Goal: Task Accomplishment & Management: Manage account settings

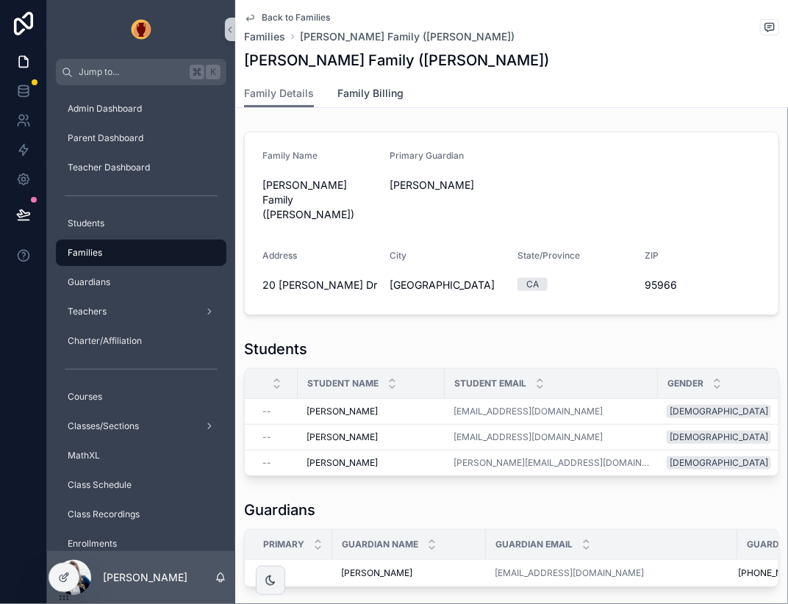
click at [392, 98] on span "Family Billing" at bounding box center [370, 93] width 66 height 15
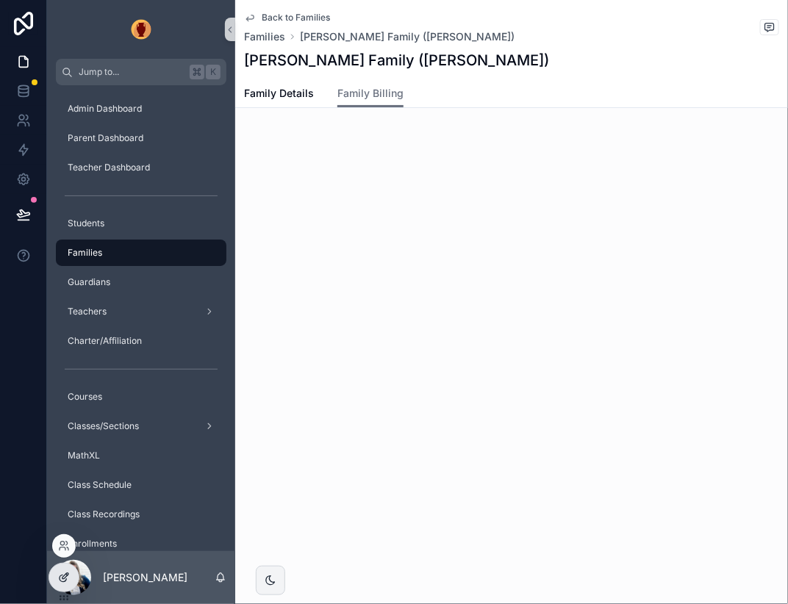
click at [67, 574] on icon at bounding box center [64, 578] width 12 height 12
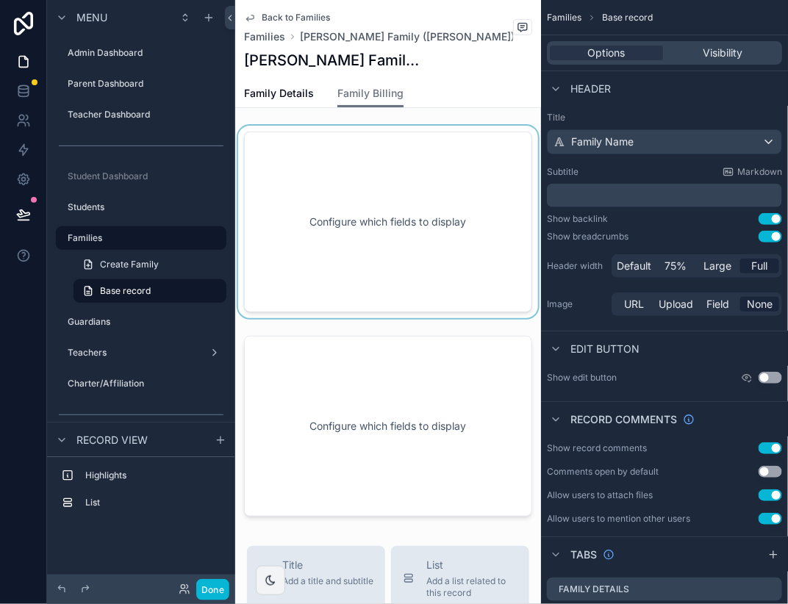
click at [541, 168] on div "scrollable content" at bounding box center [388, 222] width 306 height 193
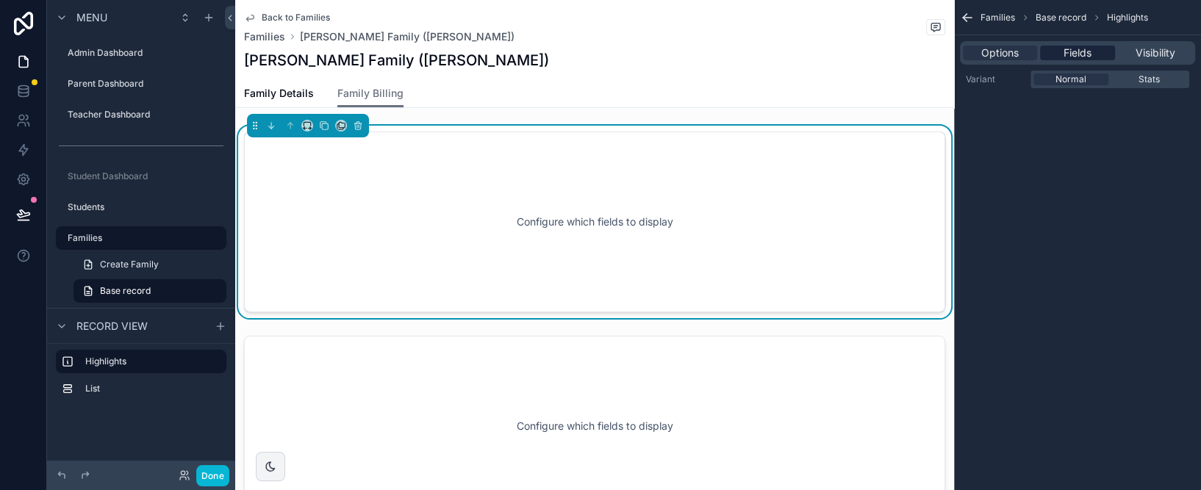
click at [787, 53] on span "Fields" at bounding box center [1077, 53] width 28 height 15
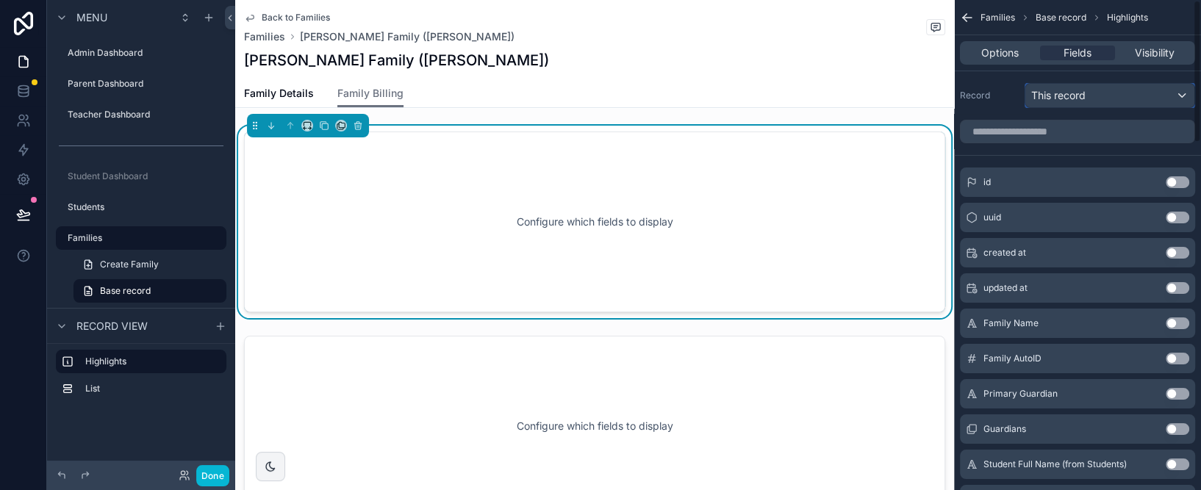
click at [787, 93] on span "This record" at bounding box center [1058, 95] width 54 height 15
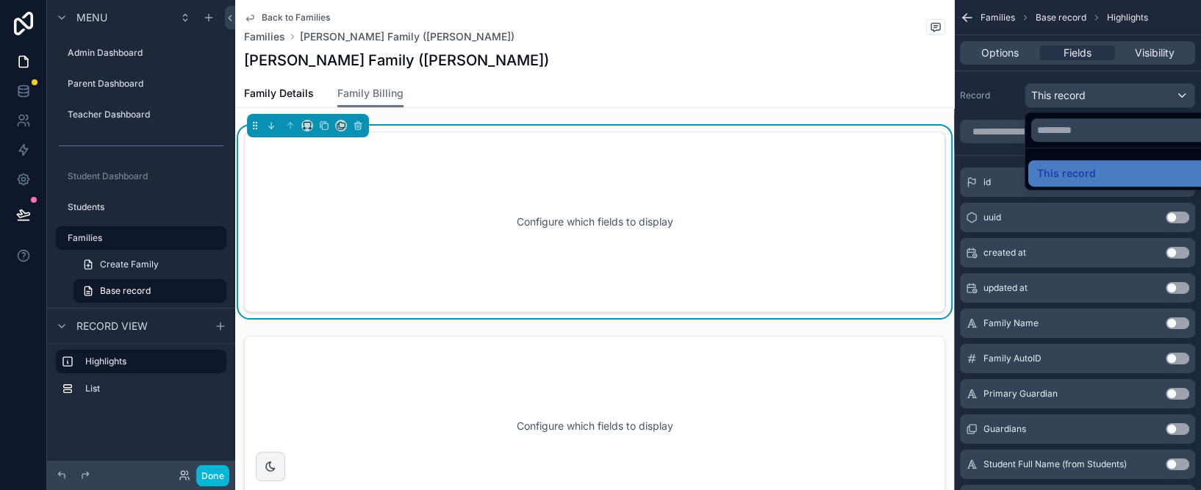
click at [662, 23] on div "Back to Families Families Doyle Family (Dena)" at bounding box center [594, 28] width 701 height 32
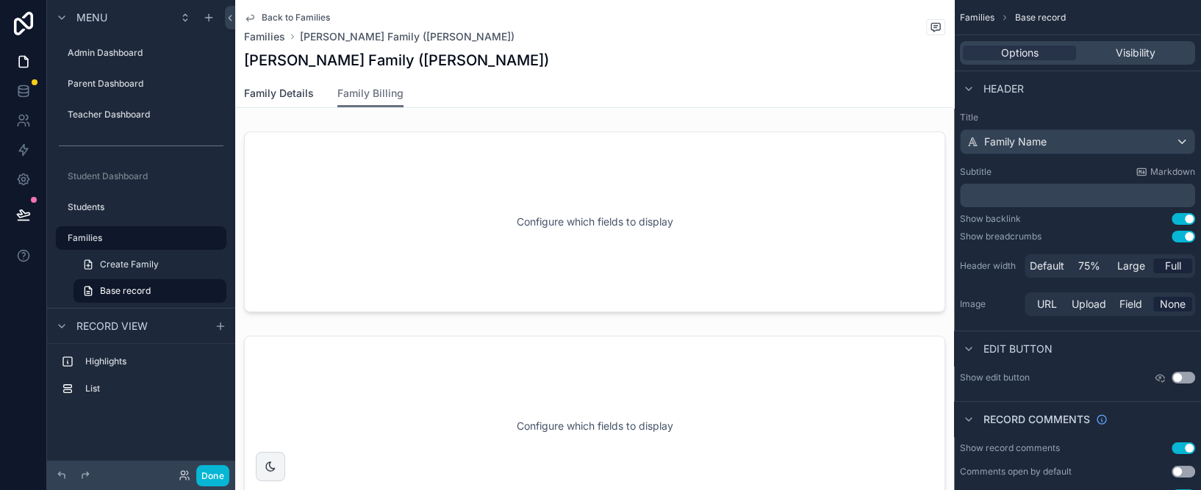
click at [297, 96] on span "Family Details" at bounding box center [279, 93] width 70 height 15
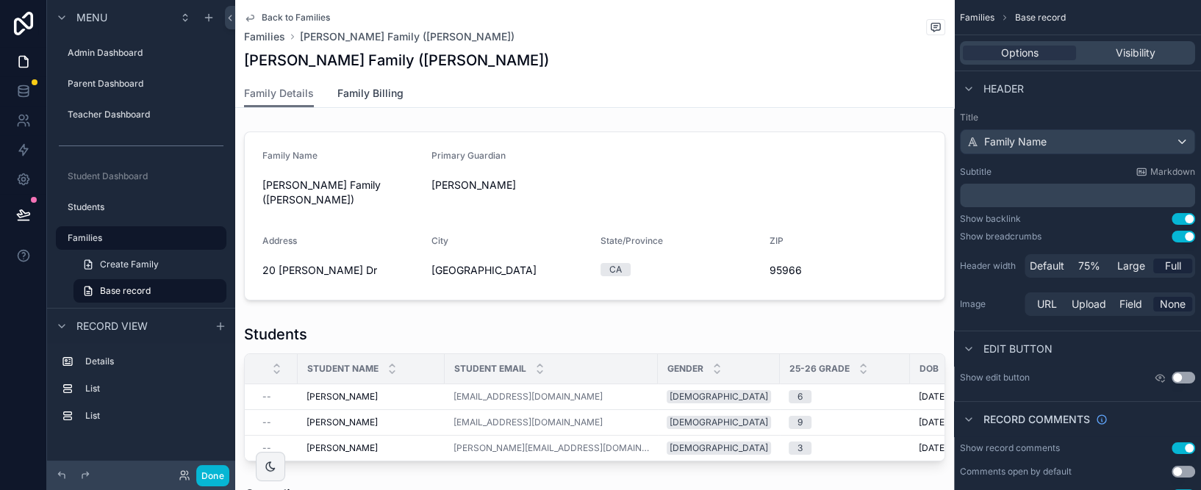
click at [363, 91] on span "Family Billing" at bounding box center [370, 93] width 66 height 15
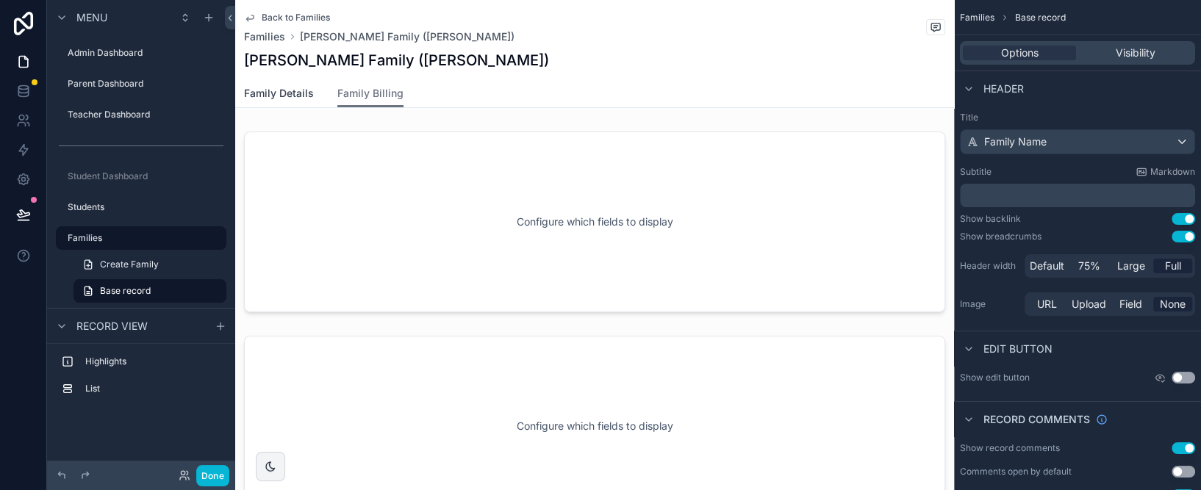
click at [291, 96] on span "Family Details" at bounding box center [279, 93] width 70 height 15
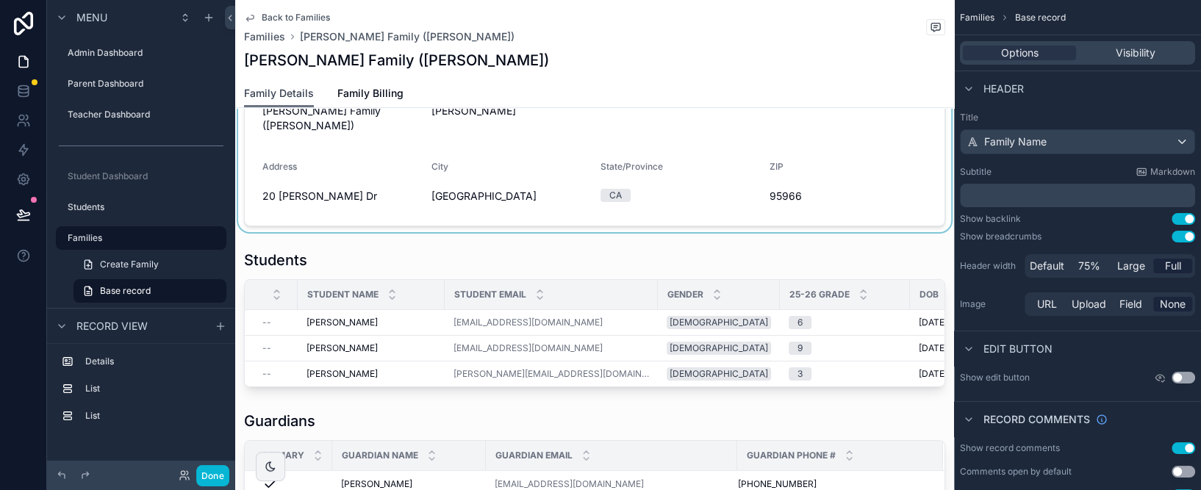
scroll to position [76, 0]
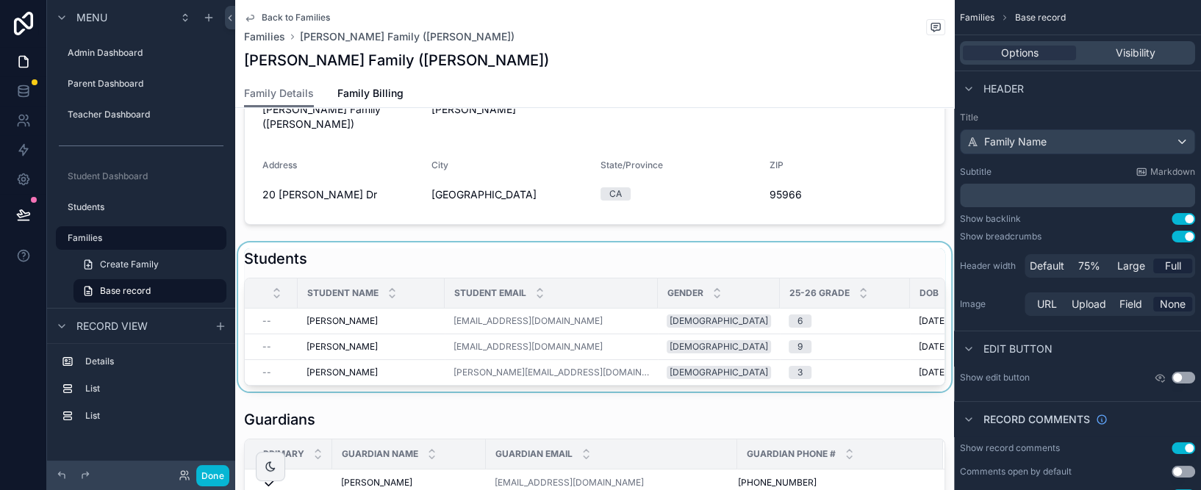
click at [478, 244] on div "scrollable content" at bounding box center [594, 316] width 719 height 149
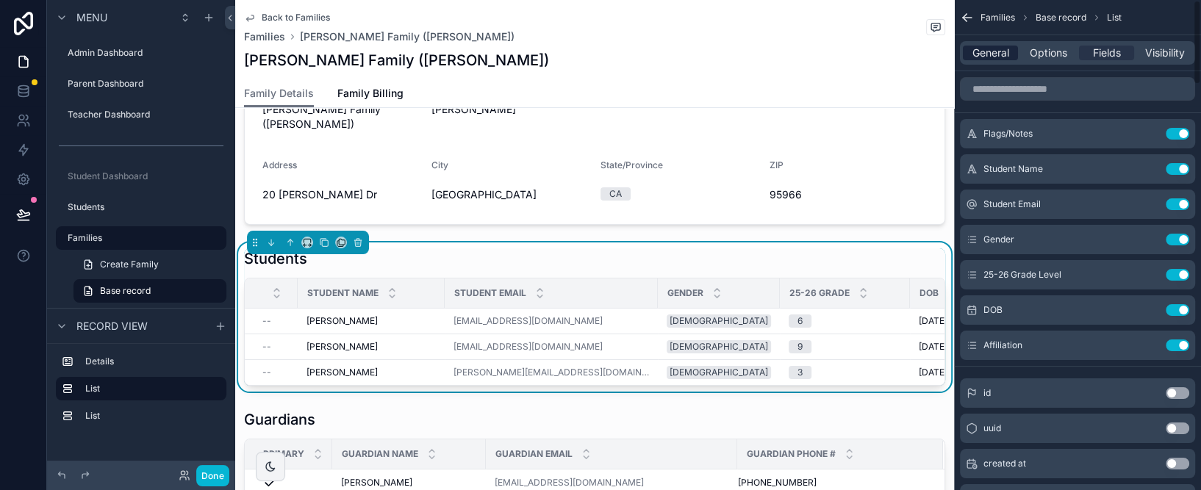
click at [787, 60] on span "General" at bounding box center [990, 53] width 37 height 15
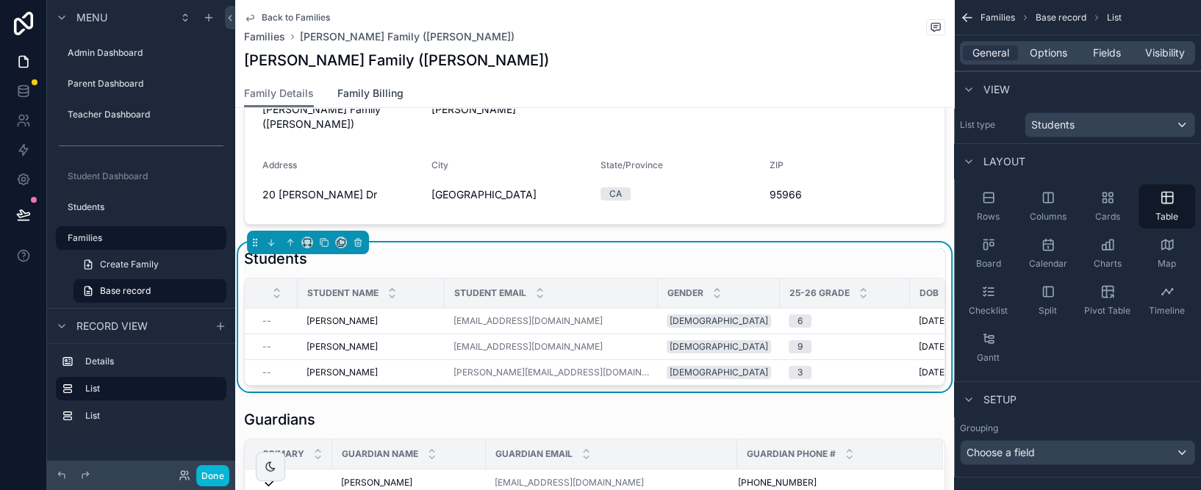
click at [370, 89] on span "Family Billing" at bounding box center [370, 93] width 66 height 15
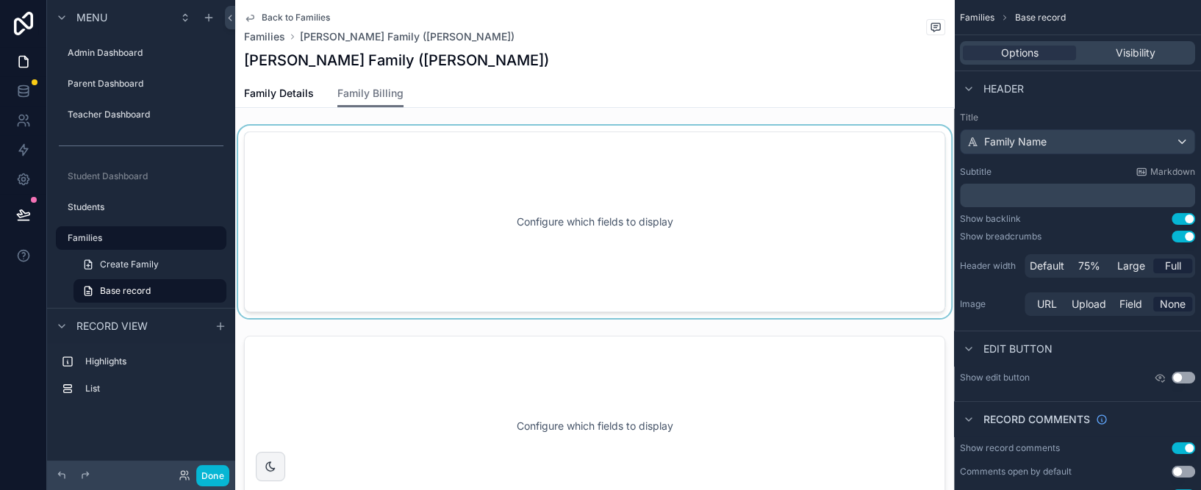
click at [766, 237] on div "scrollable content" at bounding box center [594, 222] width 719 height 193
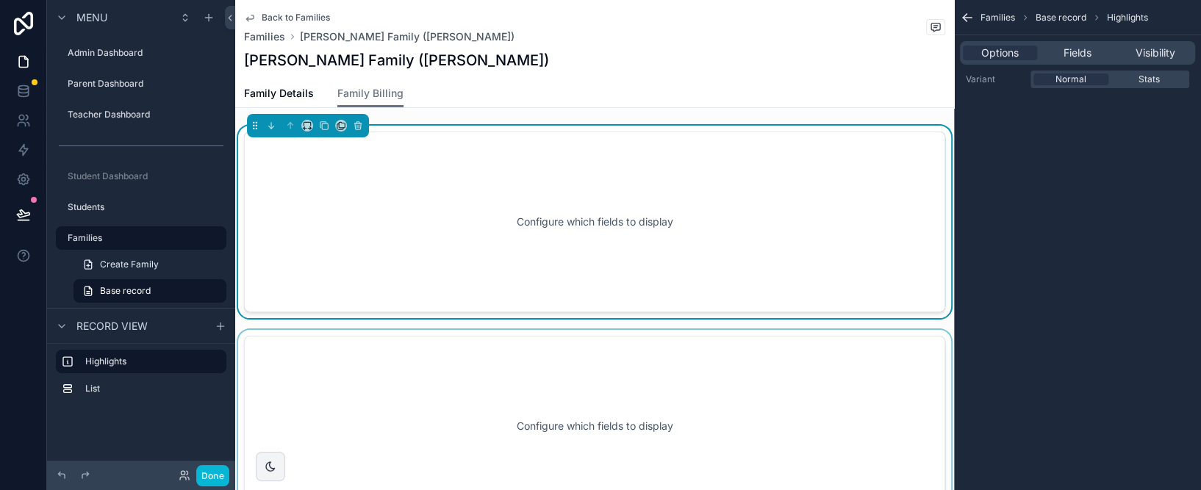
click at [787, 381] on div "scrollable content" at bounding box center [594, 426] width 719 height 193
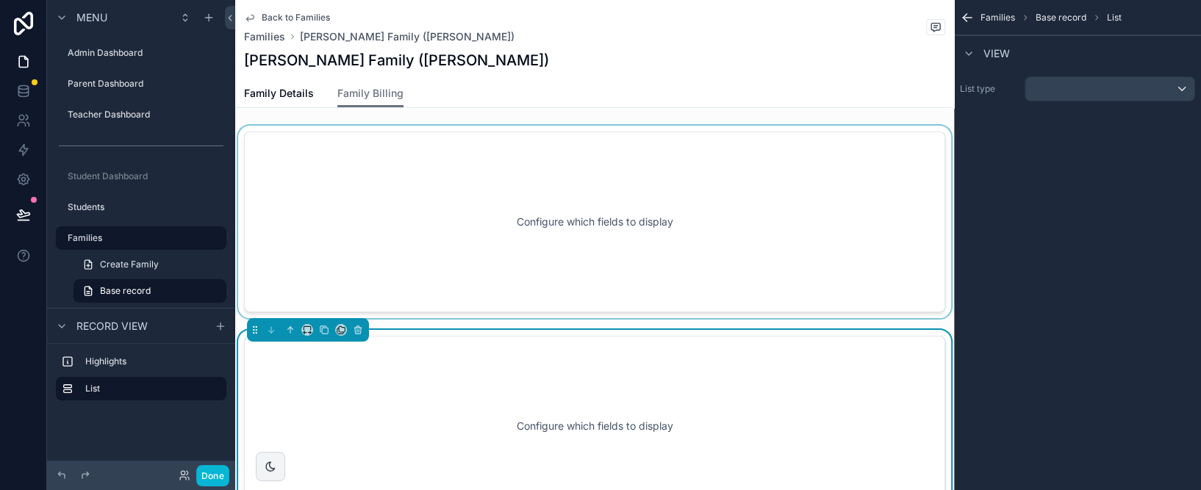
click at [787, 381] on div "Configure which fields to display" at bounding box center [594, 426] width 652 height 132
click at [787, 95] on div "scrollable content" at bounding box center [1109, 89] width 169 height 24
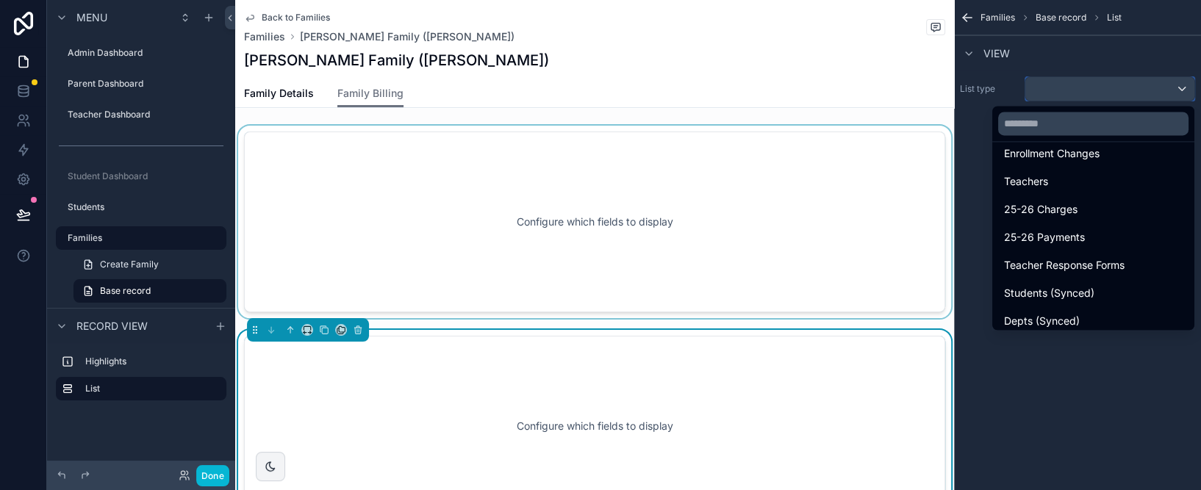
scroll to position [667, 0]
click at [787, 203] on span "25-26 Charges" at bounding box center [1040, 208] width 73 height 18
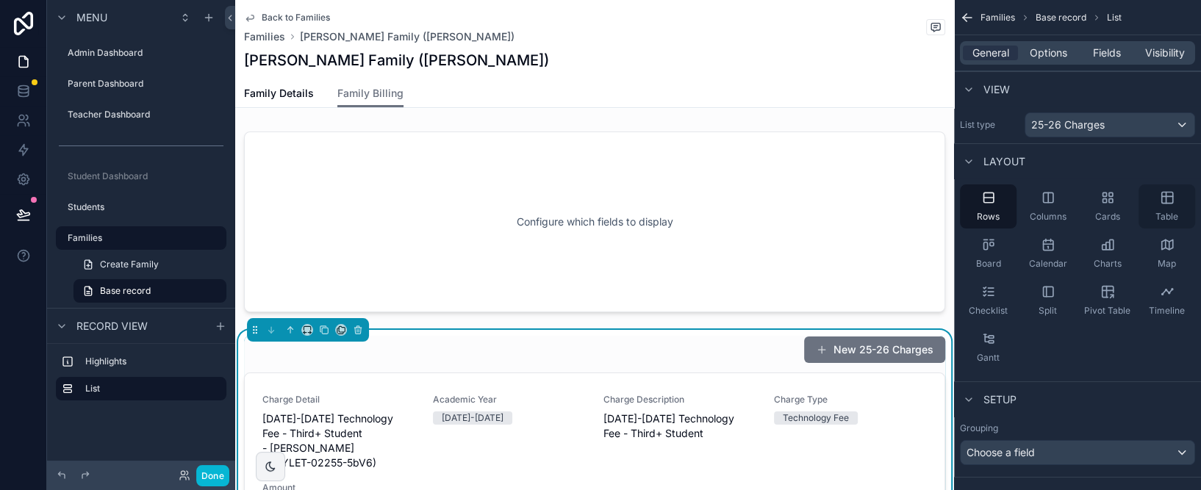
click at [787, 201] on icon "scrollable content" at bounding box center [1166, 198] width 11 height 11
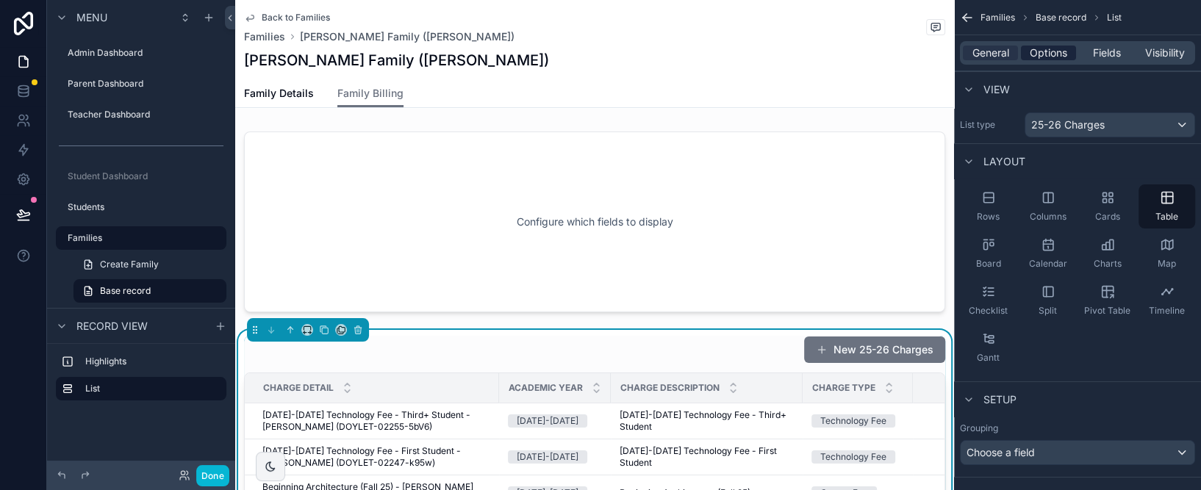
click at [787, 56] on span "Options" at bounding box center [1047, 53] width 37 height 15
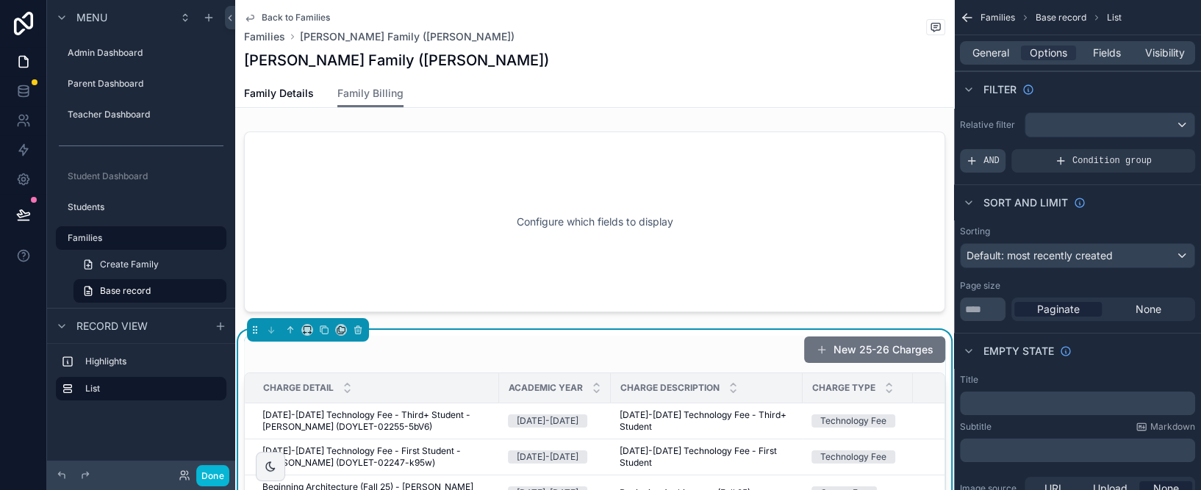
click at [787, 160] on span "AND" at bounding box center [991, 161] width 16 height 12
click at [787, 151] on icon "scrollable content" at bounding box center [1158, 150] width 9 height 9
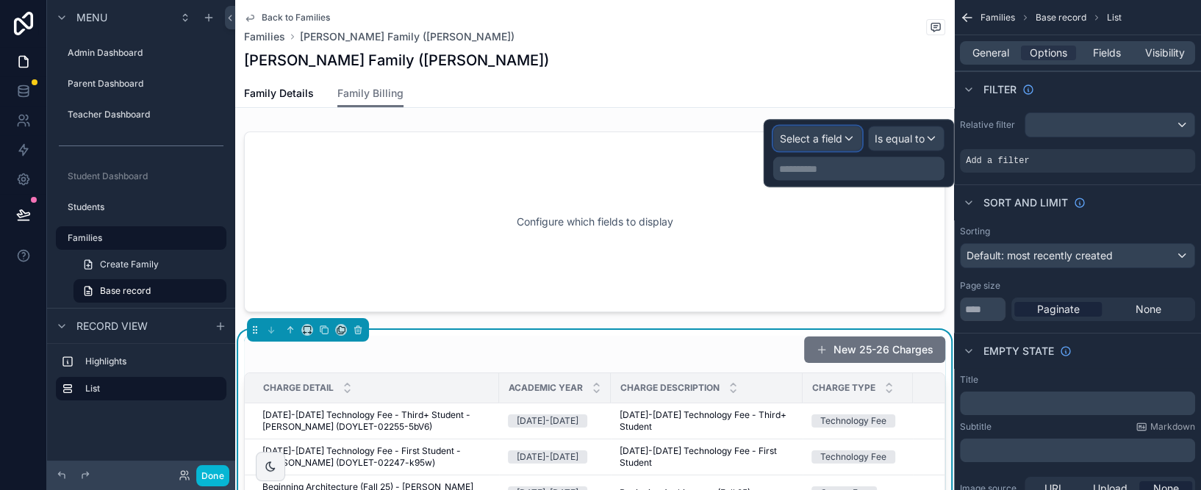
click at [787, 139] on span "Select a field" at bounding box center [811, 138] width 62 height 12
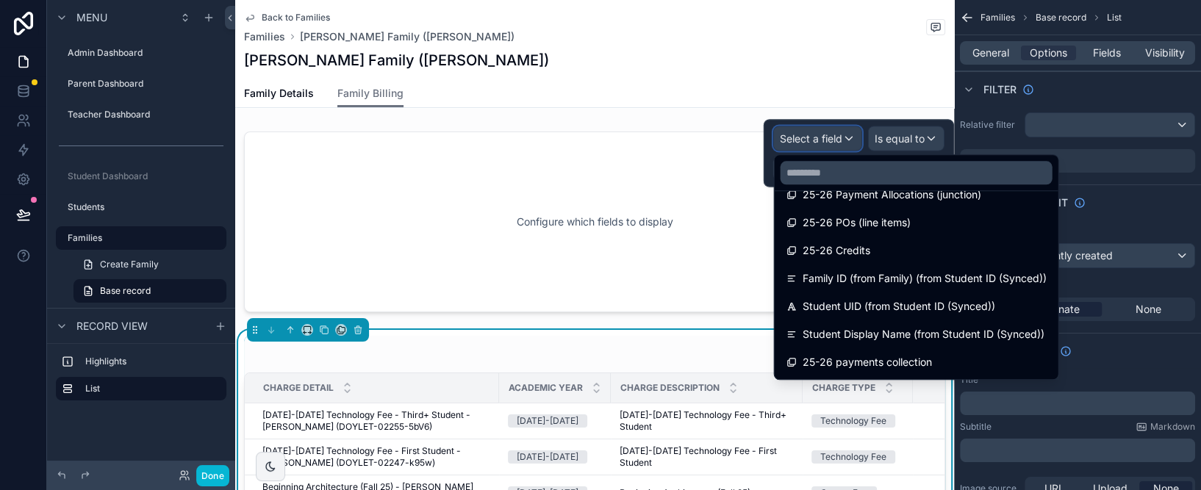
scroll to position [752, 0]
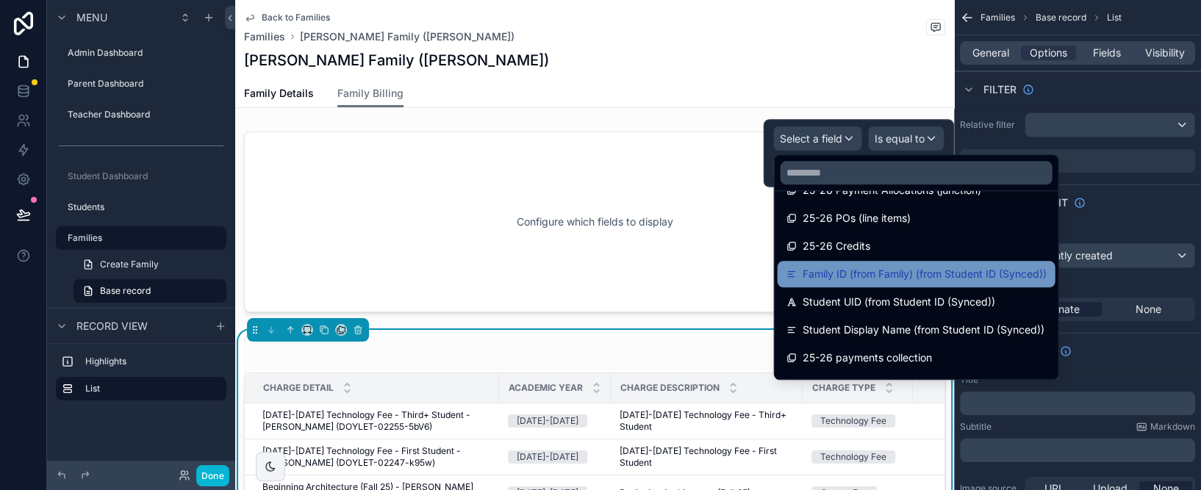
click at [787, 272] on span "Family ID (from Family) (from Student ID (Synced))" at bounding box center [924, 274] width 244 height 18
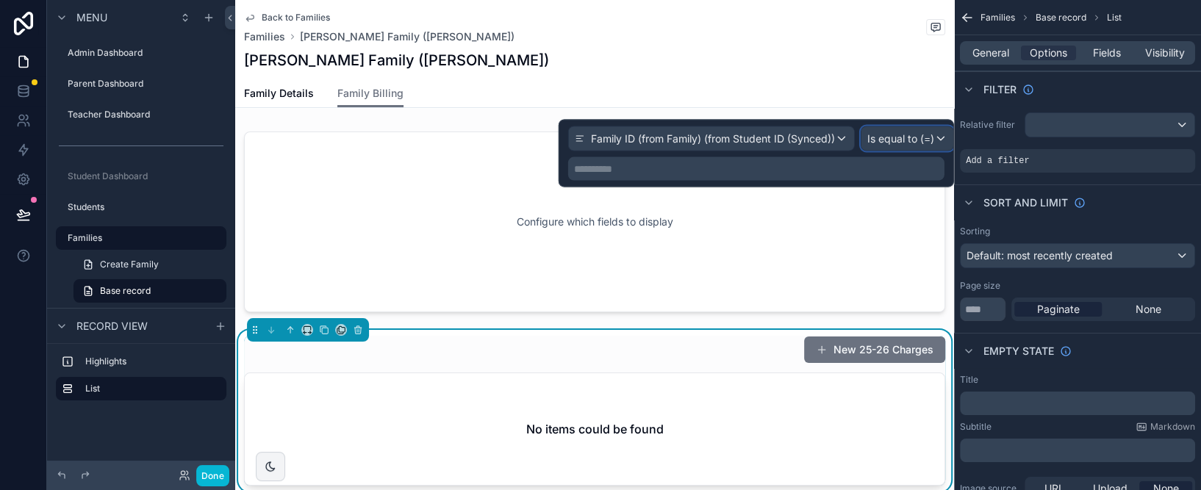
click at [787, 137] on span "Is equal to (=)" at bounding box center [900, 139] width 67 height 15
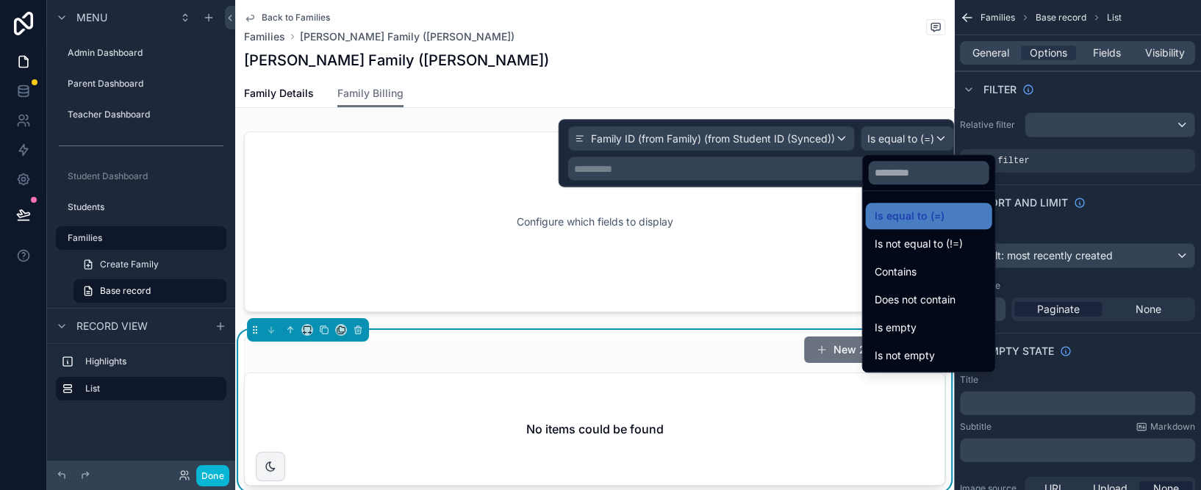
click at [787, 170] on div at bounding box center [755, 154] width 395 height 68
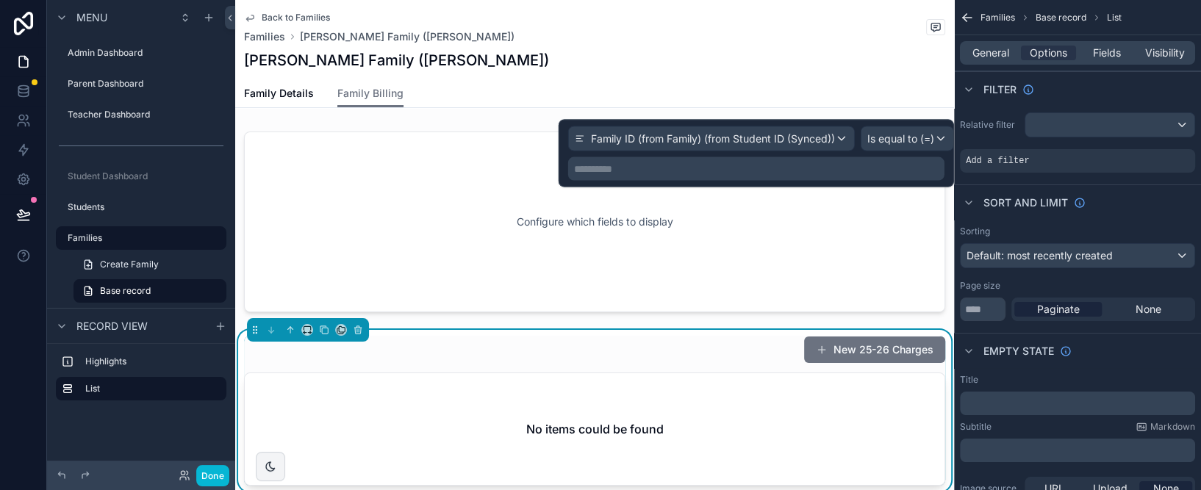
click at [677, 170] on p "**********" at bounding box center [757, 169] width 367 height 15
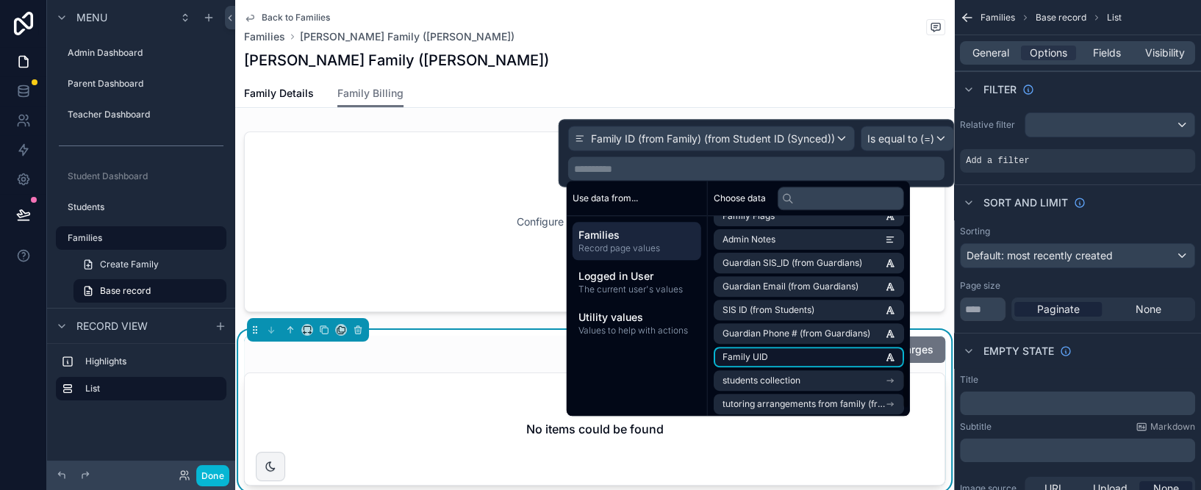
scroll to position [584, 0]
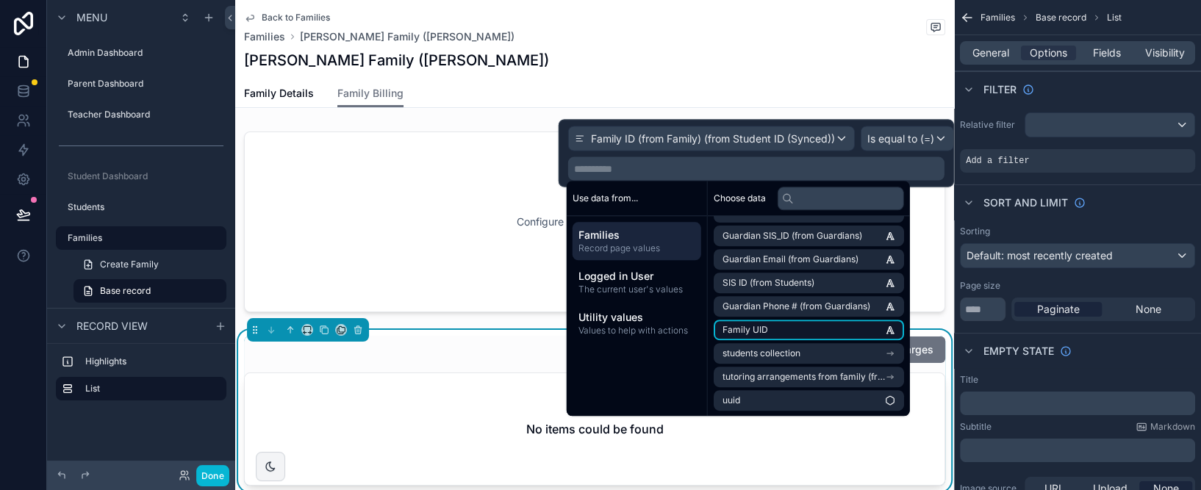
click at [781, 331] on li "Family UID" at bounding box center [808, 330] width 190 height 21
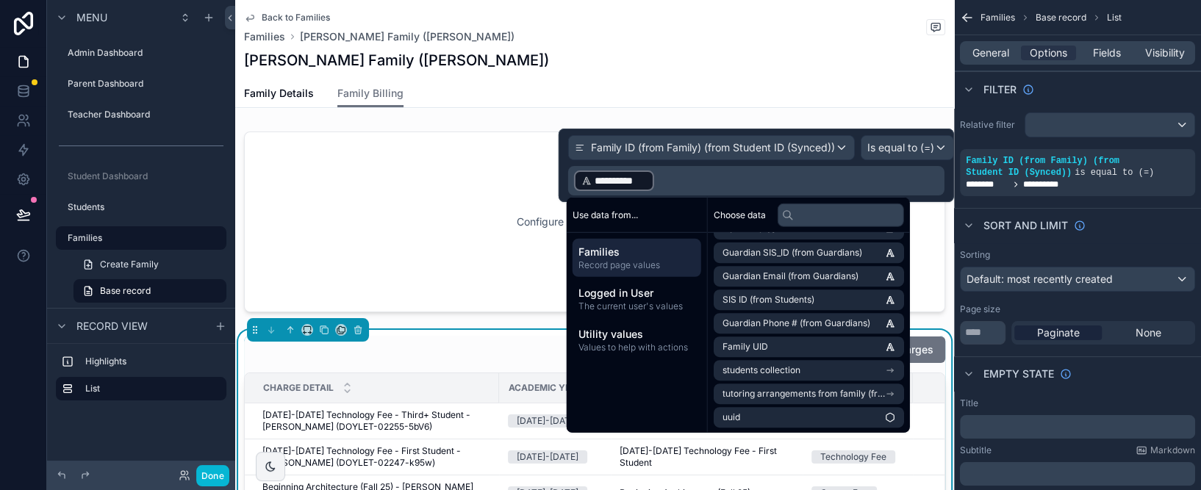
click at [787, 231] on div "Sort And Limit" at bounding box center [1077, 225] width 247 height 35
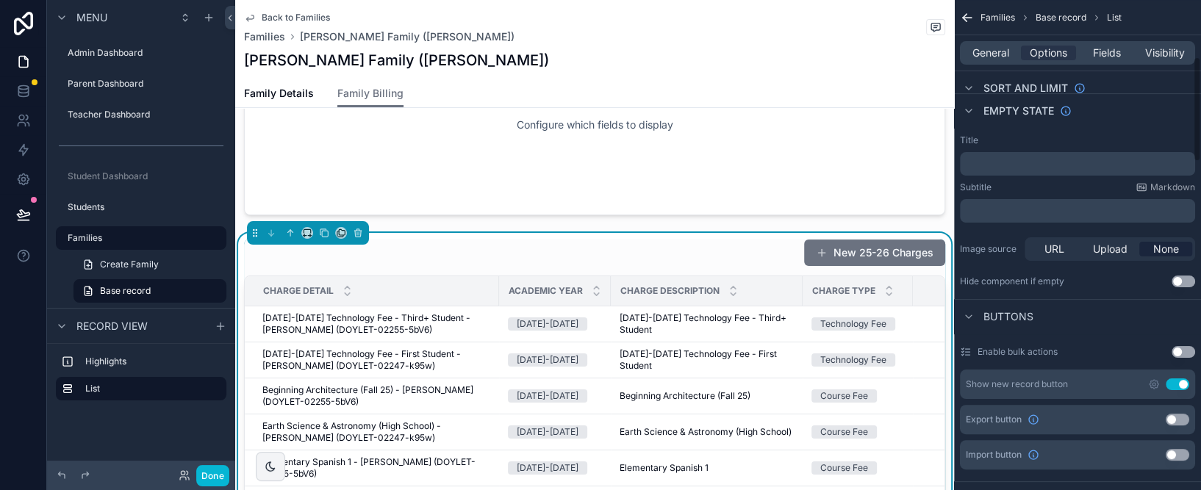
scroll to position [265, 0]
click at [787, 381] on button "Use setting" at bounding box center [1177, 383] width 24 height 12
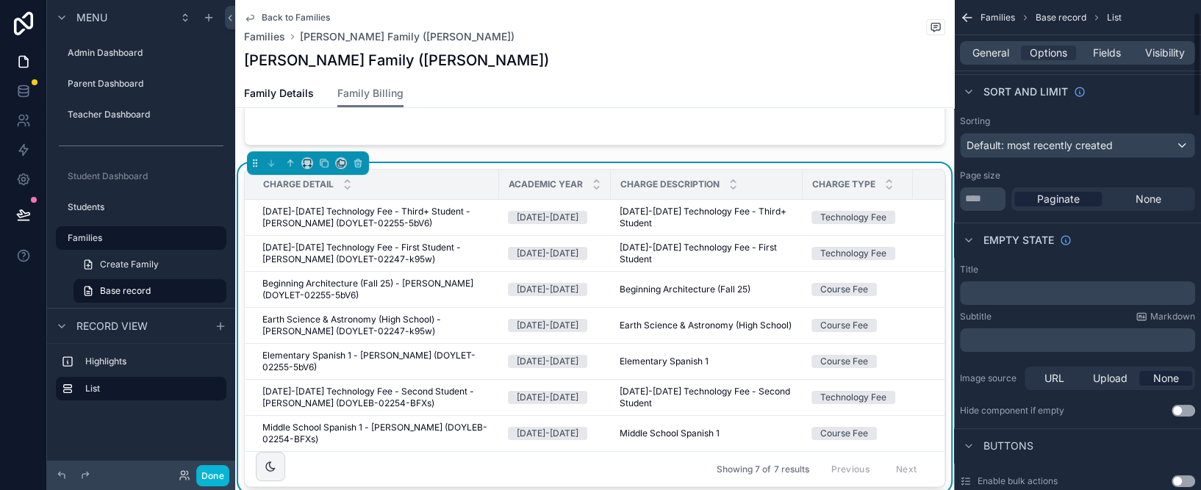
scroll to position [0, 0]
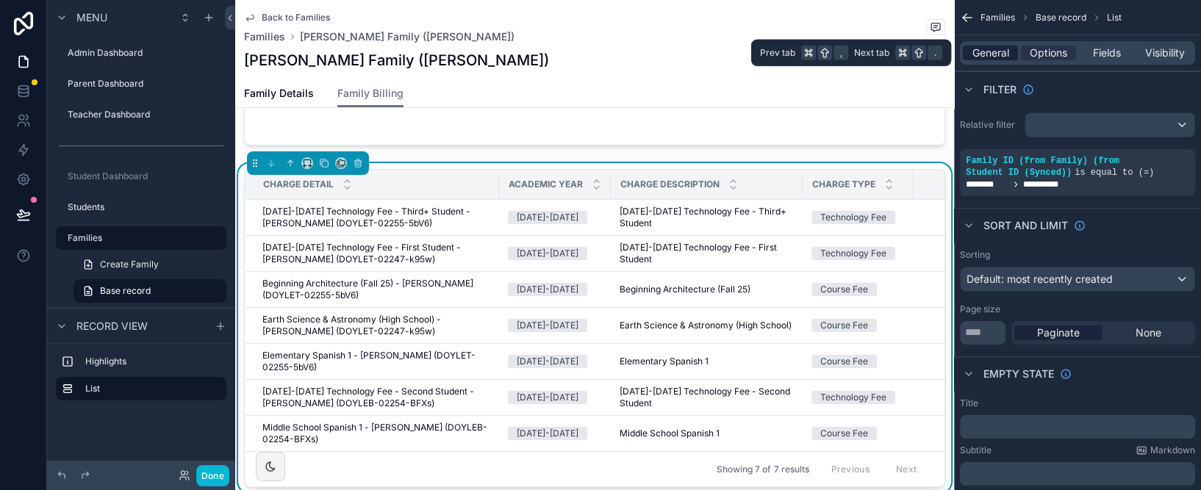
click at [787, 56] on span "General" at bounding box center [990, 53] width 37 height 15
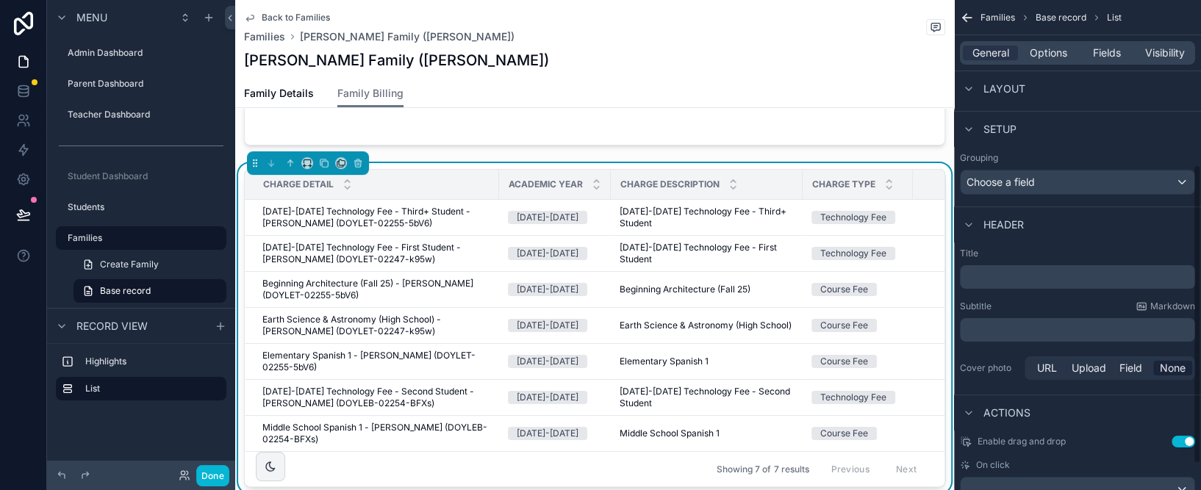
scroll to position [314, 0]
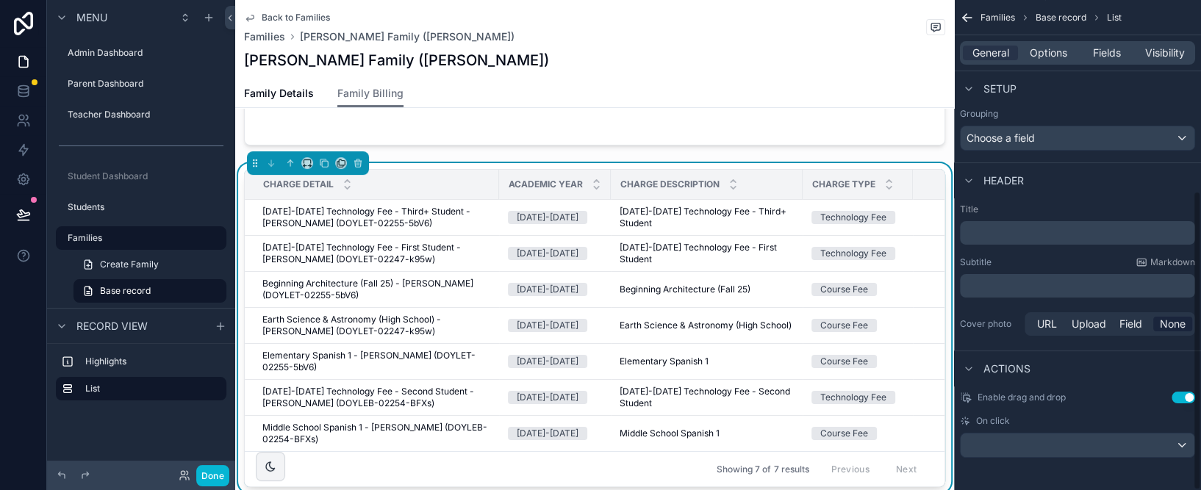
click at [787, 233] on p "﻿" at bounding box center [1078, 233] width 226 height 15
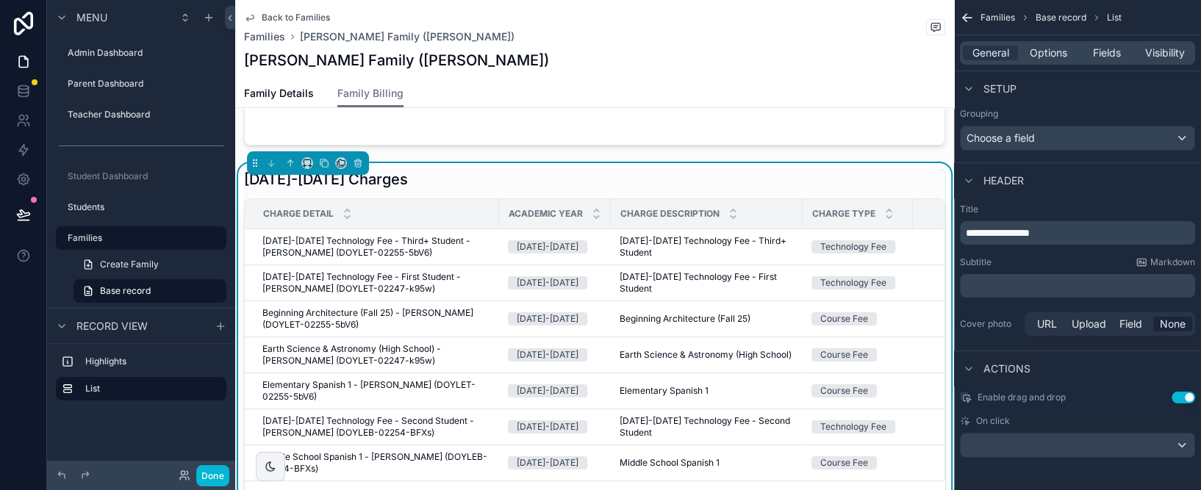
click at [787, 194] on div "Header" at bounding box center [1077, 179] width 247 height 35
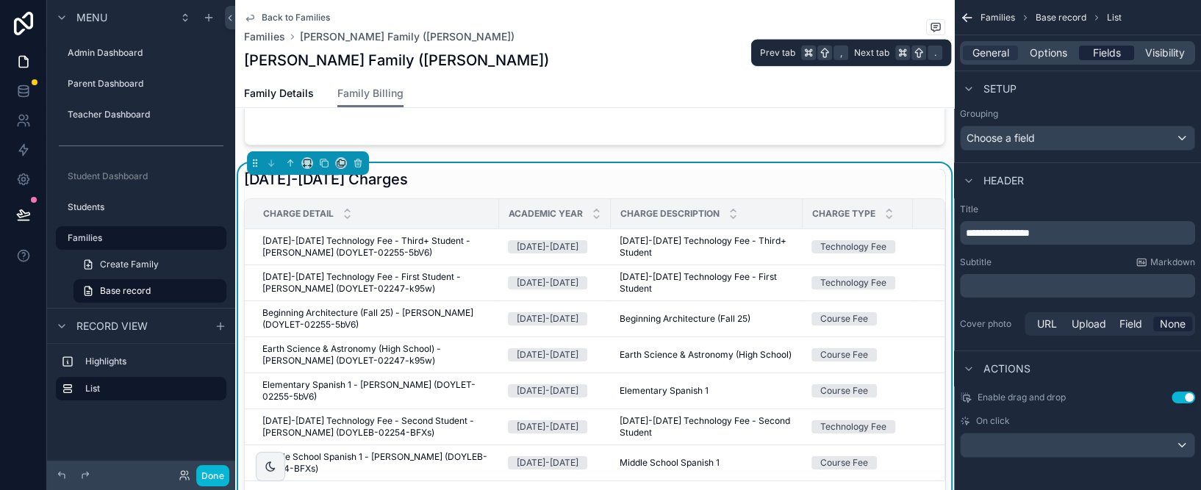
click at [787, 57] on span "Fields" at bounding box center [1107, 53] width 28 height 15
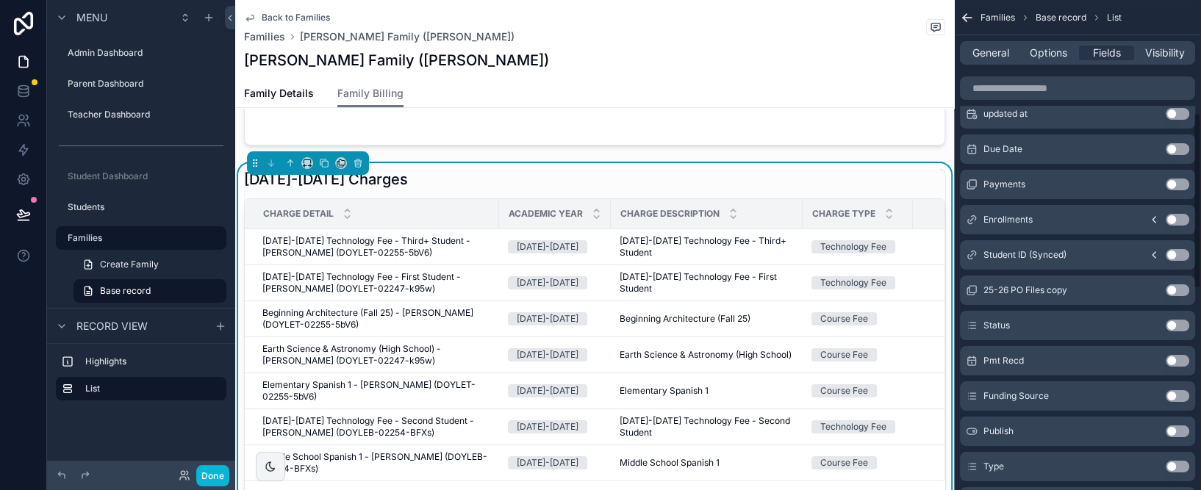
scroll to position [0, 0]
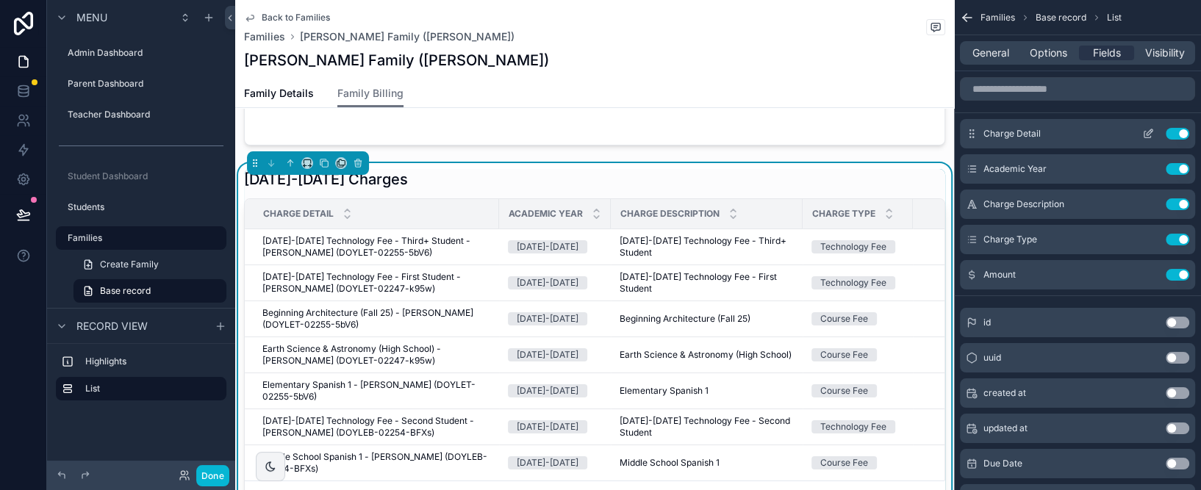
click at [787, 129] on button "Use setting" at bounding box center [1177, 134] width 24 height 12
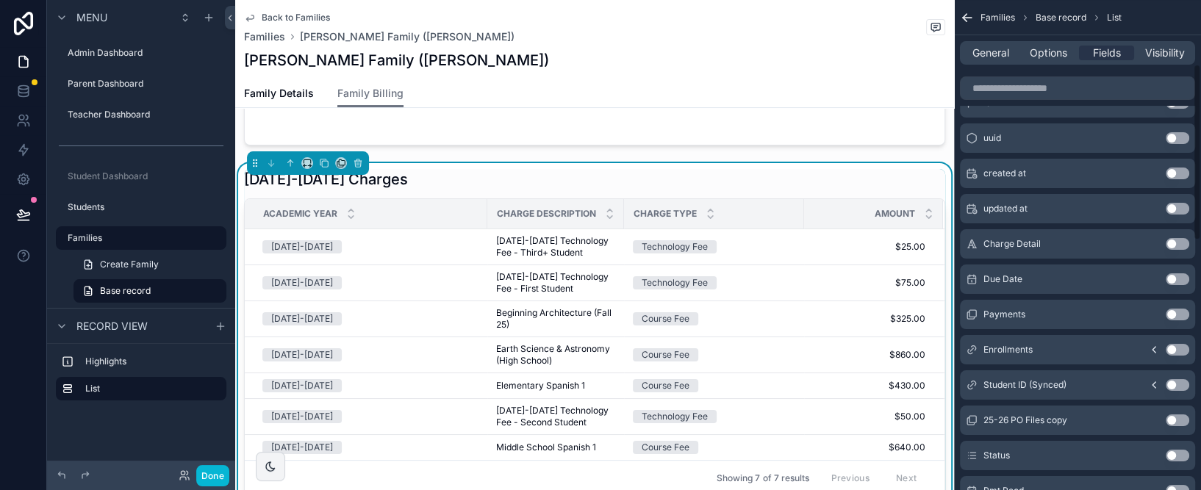
scroll to position [190, 0]
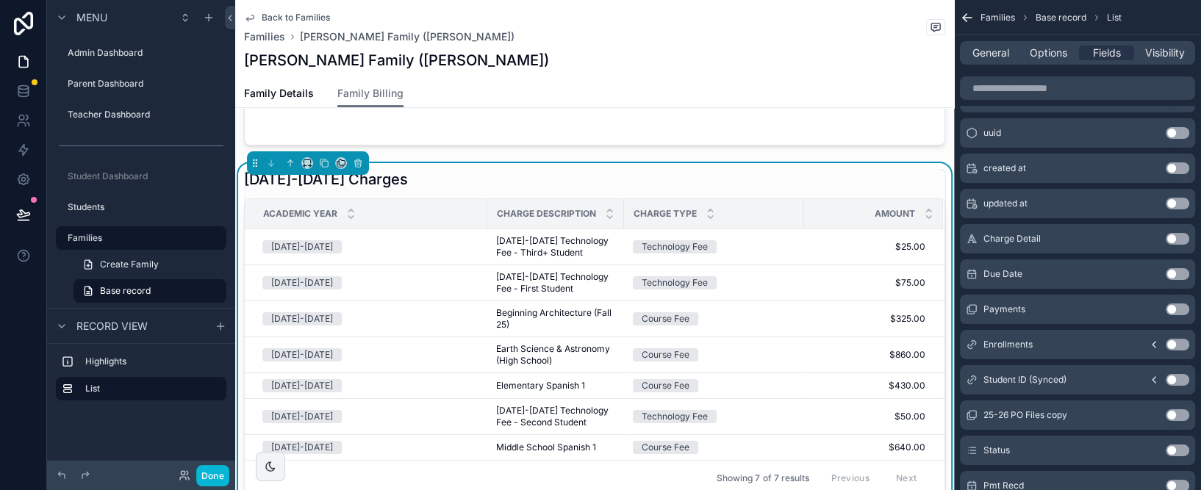
click at [787, 270] on button "Use setting" at bounding box center [1177, 274] width 24 height 12
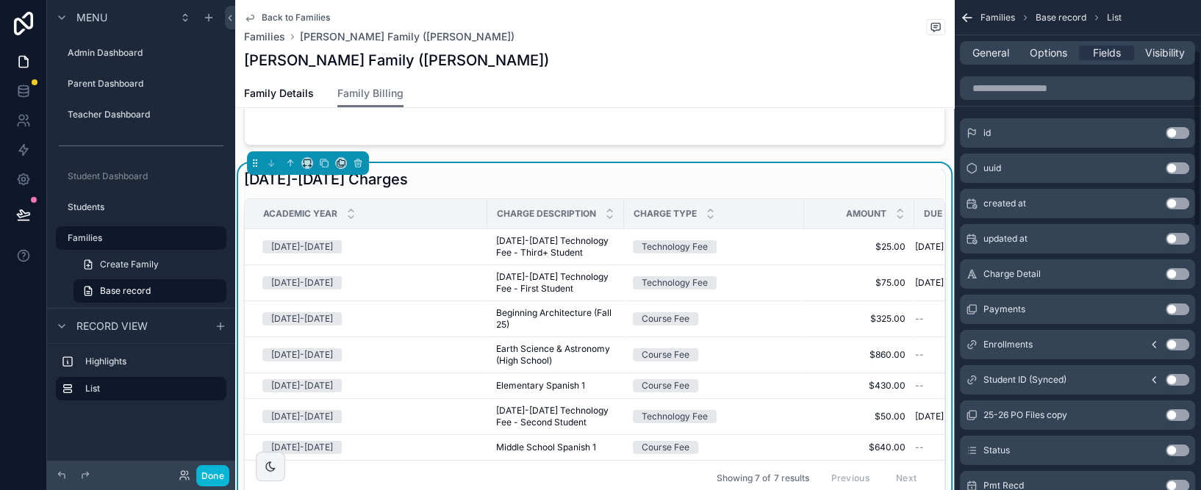
scroll to position [0, 0]
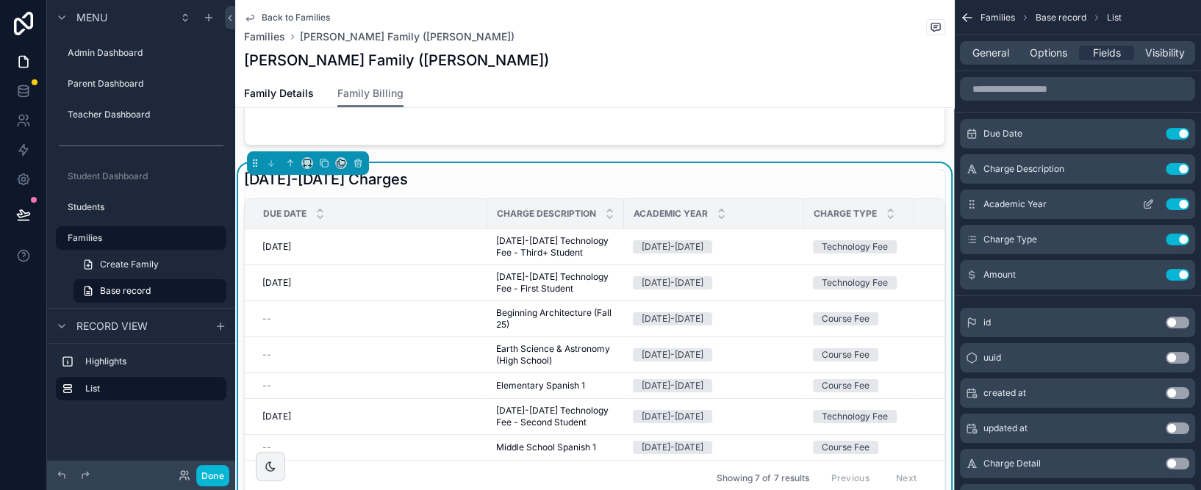
click at [787, 204] on button "Use setting" at bounding box center [1177, 204] width 24 height 12
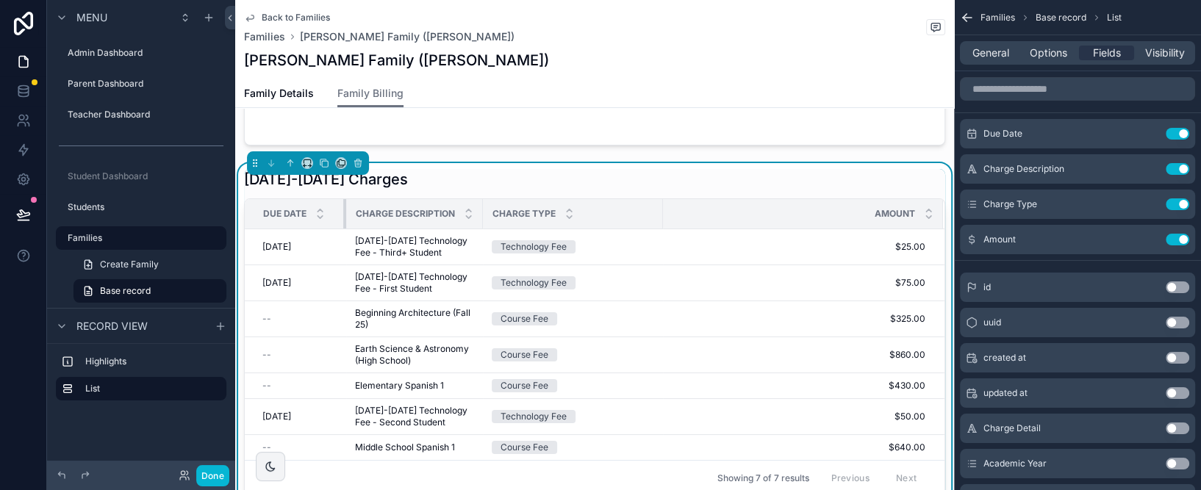
drag, startPoint x: 484, startPoint y: 212, endPoint x: 343, endPoint y: 217, distance: 141.2
click at [343, 217] on div "scrollable content" at bounding box center [346, 213] width 6 height 29
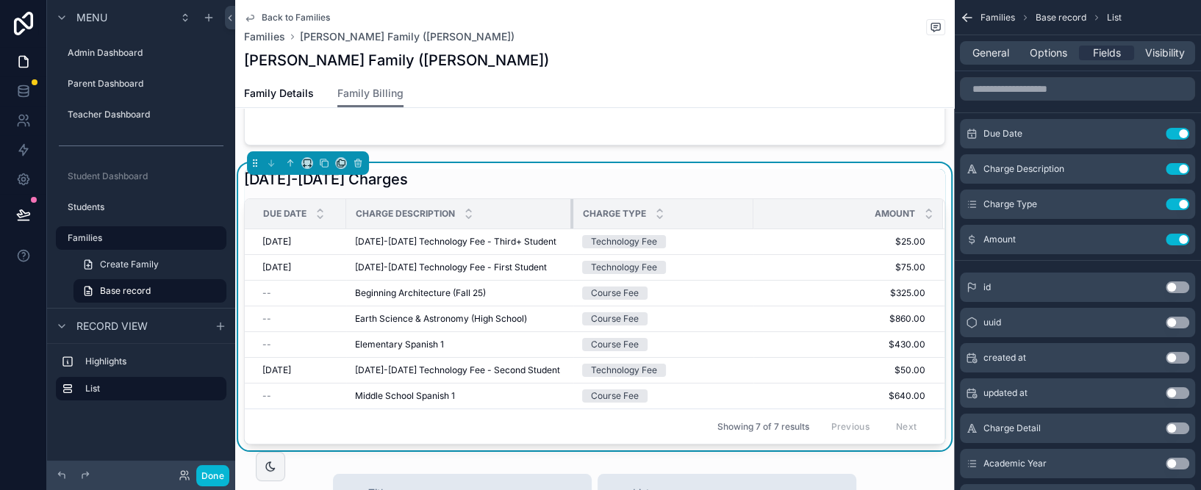
drag, startPoint x: 481, startPoint y: 206, endPoint x: 597, endPoint y: 206, distance: 116.8
click at [597, 206] on tr "Due Date Charge Description Charge Type Amount" at bounding box center [594, 214] width 699 height 30
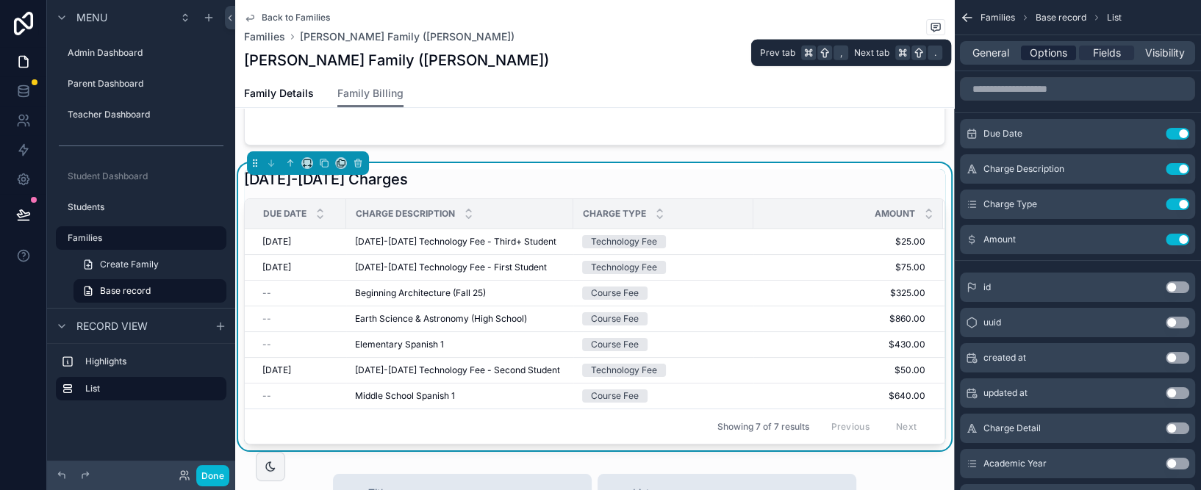
click at [787, 48] on span "Options" at bounding box center [1047, 53] width 37 height 15
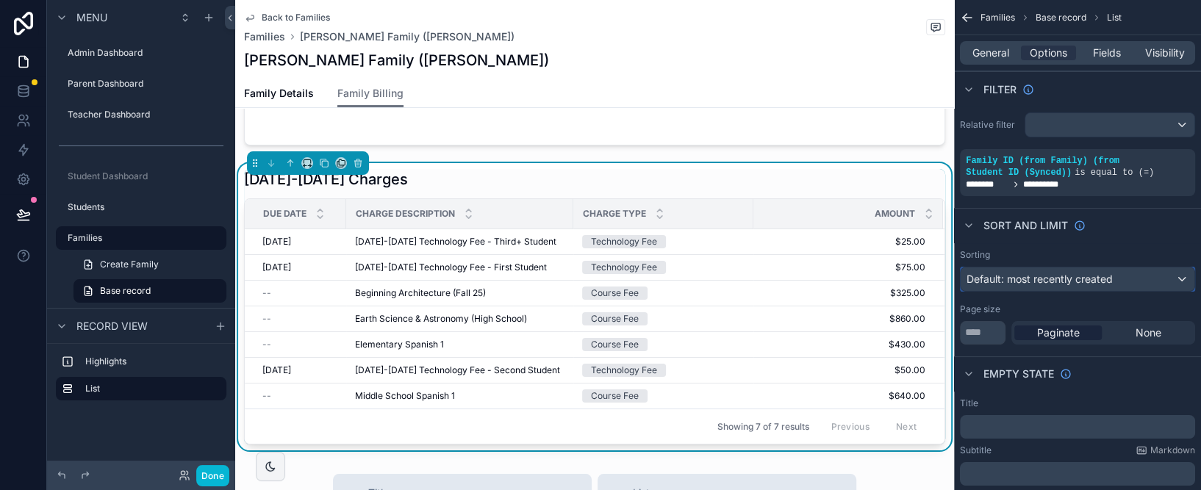
click at [787, 273] on span "Default: most recently created" at bounding box center [1039, 279] width 146 height 12
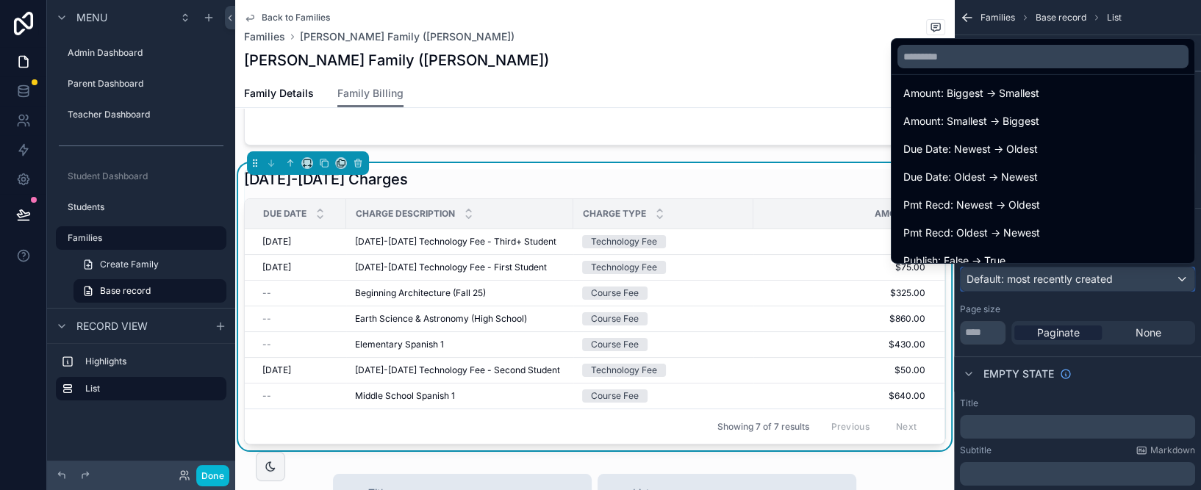
scroll to position [265, 0]
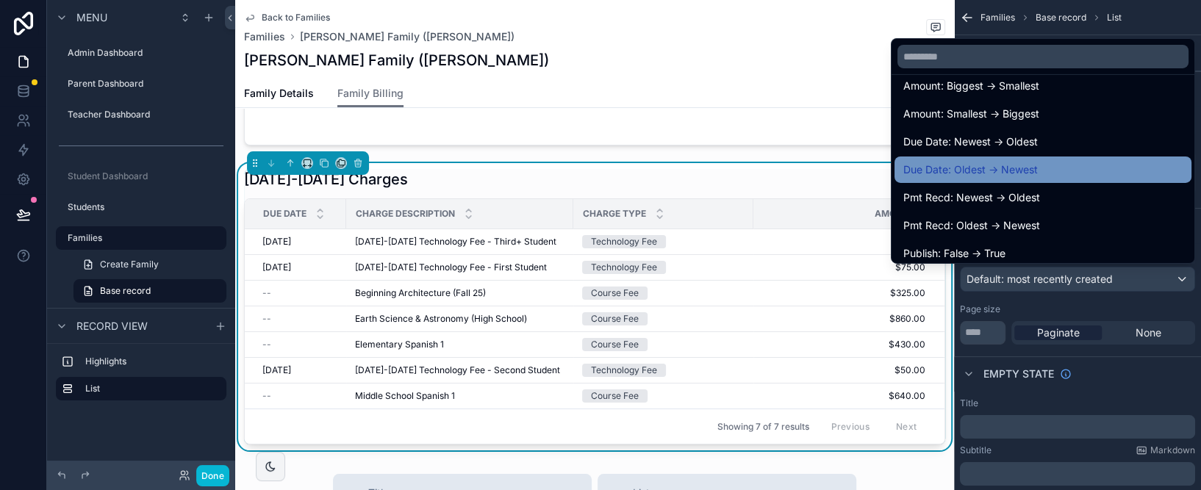
click at [787, 162] on span "Due Date: Oldest -> Newest" at bounding box center [970, 170] width 134 height 18
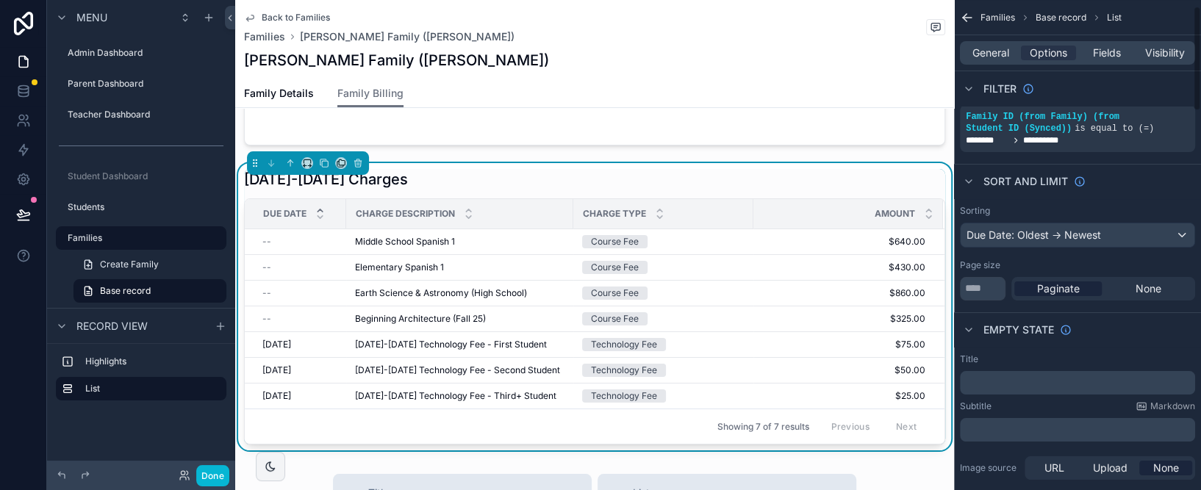
scroll to position [45, 0]
click at [787, 281] on input "**" at bounding box center [983, 288] width 46 height 24
type input "**"
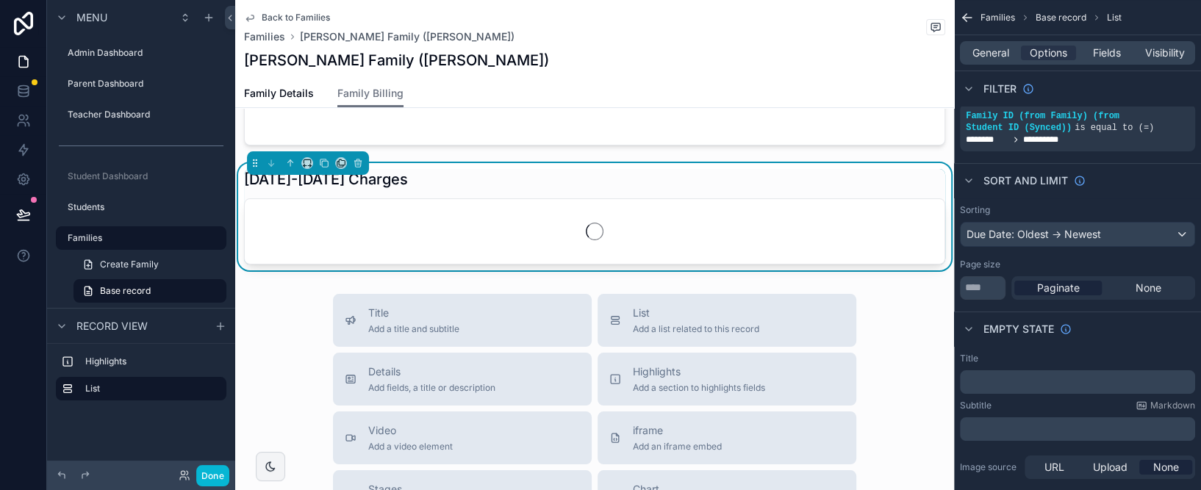
click at [787, 337] on div "Empty state" at bounding box center [1077, 329] width 247 height 35
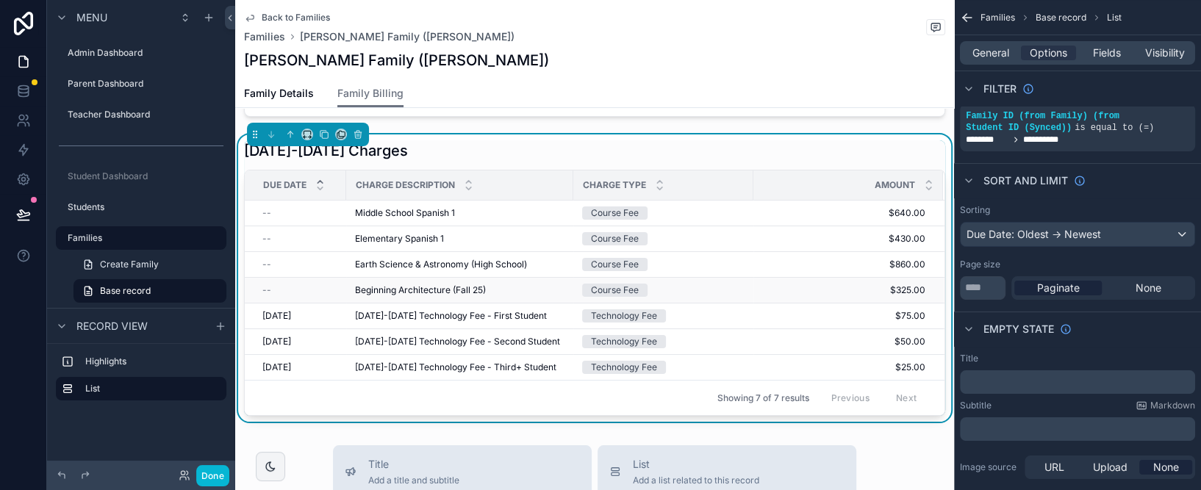
scroll to position [193, 0]
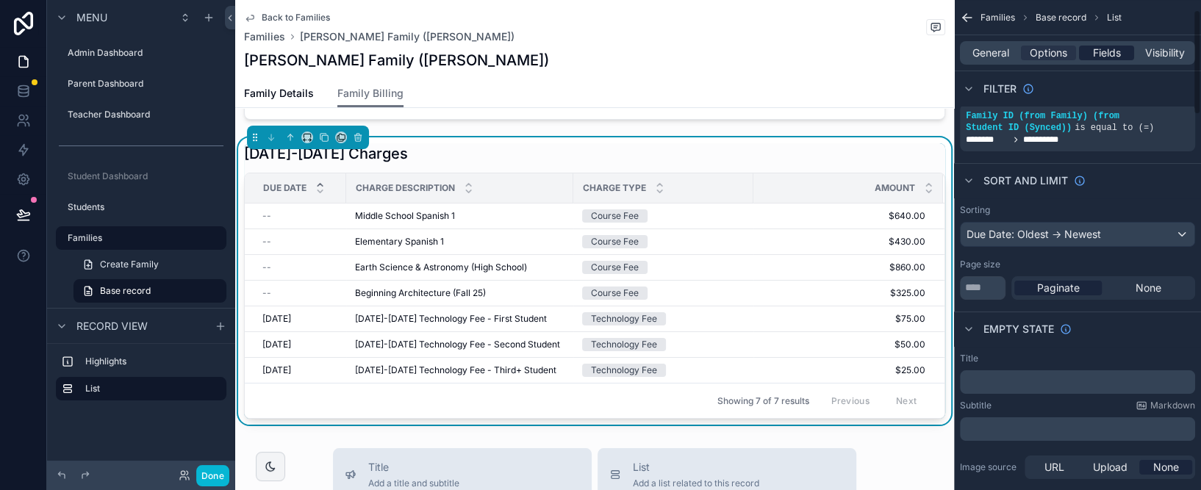
click at [787, 53] on div "Fields" at bounding box center [1106, 53] width 55 height 15
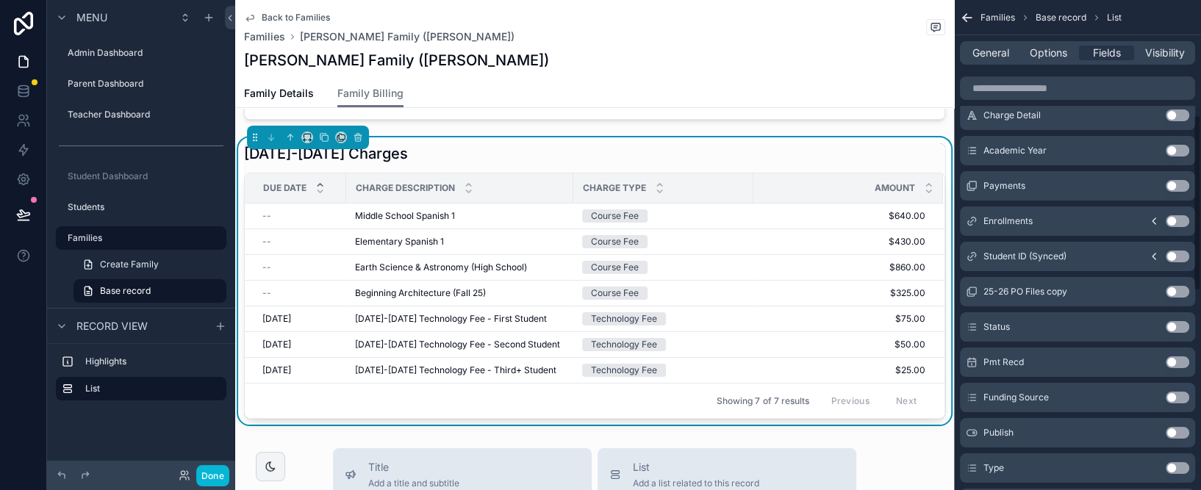
scroll to position [318, 0]
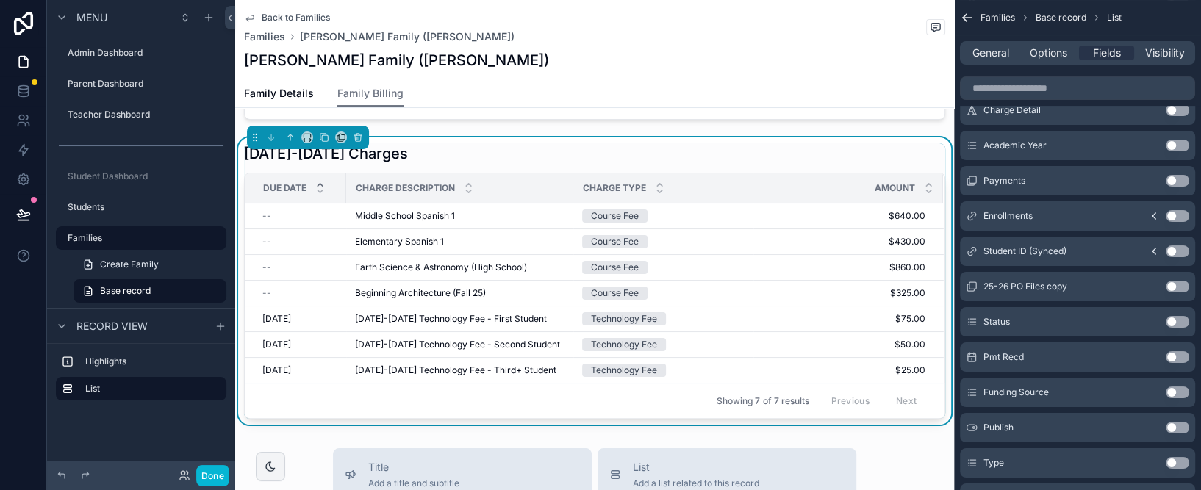
click at [787, 246] on button "Use setting" at bounding box center [1177, 251] width 24 height 12
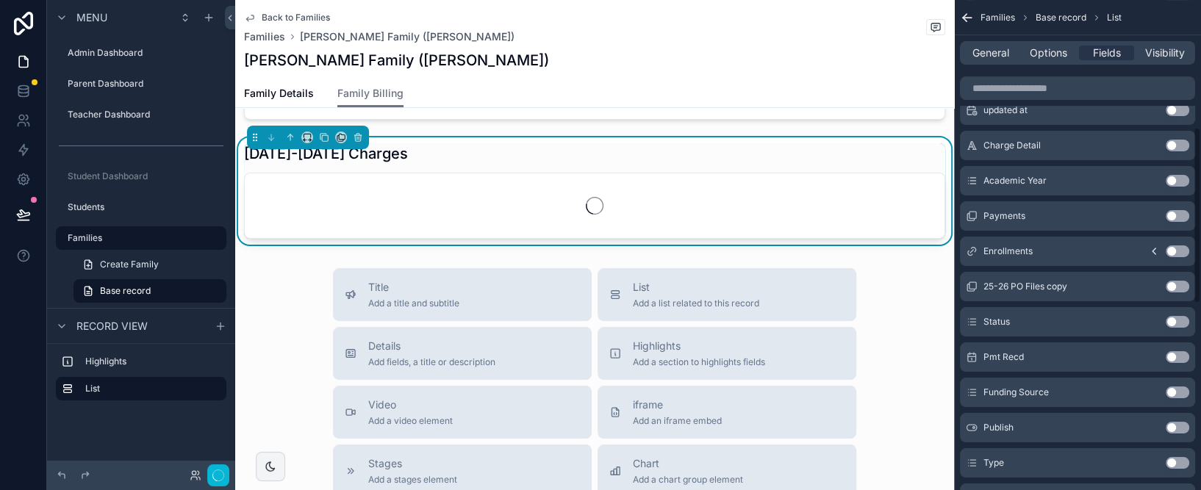
scroll to position [353, 0]
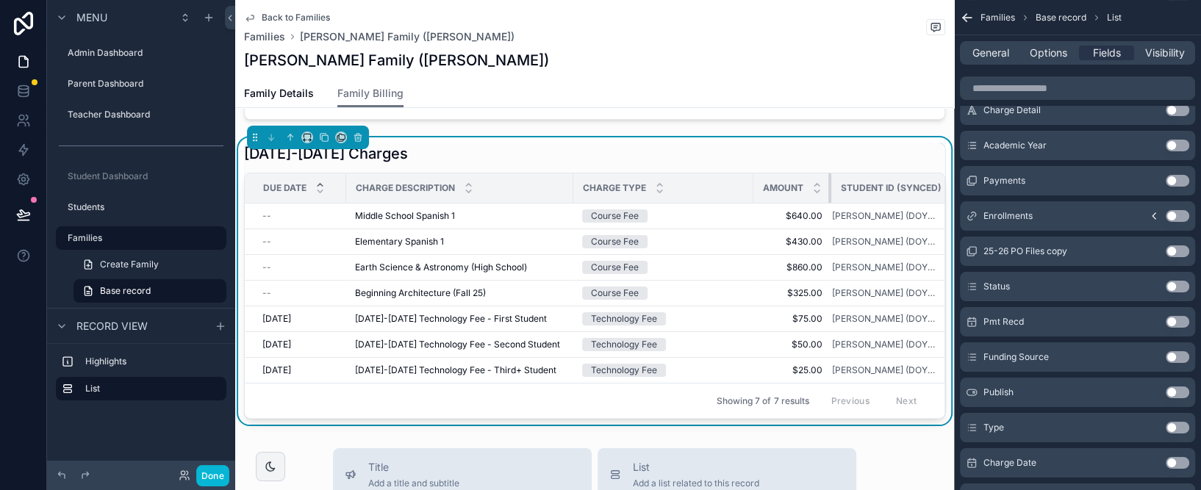
drag, startPoint x: 861, startPoint y: 185, endPoint x: 776, endPoint y: 185, distance: 85.2
click at [776, 185] on th "Amount" at bounding box center [792, 188] width 78 height 30
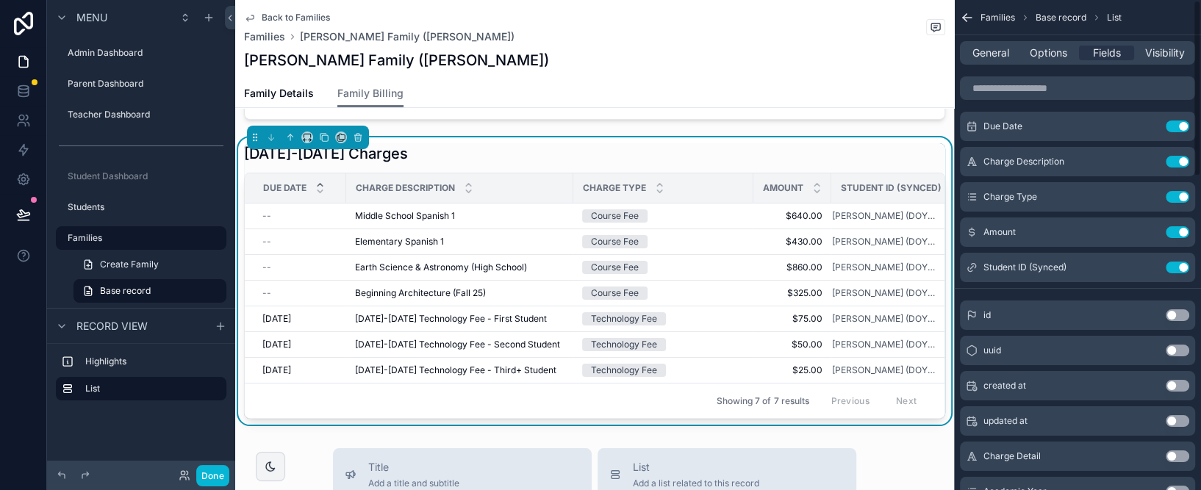
scroll to position [1, 0]
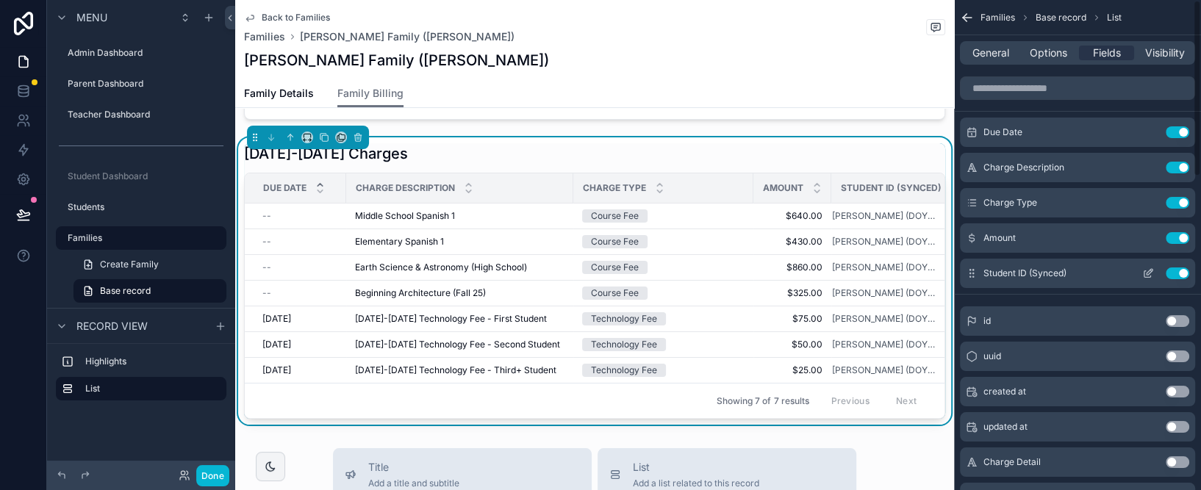
click at [787, 268] on button "Use setting" at bounding box center [1177, 273] width 24 height 12
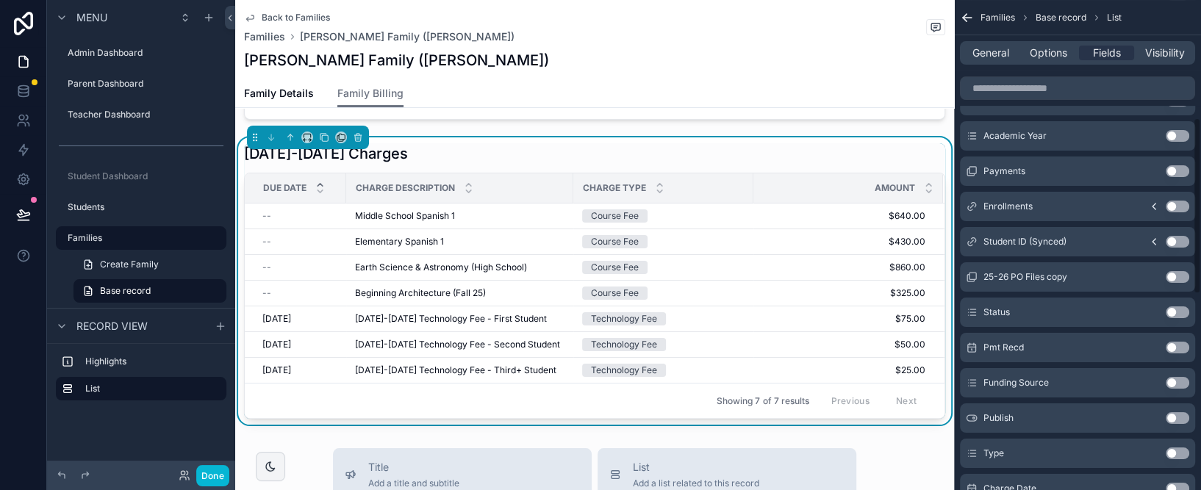
scroll to position [329, 0]
click at [787, 237] on icon "scrollable content" at bounding box center [1153, 240] width 3 height 6
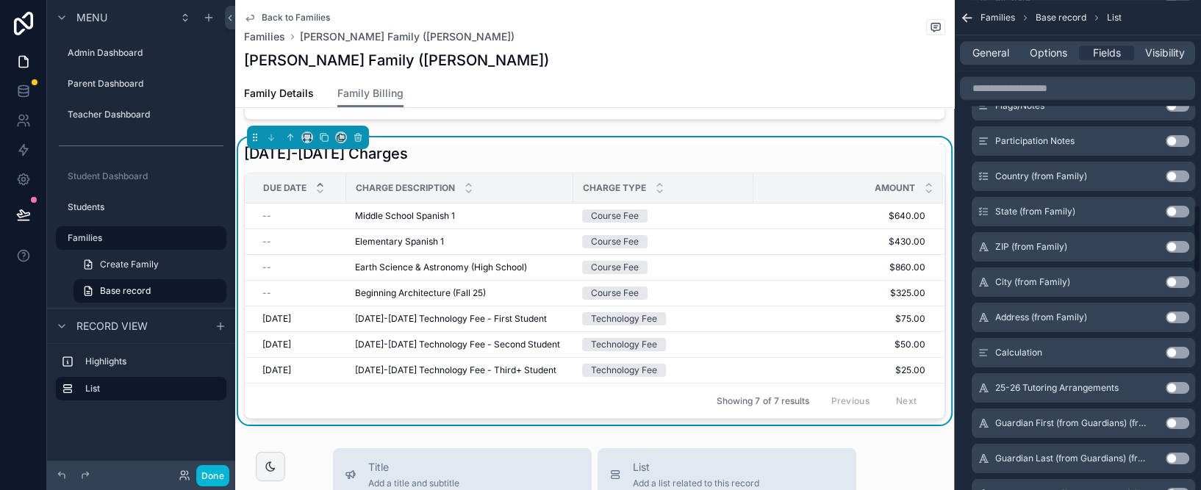
scroll to position [1452, 0]
click at [787, 348] on button "Use setting" at bounding box center [1177, 352] width 24 height 12
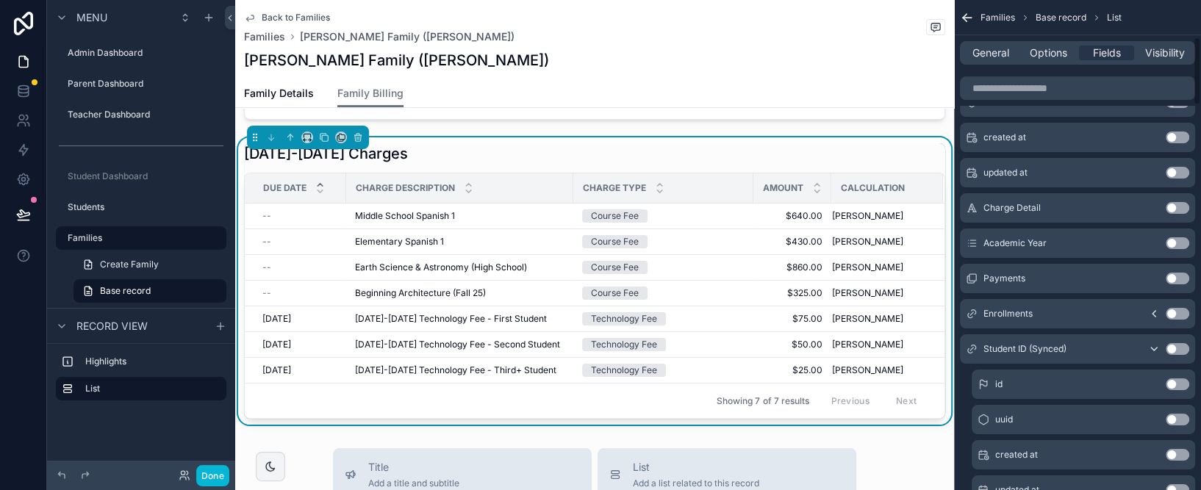
scroll to position [256, 0]
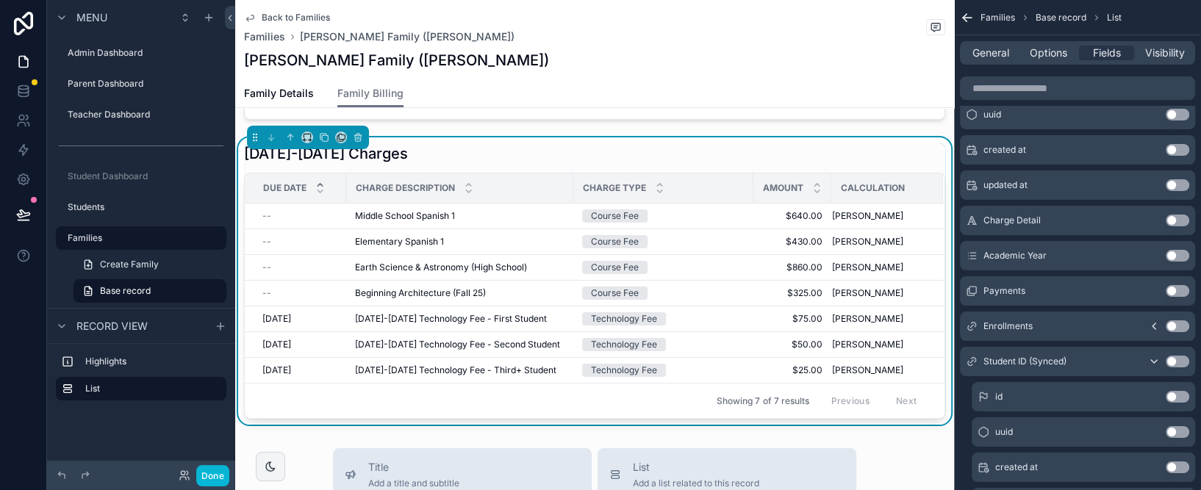
click at [787, 360] on icon "scrollable content" at bounding box center [1154, 361] width 6 height 3
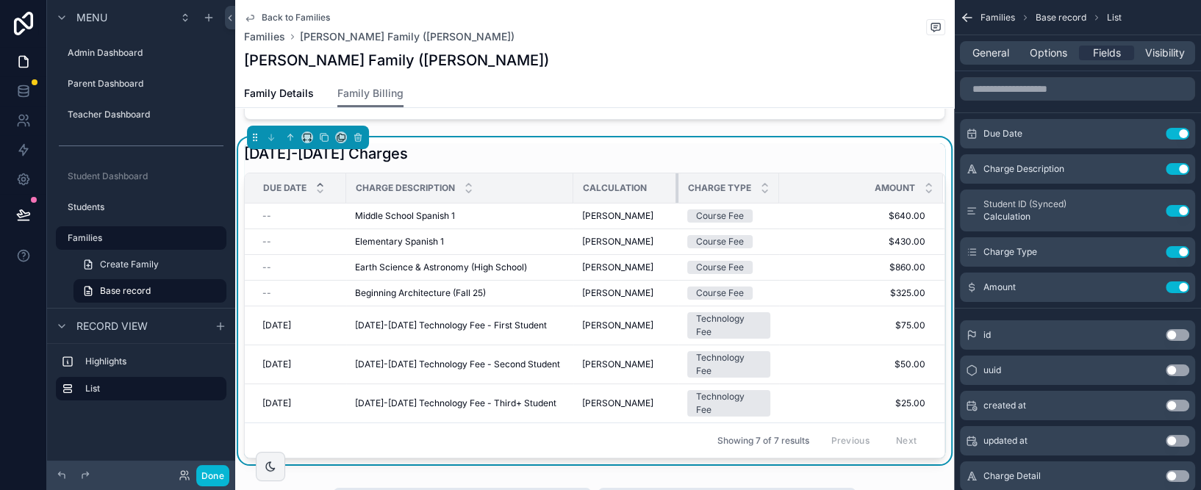
drag, startPoint x: 750, startPoint y: 186, endPoint x: 675, endPoint y: 188, distance: 75.0
click at [675, 188] on div "scrollable content" at bounding box center [678, 187] width 6 height 29
drag, startPoint x: 775, startPoint y: 185, endPoint x: 822, endPoint y: 183, distance: 47.1
click at [787, 183] on tr "Due Date Charge Description Calculation Charge Type Amount" at bounding box center [594, 188] width 699 height 30
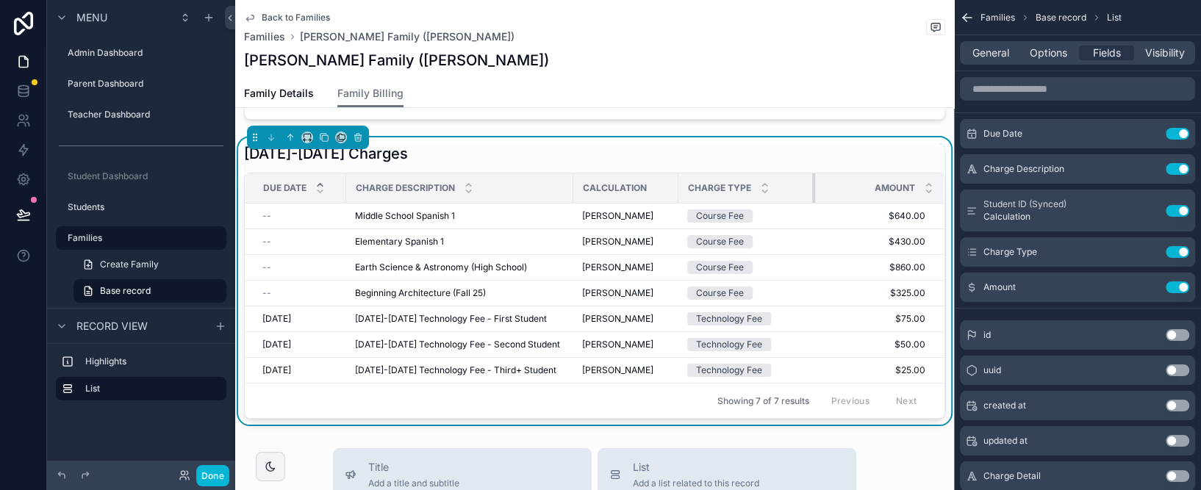
drag, startPoint x: 777, startPoint y: 183, endPoint x: 830, endPoint y: 185, distance: 52.9
click at [787, 185] on tr "Due Date Charge Description Calculation Charge Type Amount" at bounding box center [594, 188] width 699 height 30
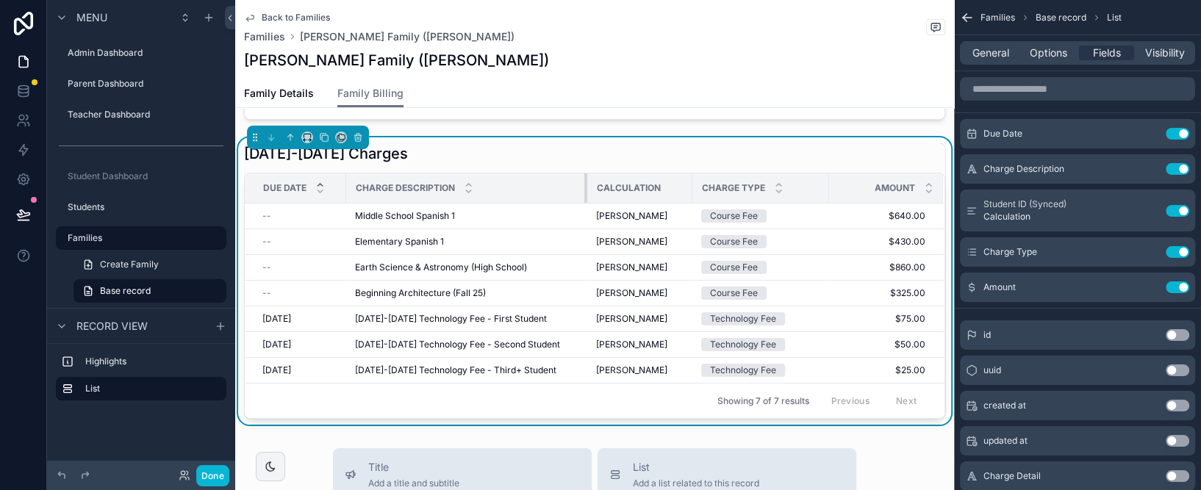
drag, startPoint x: 571, startPoint y: 187, endPoint x: 585, endPoint y: 186, distance: 14.0
click at [585, 186] on div "scrollable content" at bounding box center [587, 187] width 6 height 29
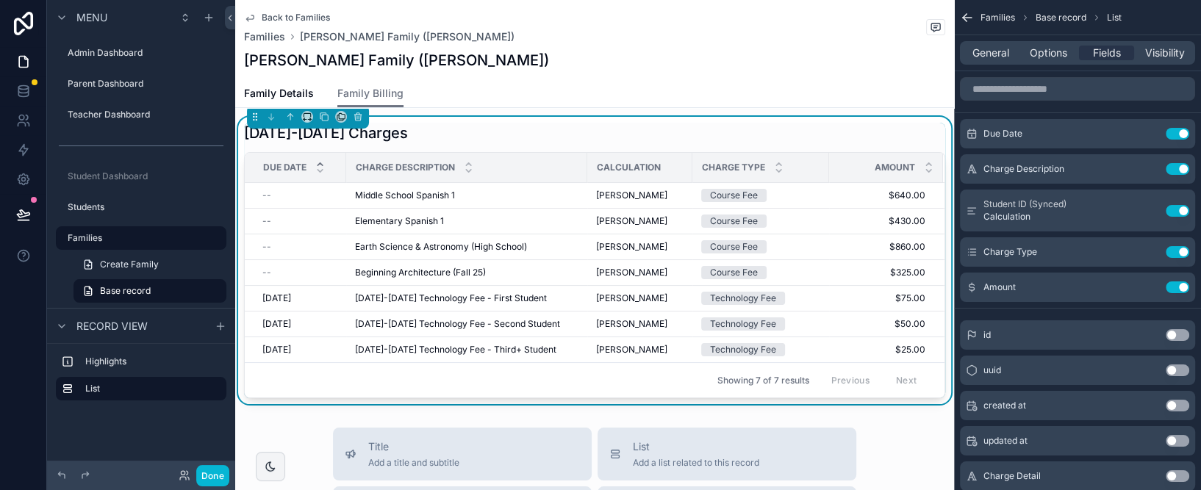
scroll to position [217, 0]
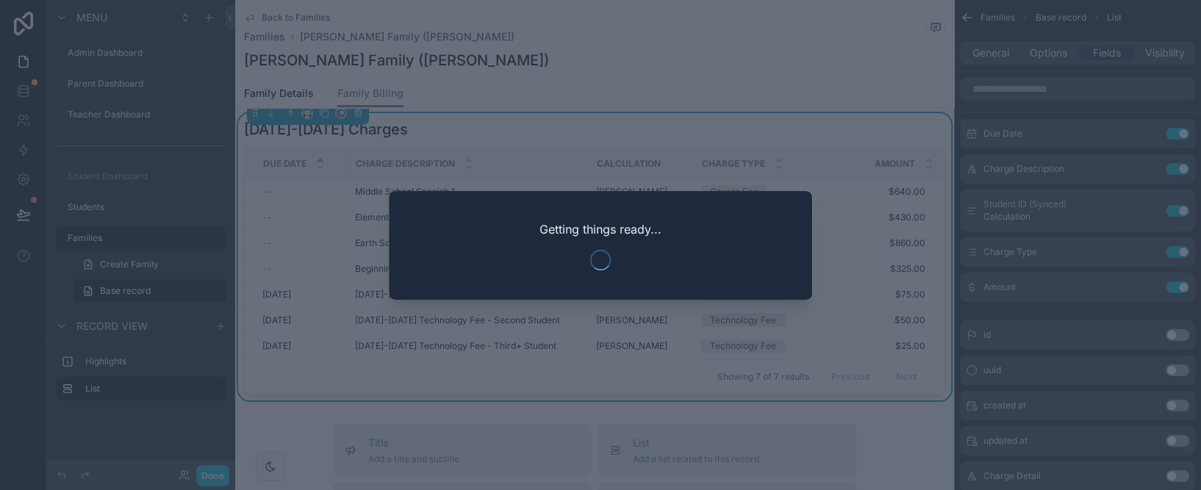
click at [568, 65] on div at bounding box center [600, 245] width 1201 height 490
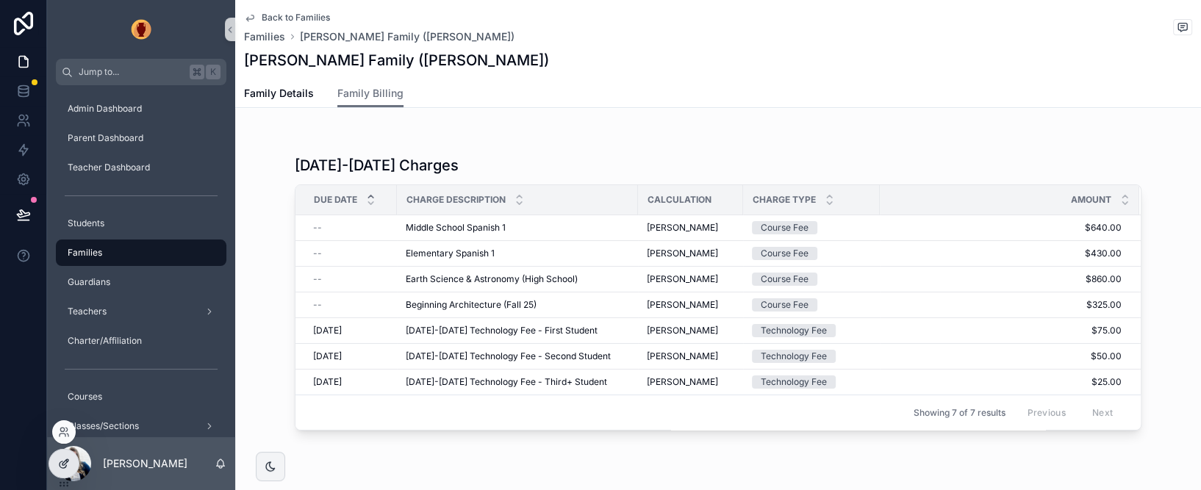
click at [68, 463] on icon at bounding box center [64, 464] width 12 height 12
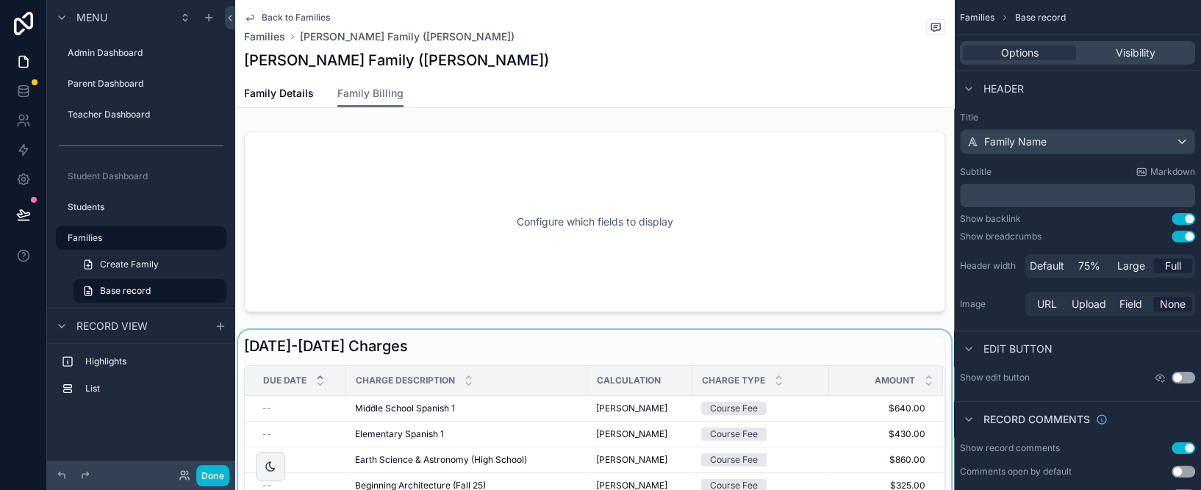
click at [486, 351] on div "scrollable content" at bounding box center [594, 473] width 719 height 287
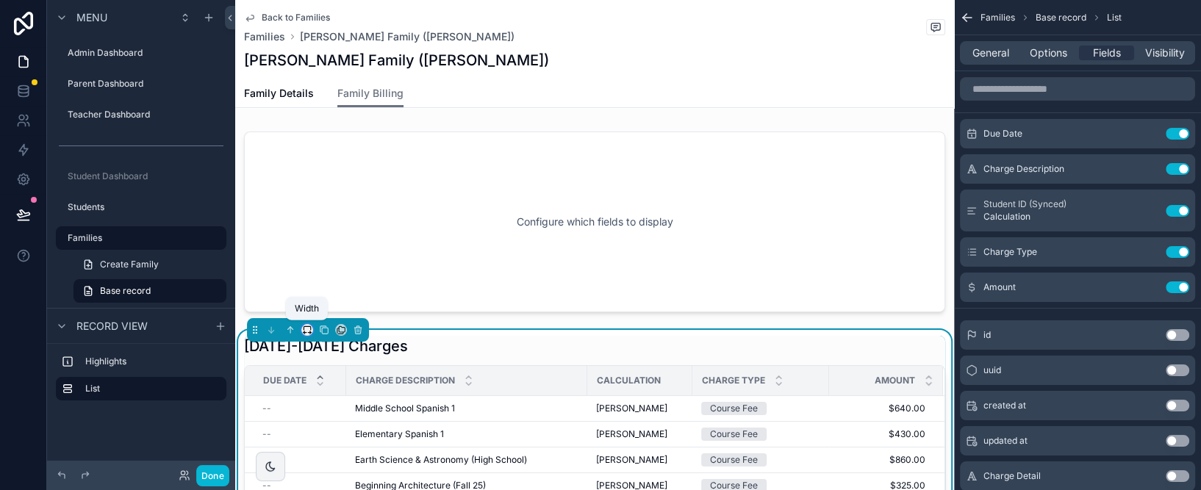
click at [307, 329] on icon "scrollable content" at bounding box center [307, 330] width 10 height 10
click at [345, 312] on span "Full width" at bounding box center [337, 316] width 46 height 18
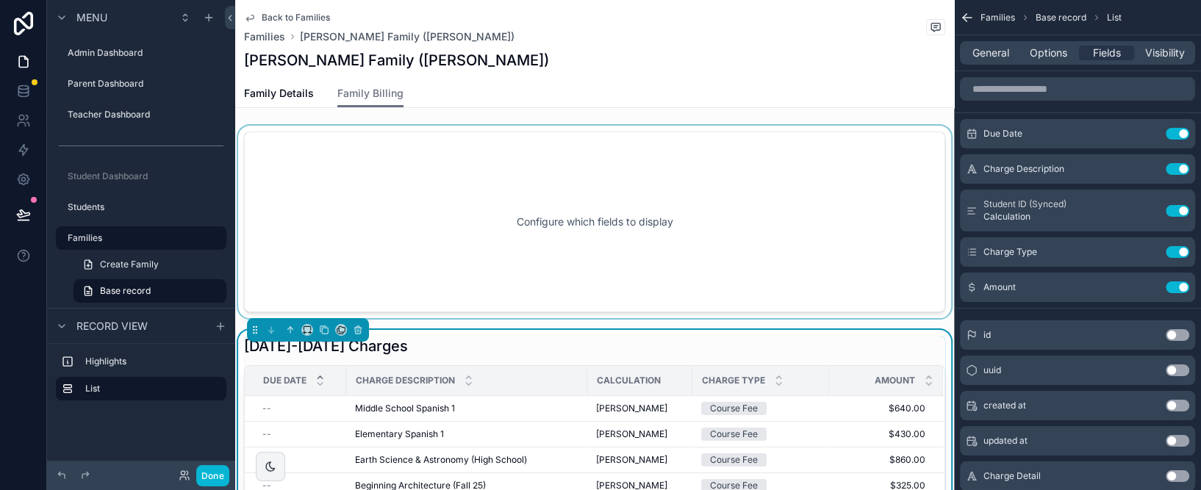
click at [385, 141] on div "scrollable content" at bounding box center [594, 222] width 719 height 193
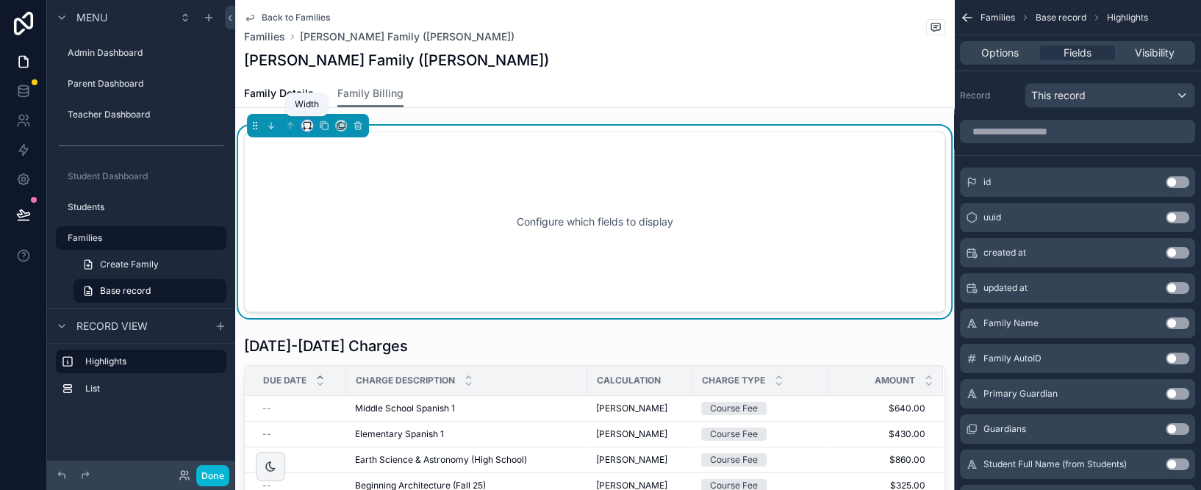
click at [310, 122] on icon "scrollable content" at bounding box center [306, 124] width 7 height 4
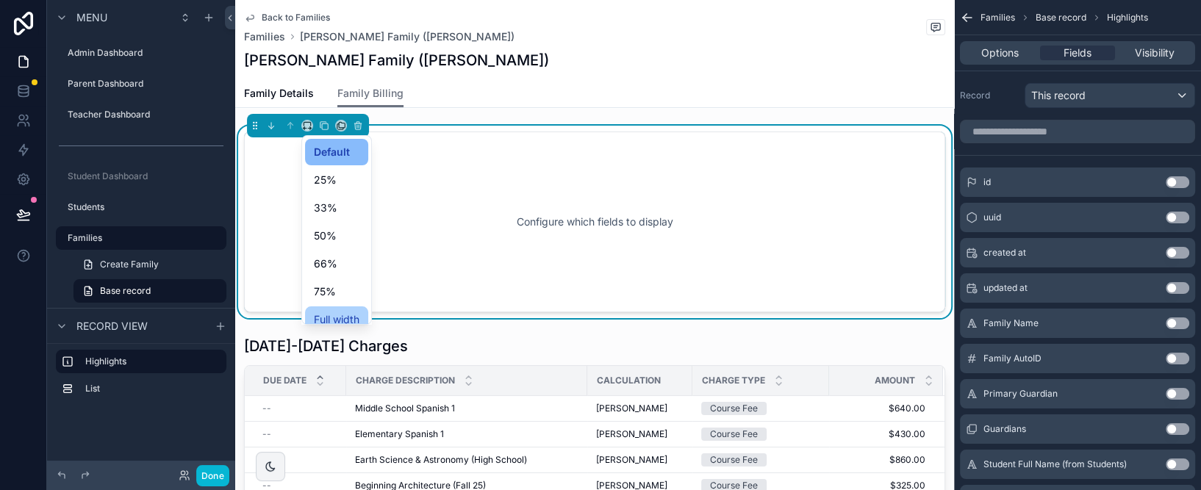
click at [358, 317] on span "Full width" at bounding box center [337, 320] width 46 height 18
click at [632, 60] on div "[PERSON_NAME] Family ([PERSON_NAME])" at bounding box center [594, 60] width 701 height 21
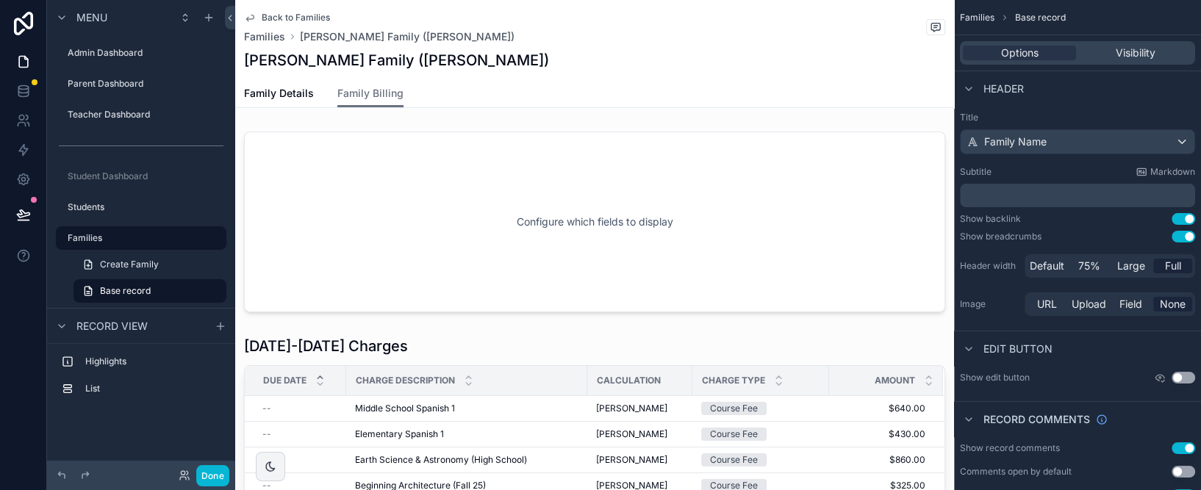
click at [1173, 264] on span "Full" at bounding box center [1173, 266] width 16 height 15
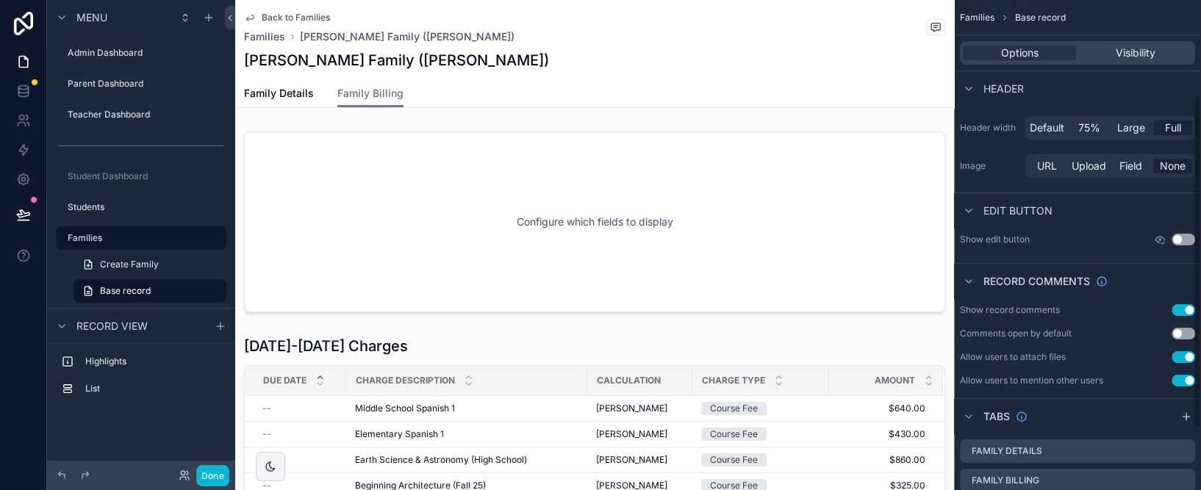
scroll to position [141, 0]
click at [1182, 309] on button "Use setting" at bounding box center [1183, 307] width 24 height 12
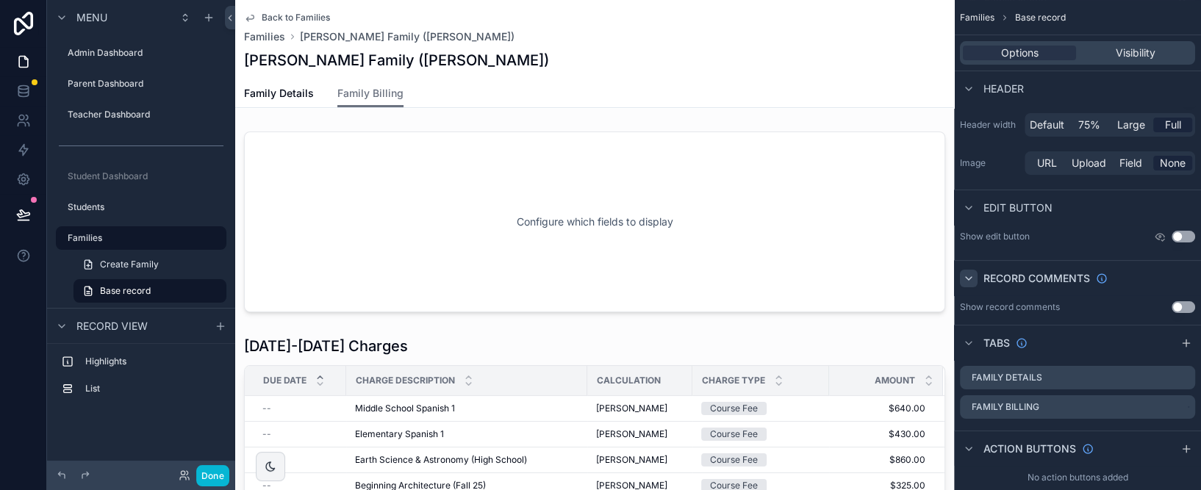
click at [968, 280] on icon "scrollable content" at bounding box center [969, 279] width 12 height 12
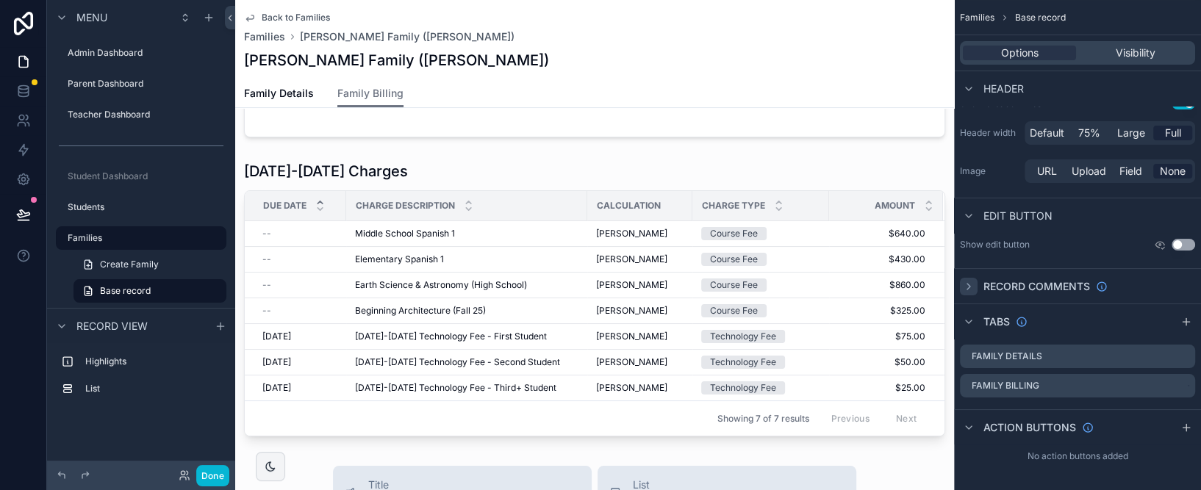
scroll to position [173, 0]
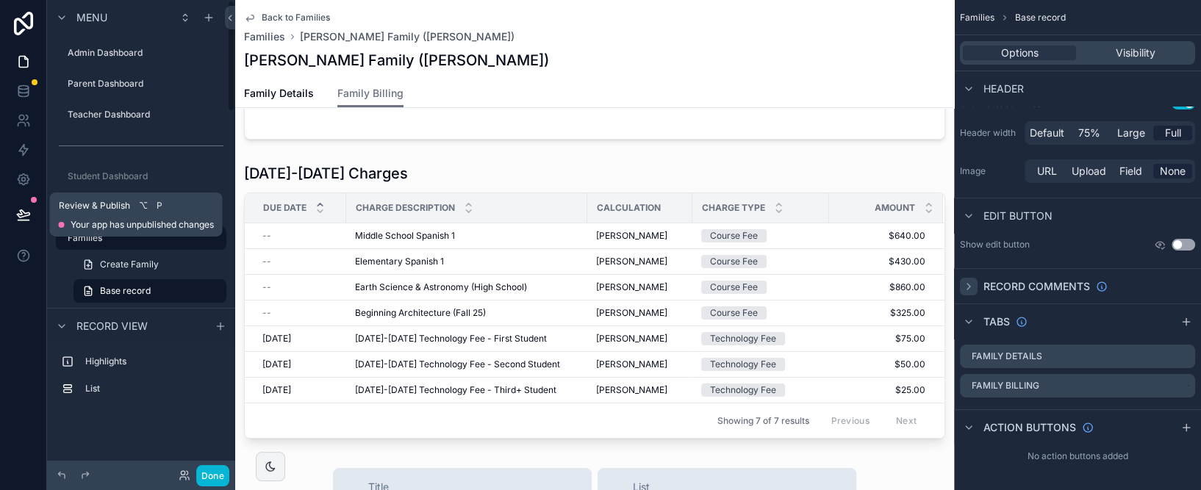
click at [33, 208] on button at bounding box center [23, 214] width 32 height 41
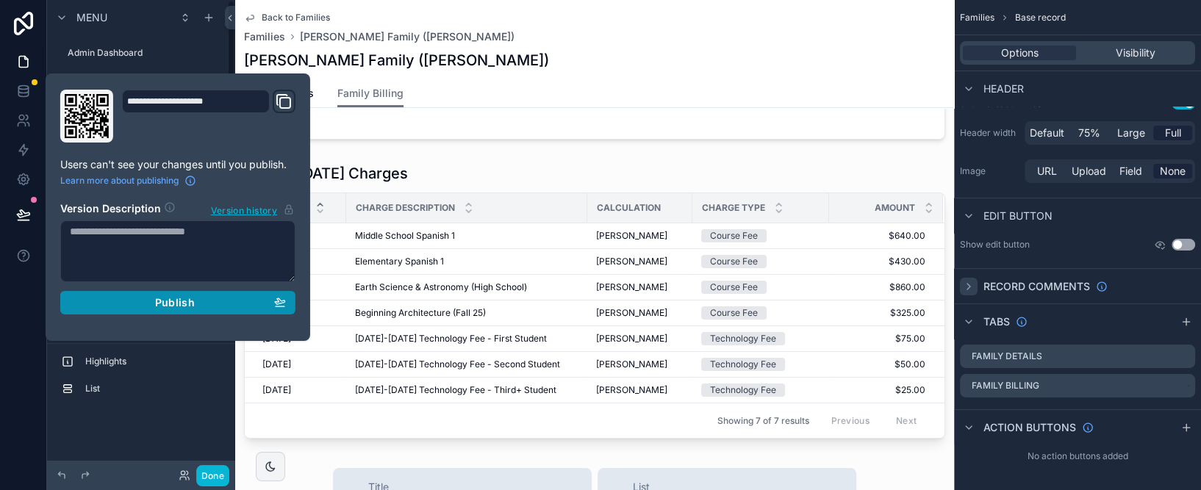
click at [164, 305] on span "Publish" at bounding box center [175, 302] width 40 height 13
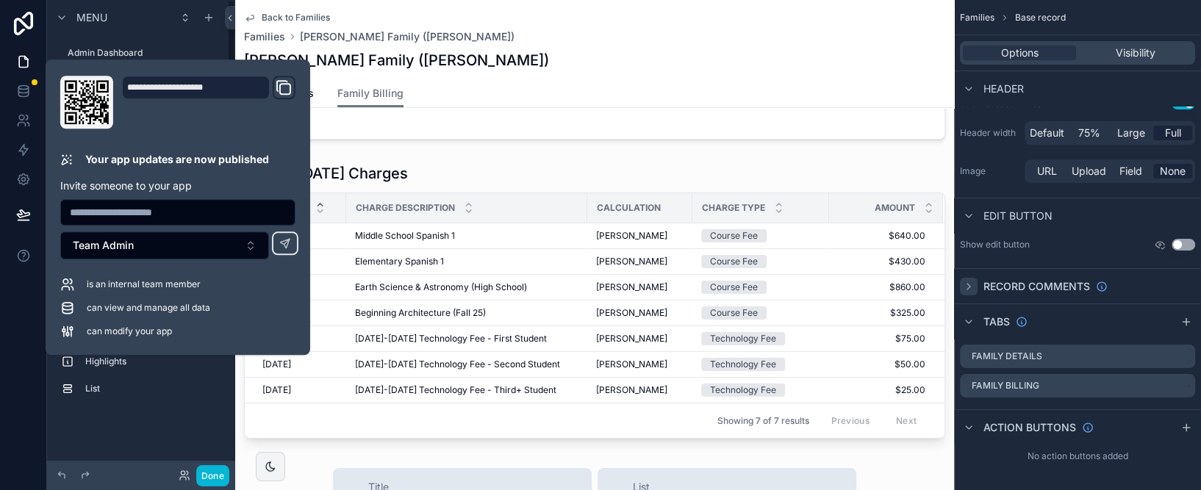
click at [21, 310] on div at bounding box center [23, 245] width 47 height 490
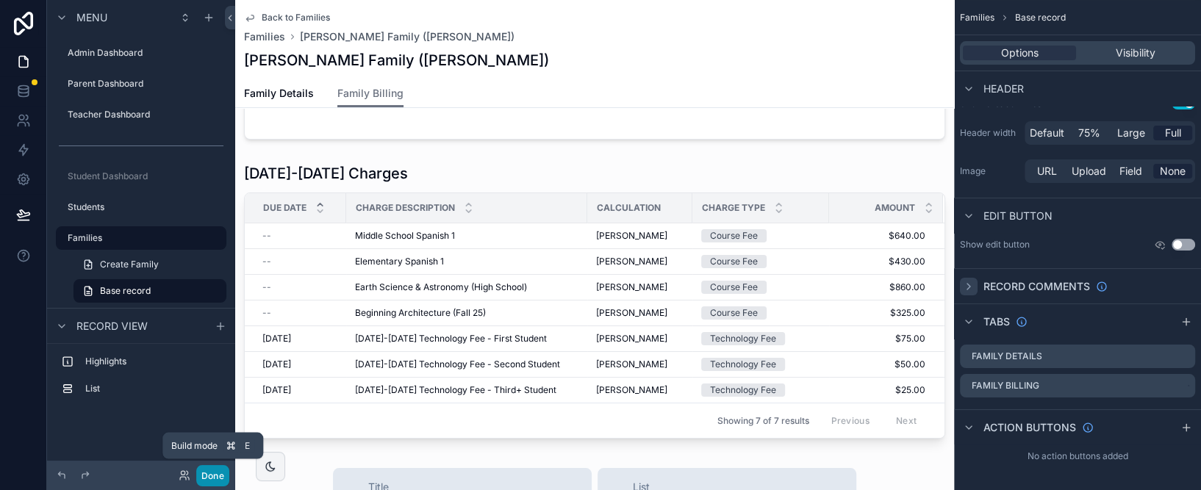
click at [217, 474] on button "Done" at bounding box center [212, 475] width 33 height 21
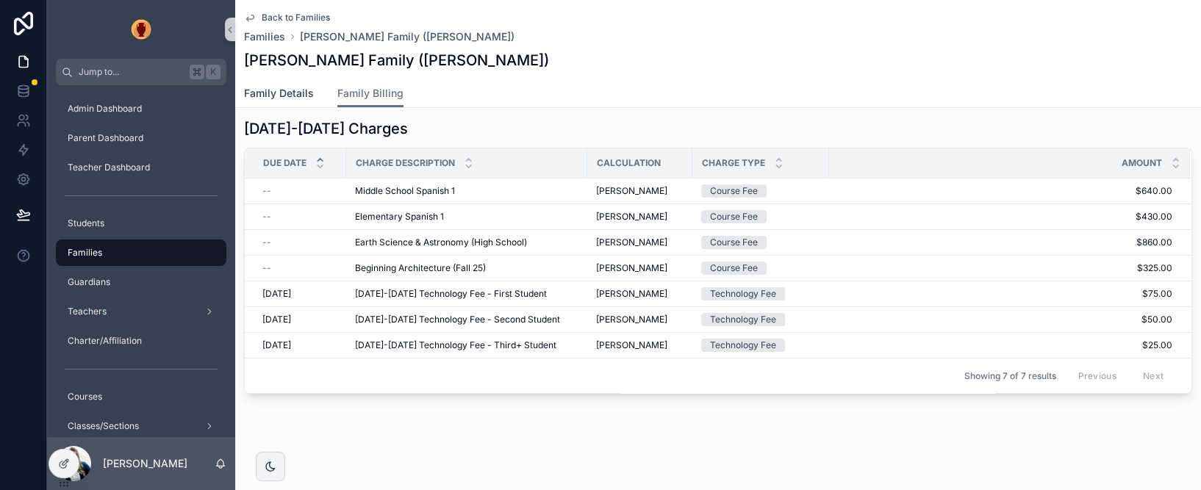
click at [291, 95] on span "Family Details" at bounding box center [279, 93] width 70 height 15
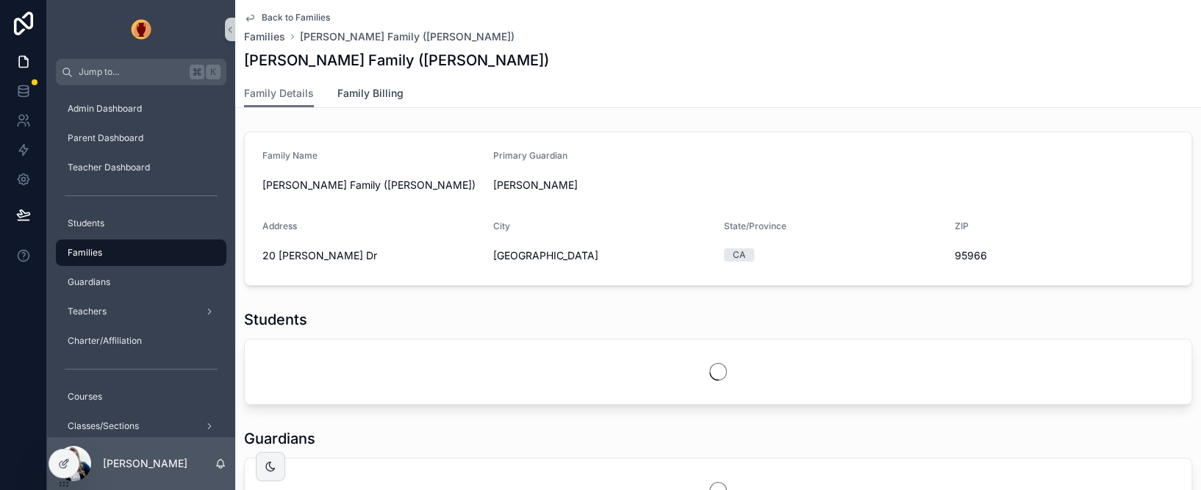
click at [373, 95] on span "Family Billing" at bounding box center [370, 93] width 66 height 15
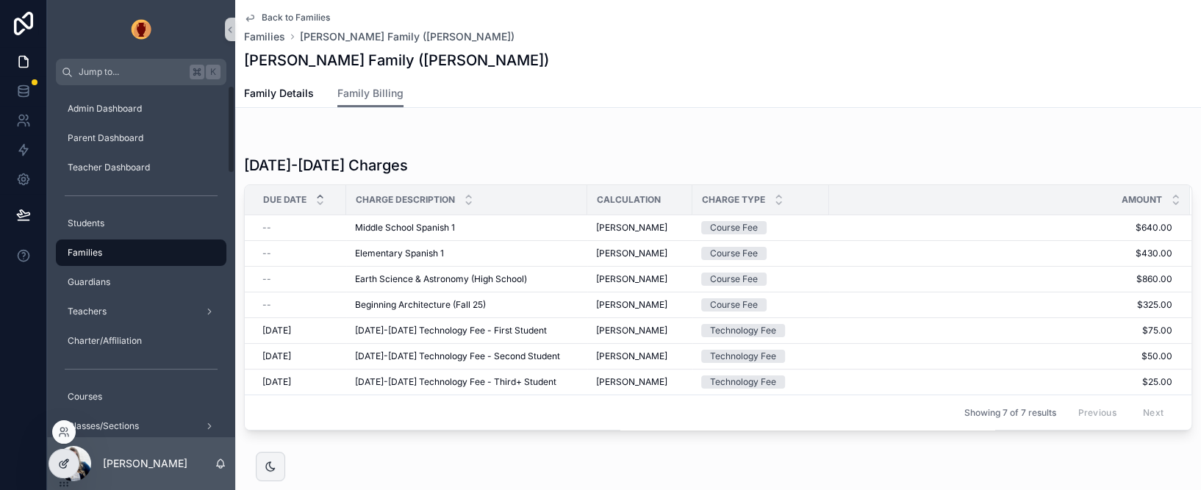
click at [65, 451] on div at bounding box center [63, 464] width 29 height 28
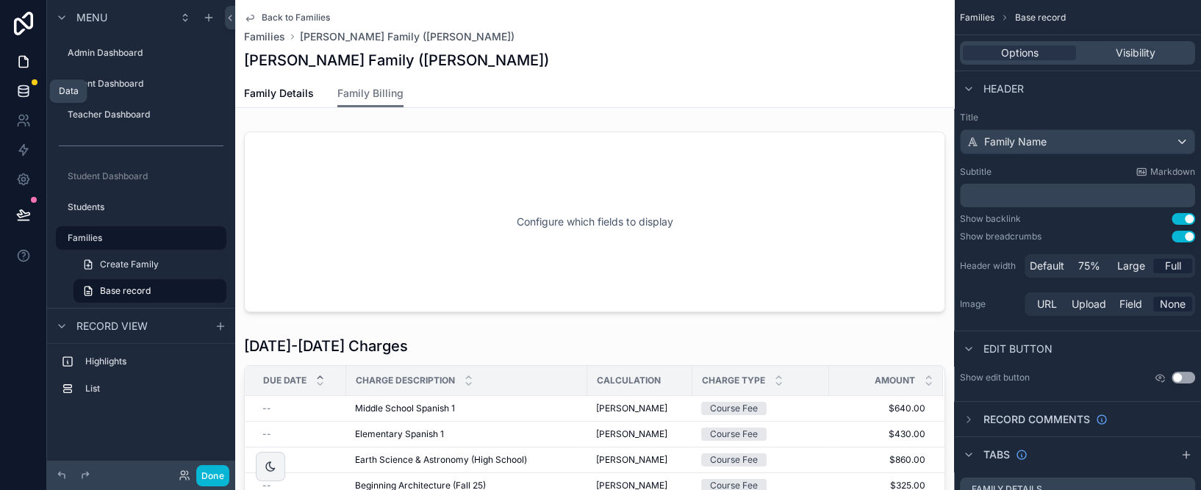
click at [23, 89] on icon at bounding box center [23, 88] width 10 height 4
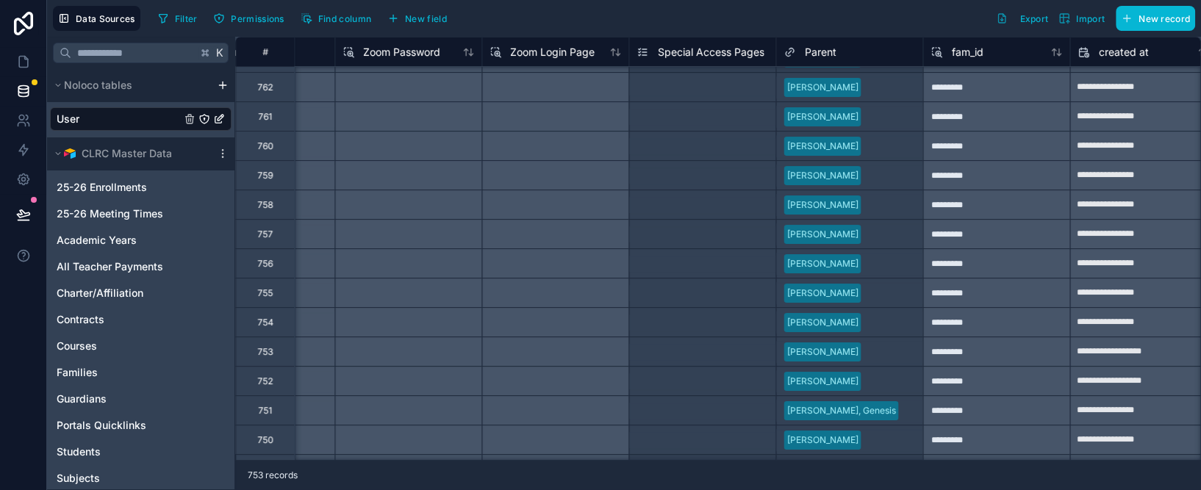
scroll to position [0, 2017]
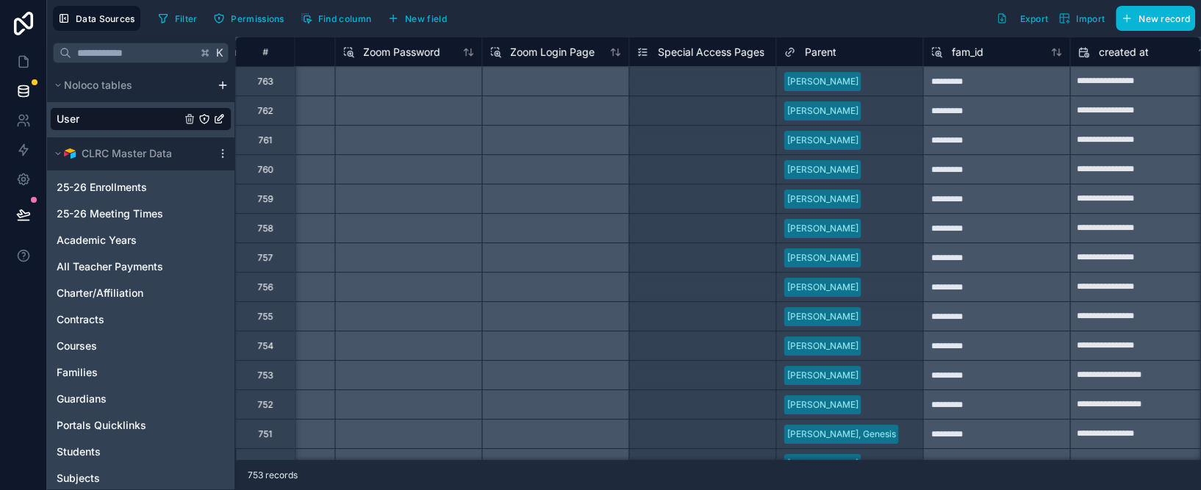
click at [697, 55] on span "Special Access Pages" at bounding box center [710, 52] width 107 height 15
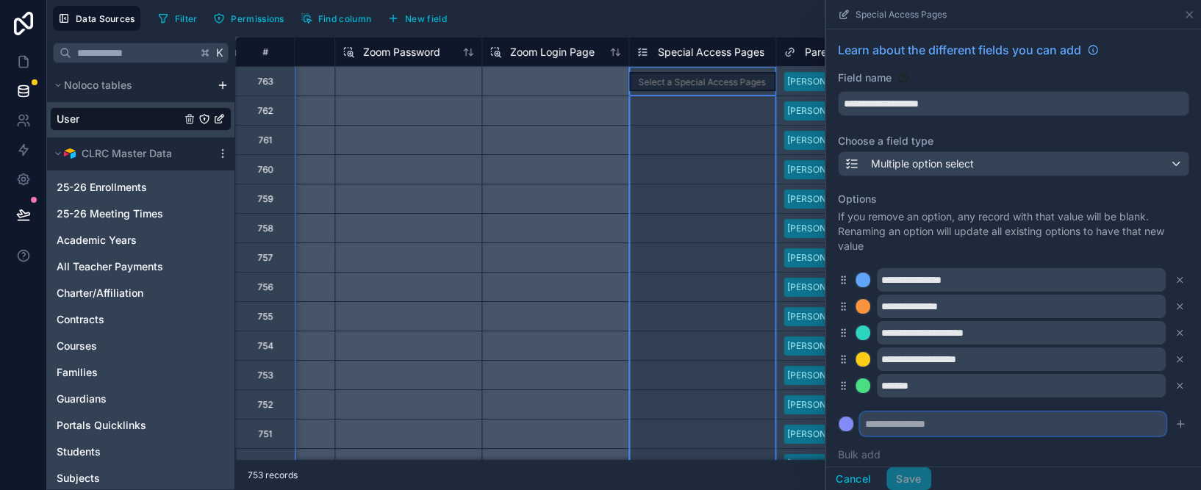
click at [884, 423] on input "text" at bounding box center [1013, 424] width 306 height 24
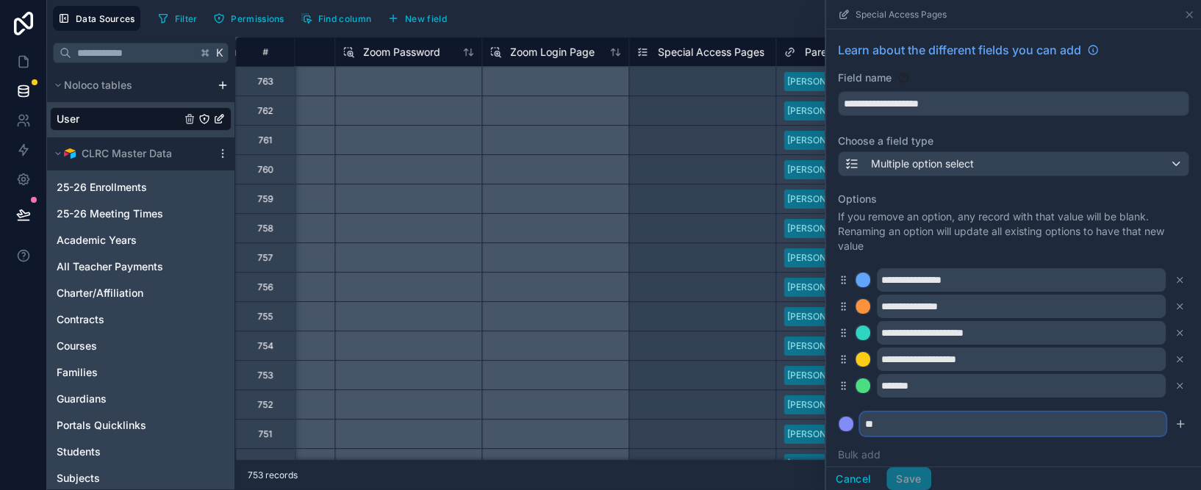
type input "*"
type input "**********"
click at [838, 416] on button at bounding box center [846, 424] width 16 height 16
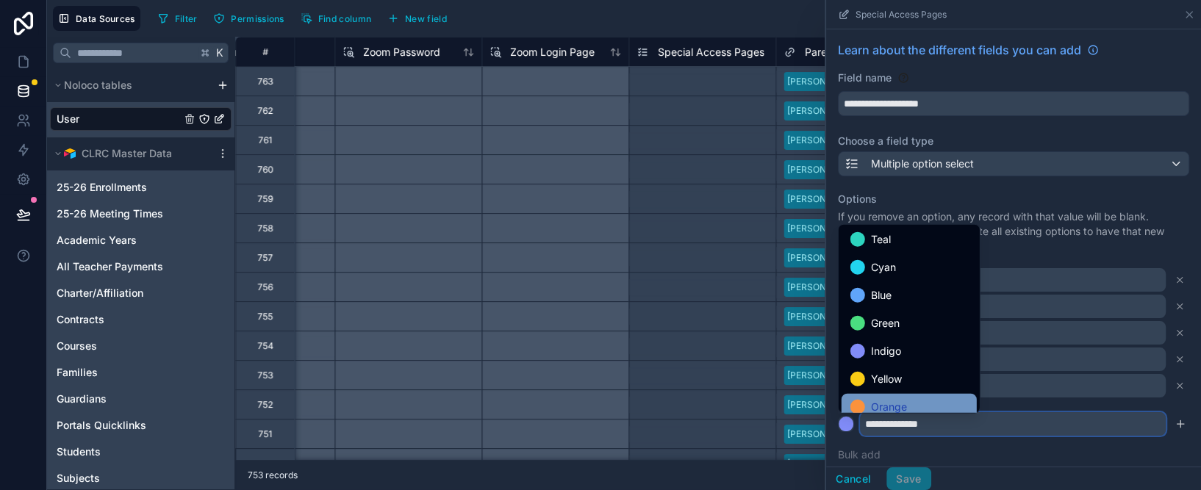
scroll to position [48, 0]
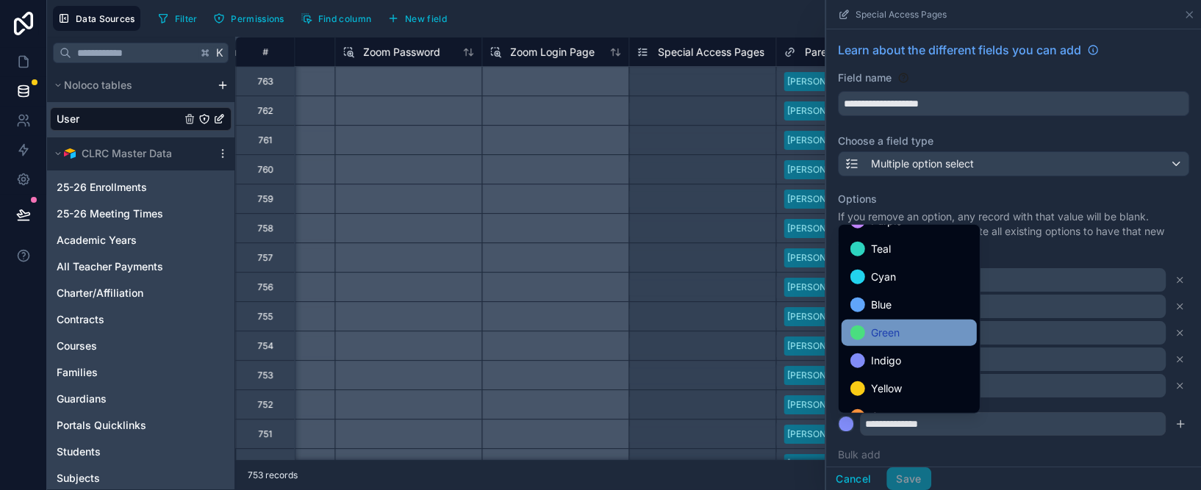
click at [888, 331] on span "Green" at bounding box center [885, 333] width 29 height 18
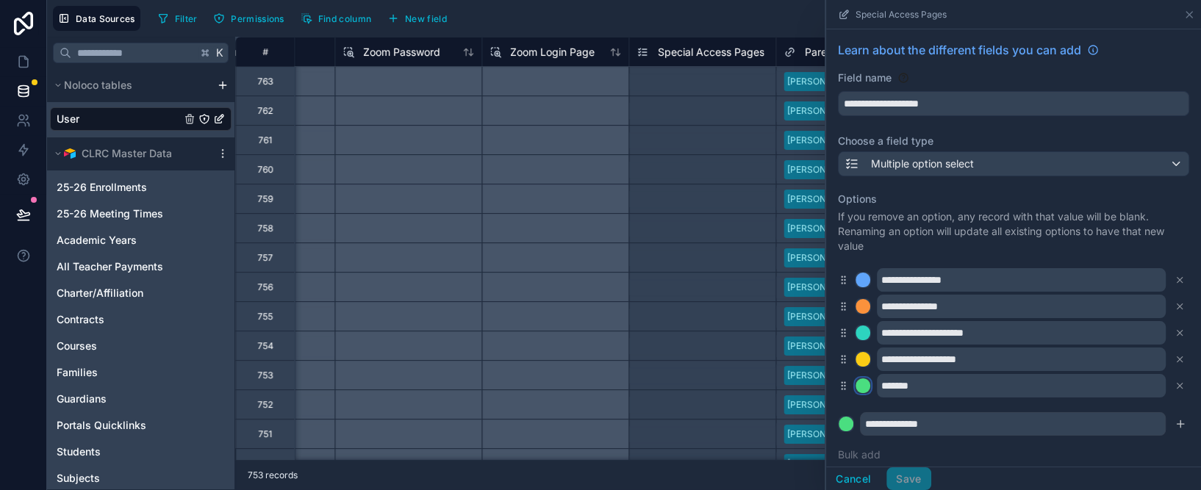
click at [862, 384] on div at bounding box center [862, 385] width 15 height 15
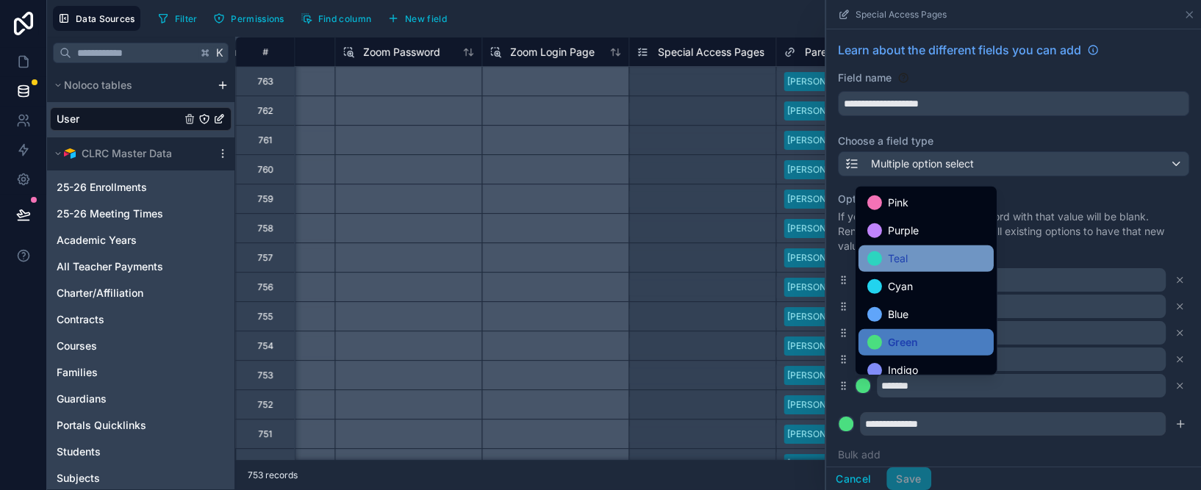
click at [882, 256] on div "Teal" at bounding box center [926, 259] width 118 height 18
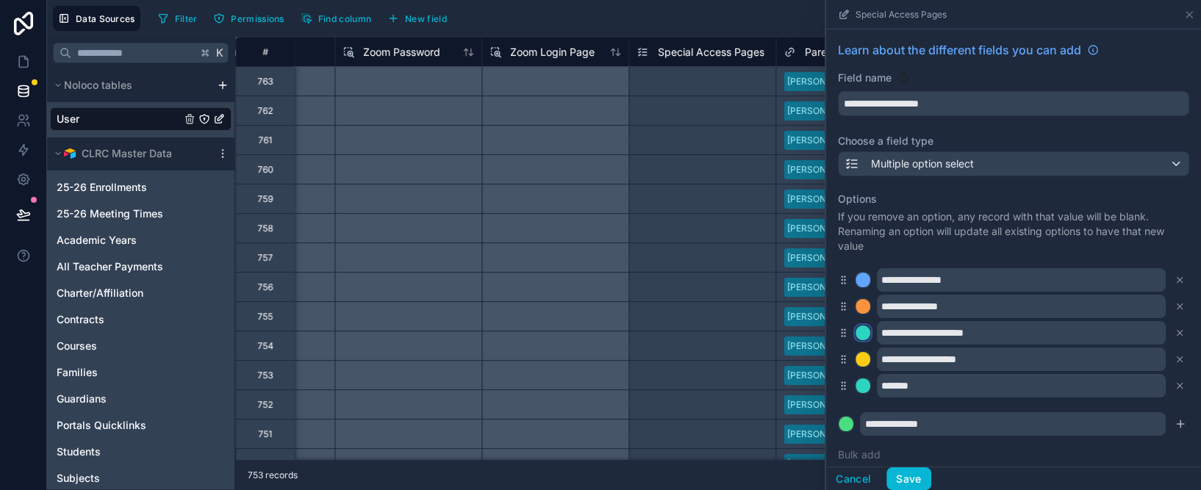
click at [867, 338] on div at bounding box center [862, 332] width 15 height 15
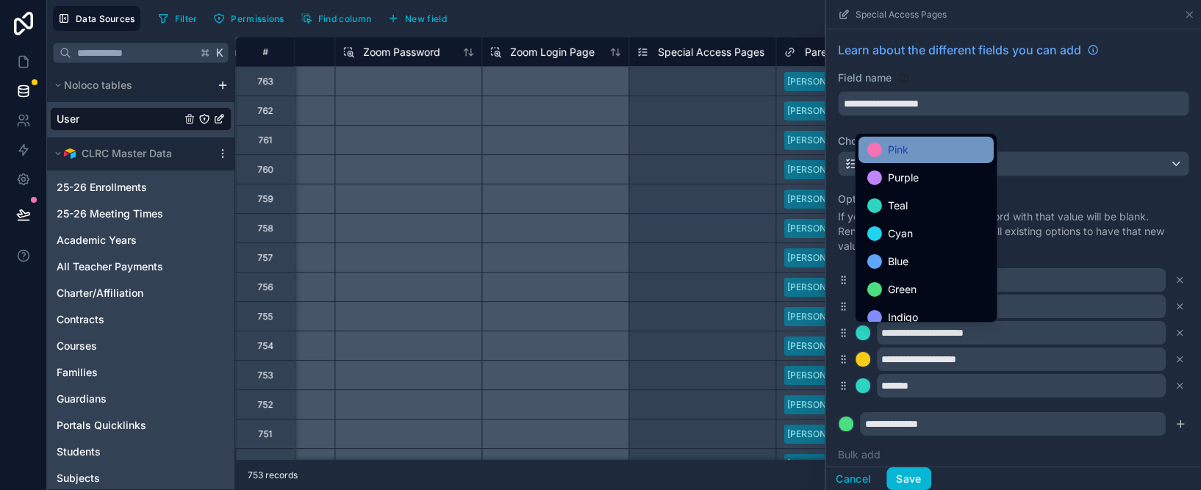
click at [879, 148] on div at bounding box center [874, 150] width 15 height 15
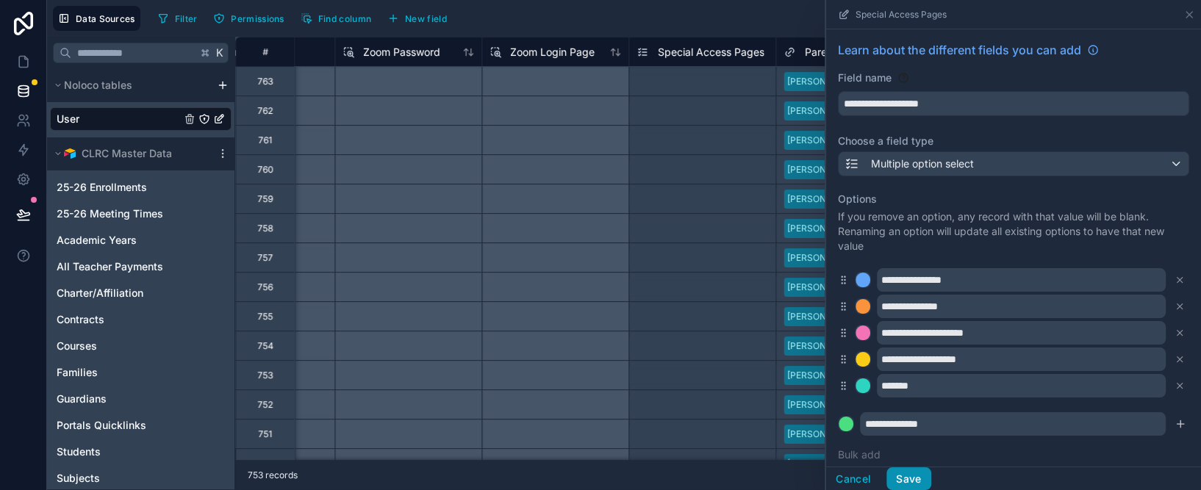
click at [910, 476] on button "Save" at bounding box center [908, 479] width 44 height 24
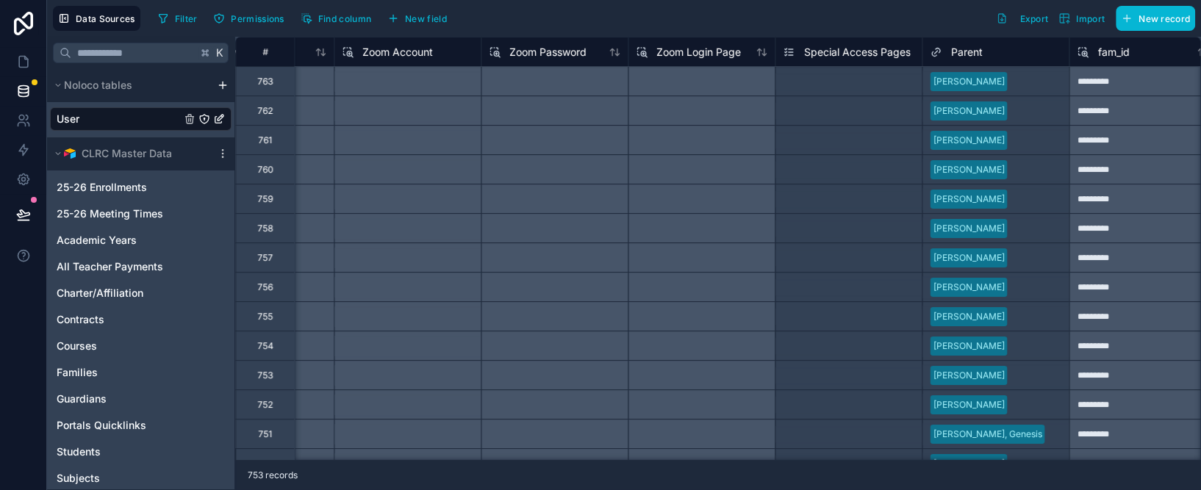
scroll to position [0, 1881]
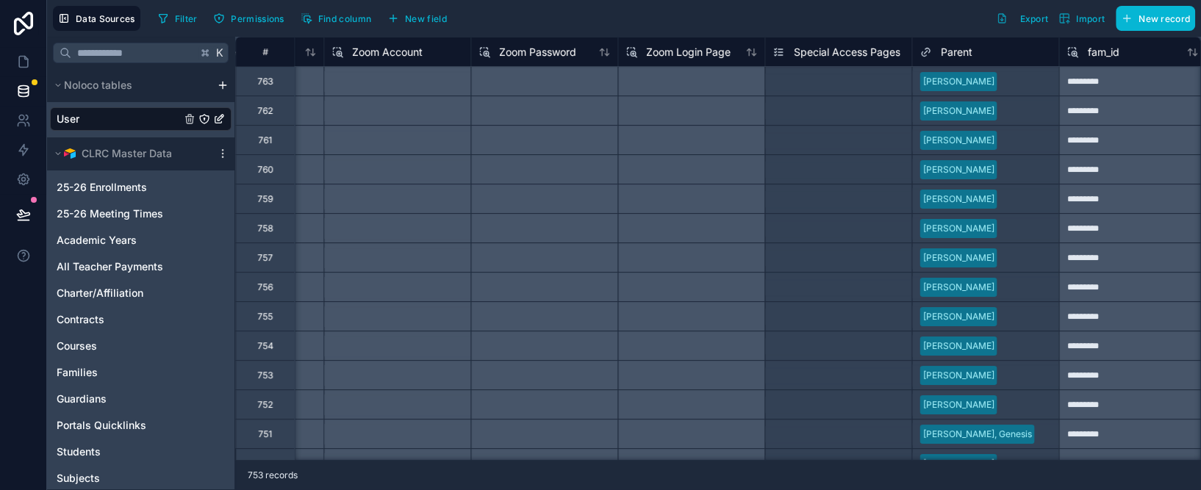
click at [842, 48] on span "Special Access Pages" at bounding box center [846, 52] width 107 height 15
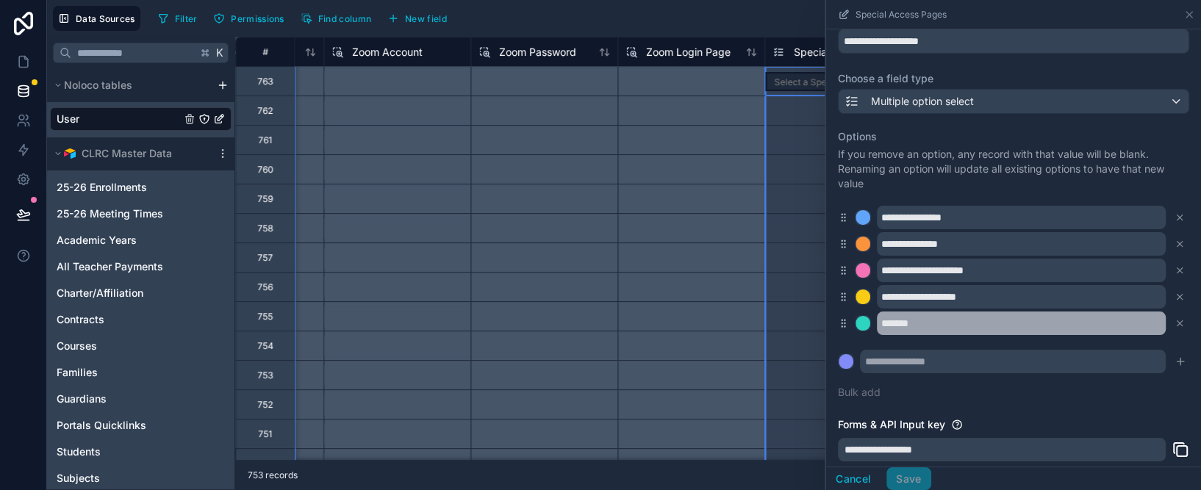
scroll to position [66, 0]
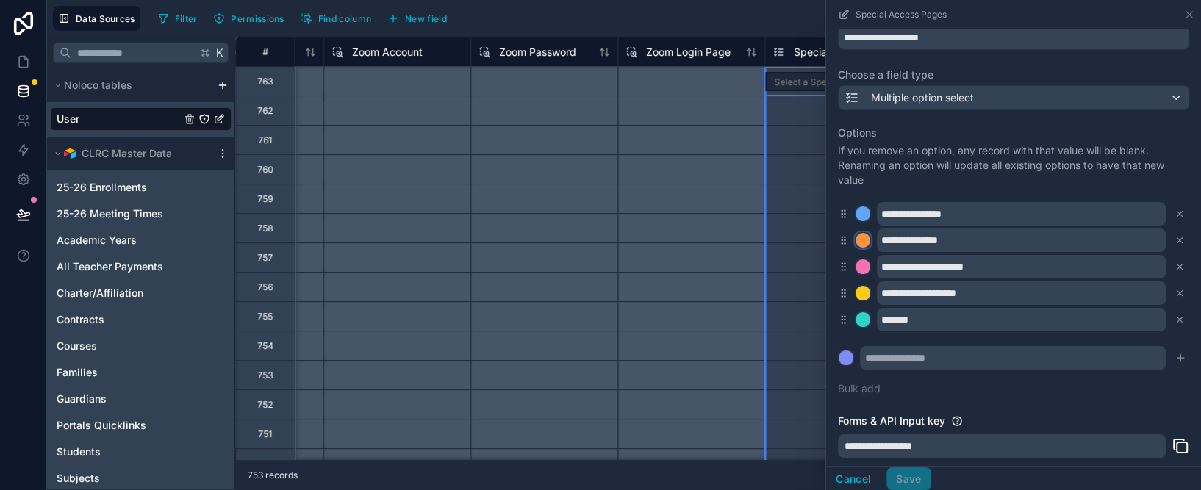
click at [860, 240] on div at bounding box center [862, 240] width 15 height 15
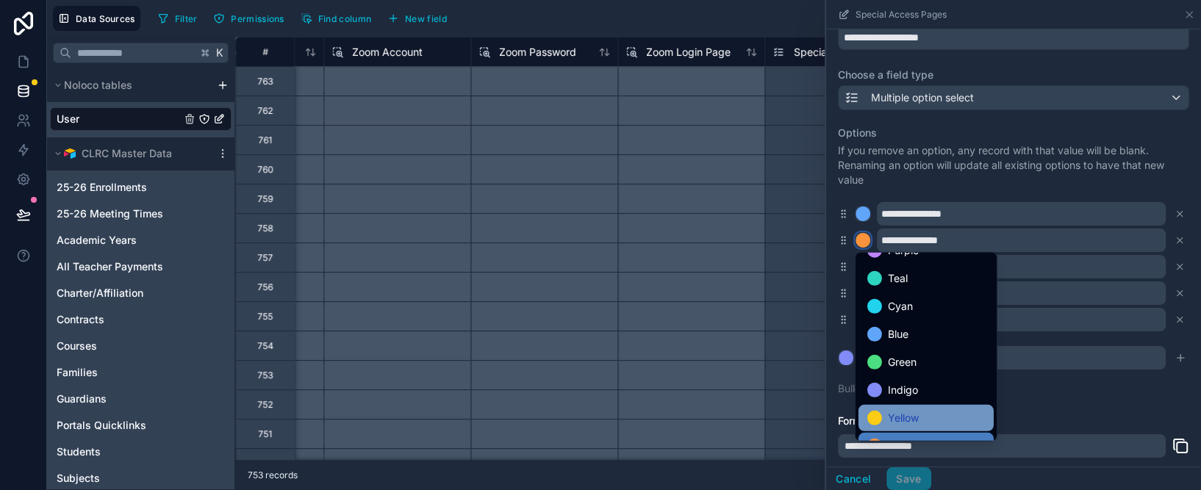
scroll to position [0, 0]
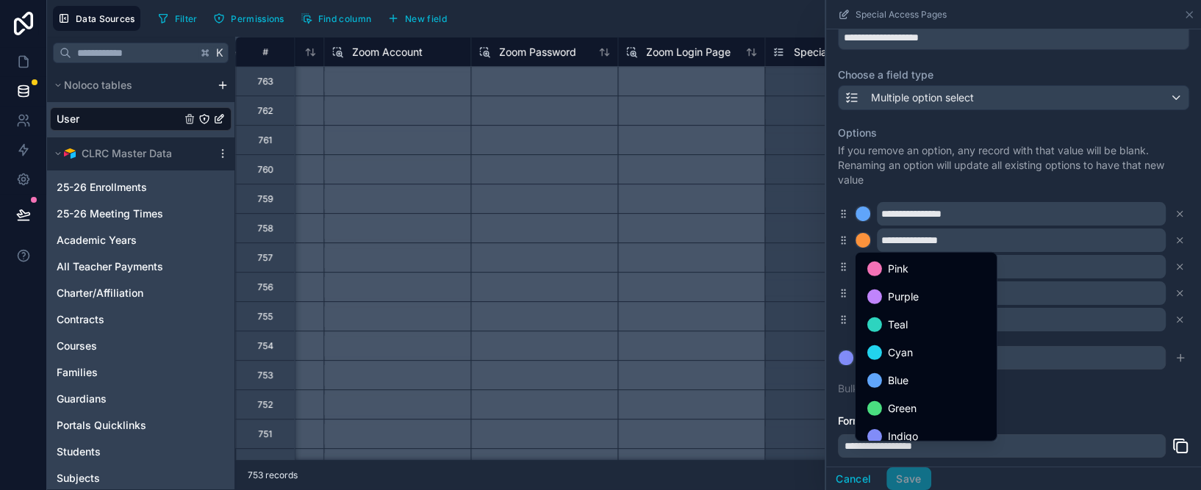
click at [952, 184] on div at bounding box center [1013, 245] width 375 height 490
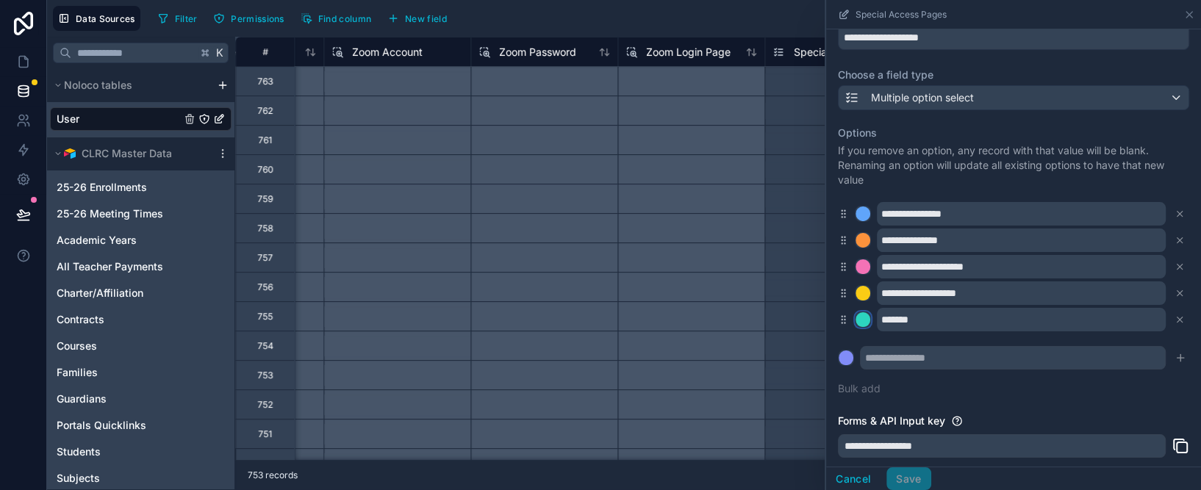
click at [865, 317] on div at bounding box center [862, 319] width 15 height 15
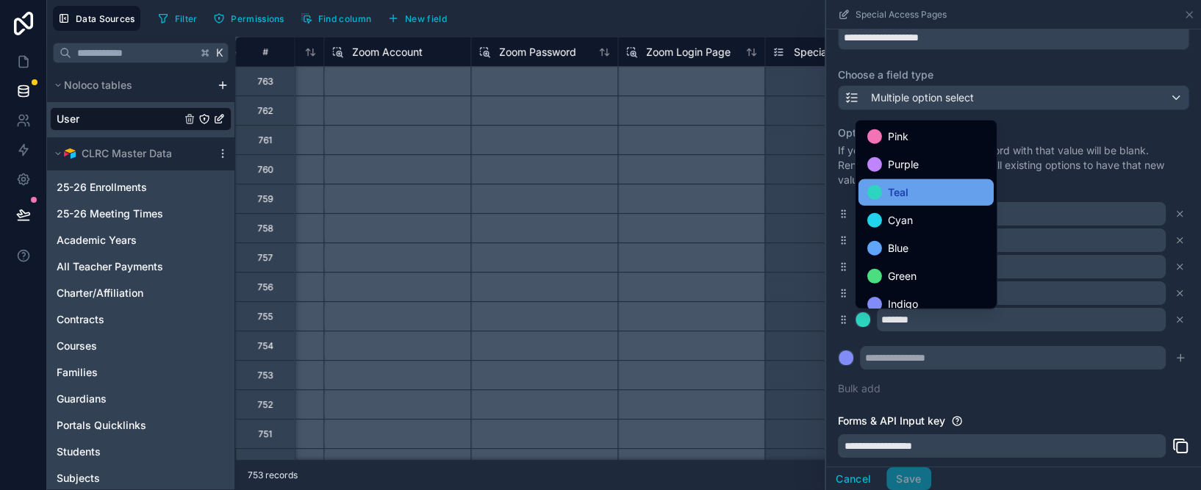
click at [890, 198] on span "Teal" at bounding box center [898, 193] width 21 height 18
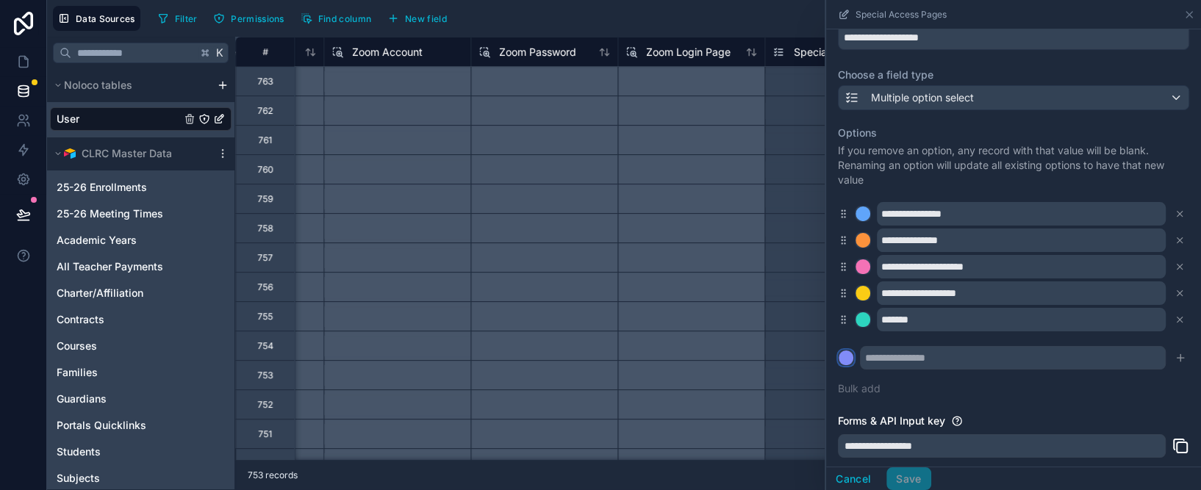
click at [846, 356] on div at bounding box center [845, 357] width 15 height 15
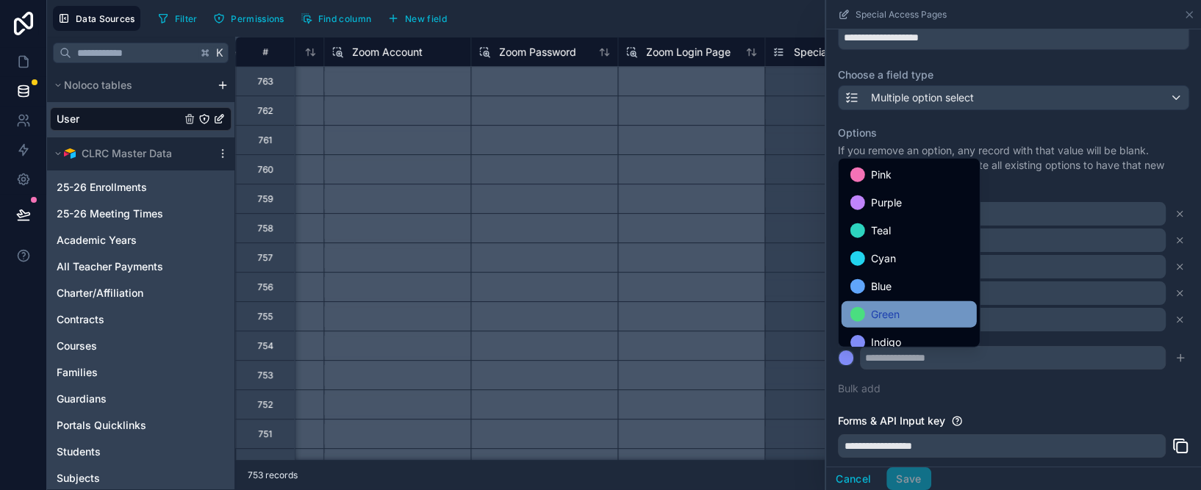
click at [885, 312] on span "Green" at bounding box center [885, 315] width 29 height 18
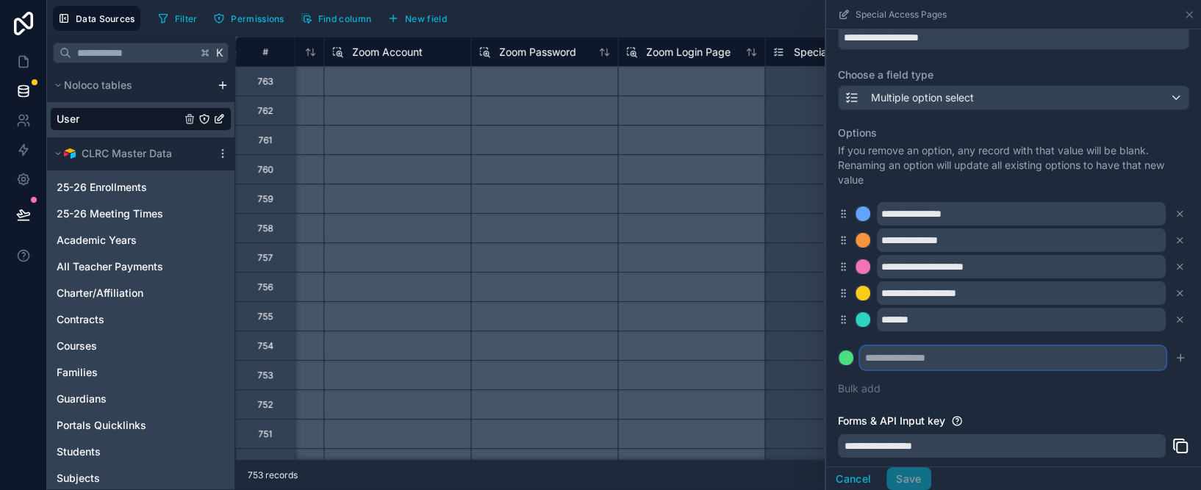
click at [890, 367] on input "text" at bounding box center [1013, 358] width 306 height 24
type input "**********"
click at [1181, 358] on icon "submit" at bounding box center [1179, 358] width 7 height 0
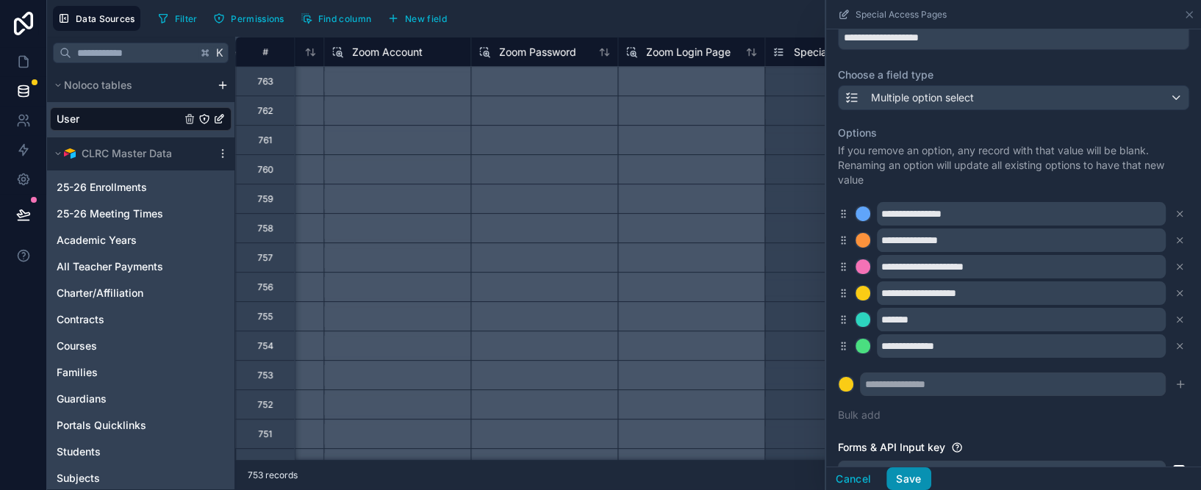
click at [909, 475] on button "Save" at bounding box center [908, 479] width 44 height 24
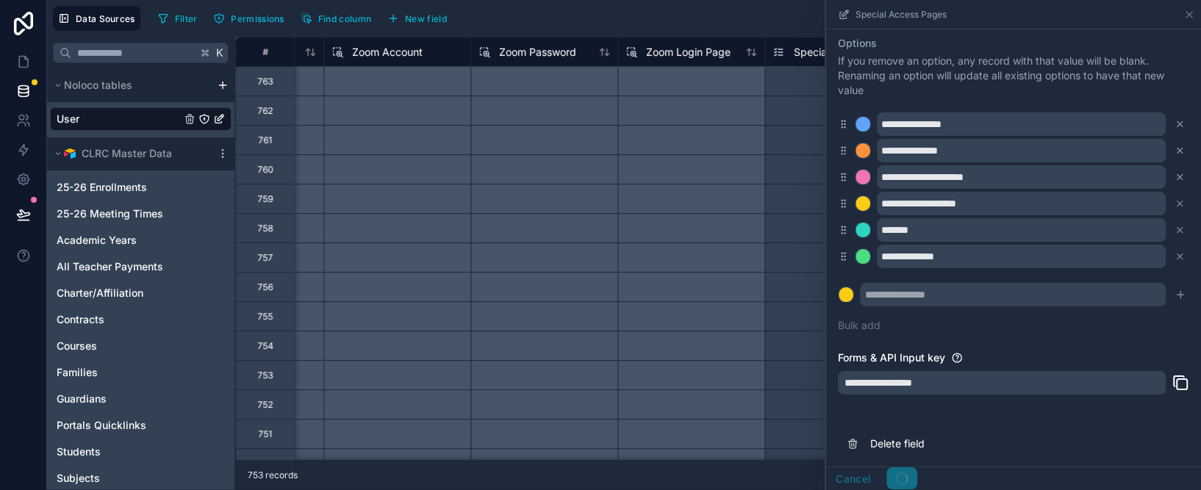
scroll to position [159, 0]
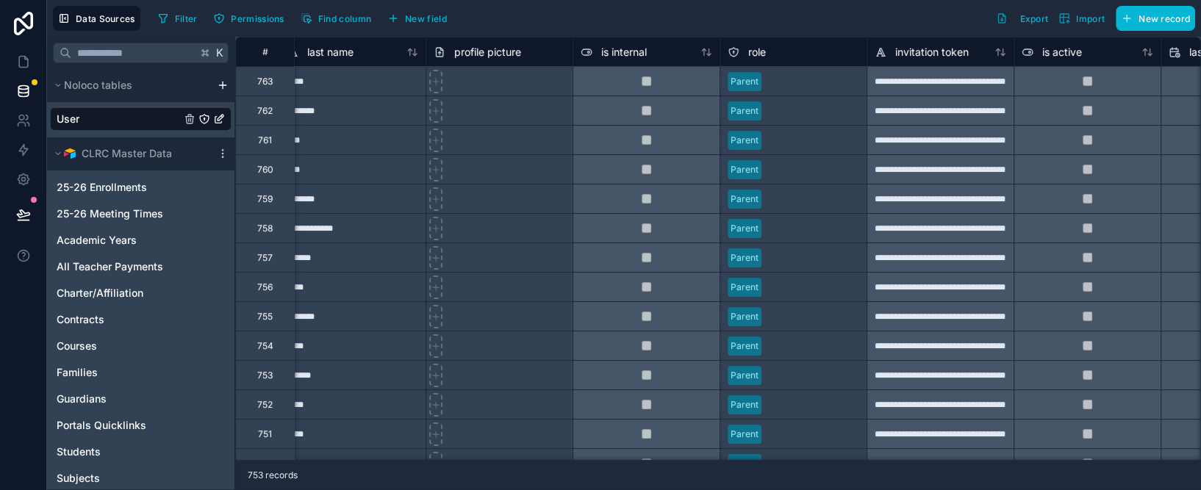
scroll to position [0, 79]
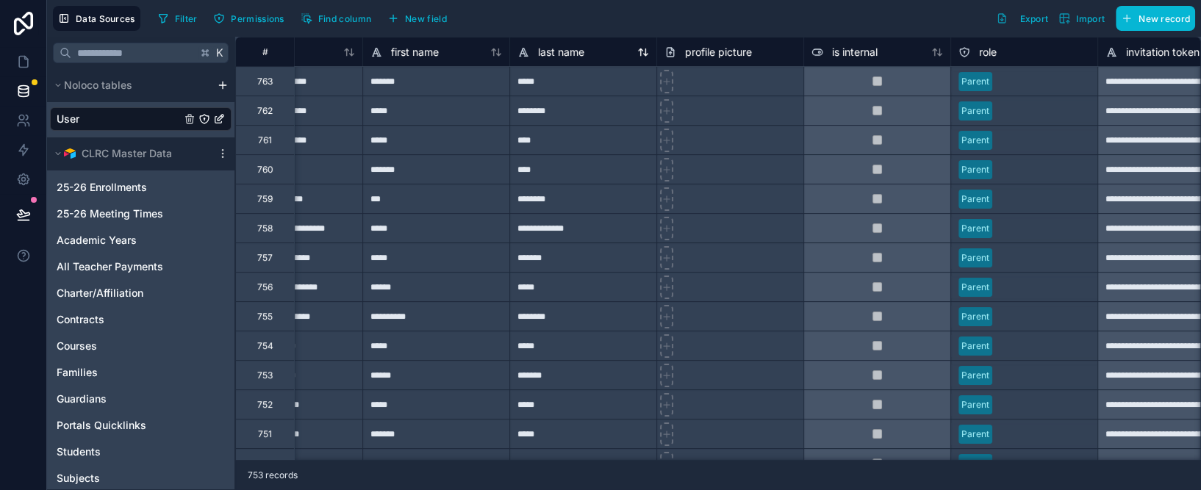
click at [642, 54] on icon at bounding box center [643, 52] width 12 height 12
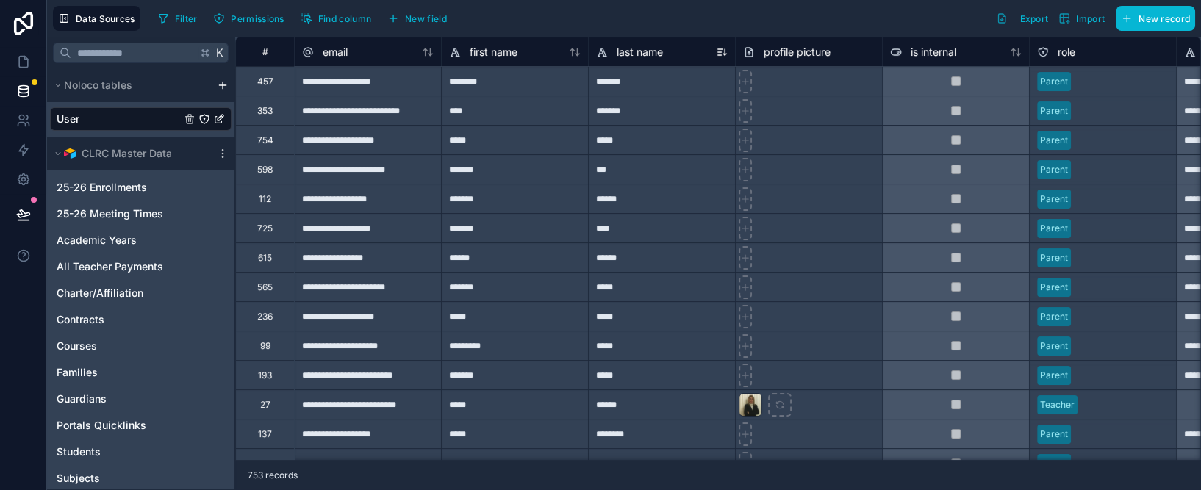
click at [719, 52] on icon at bounding box center [720, 52] width 4 height 0
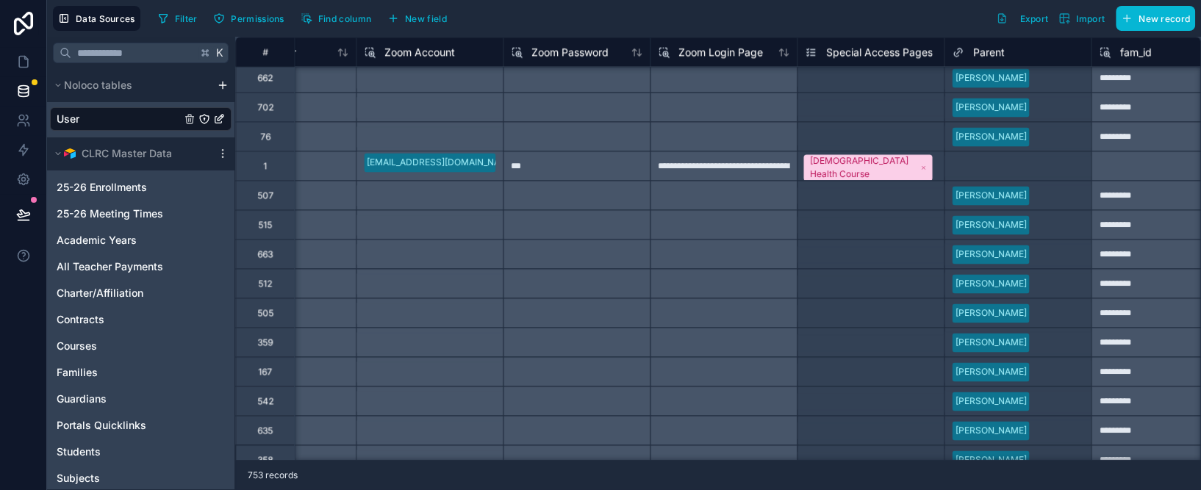
scroll to position [6617, 1849]
click at [932, 170] on div "[DEMOGRAPHIC_DATA] Health Course Executive Dashboards Finance Modern Languages …" at bounding box center [869, 165] width 146 height 29
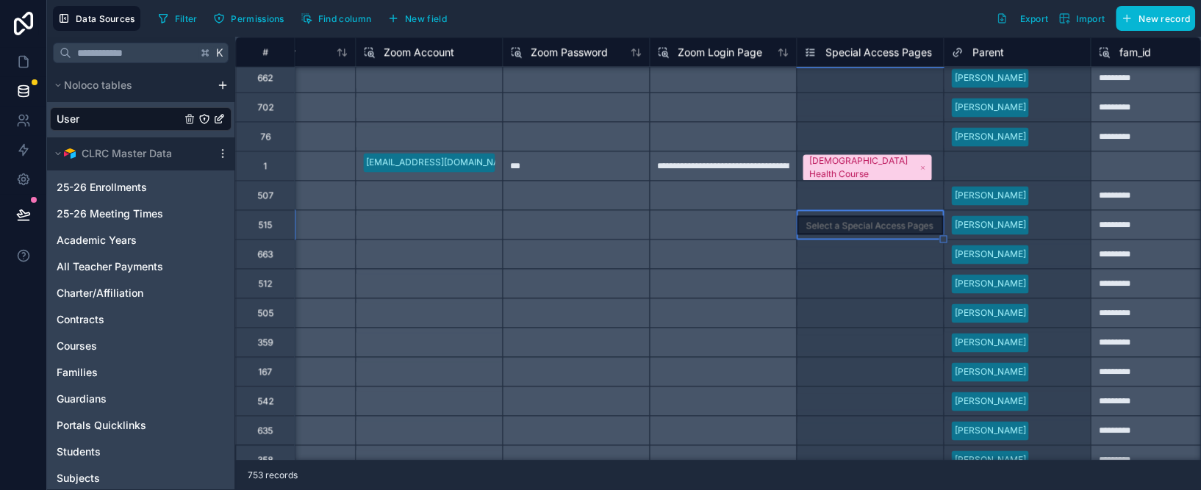
click at [935, 178] on div "[DEMOGRAPHIC_DATA] Health Course Executive Dashboards Finance Modern Languages …" at bounding box center [869, 165] width 146 height 29
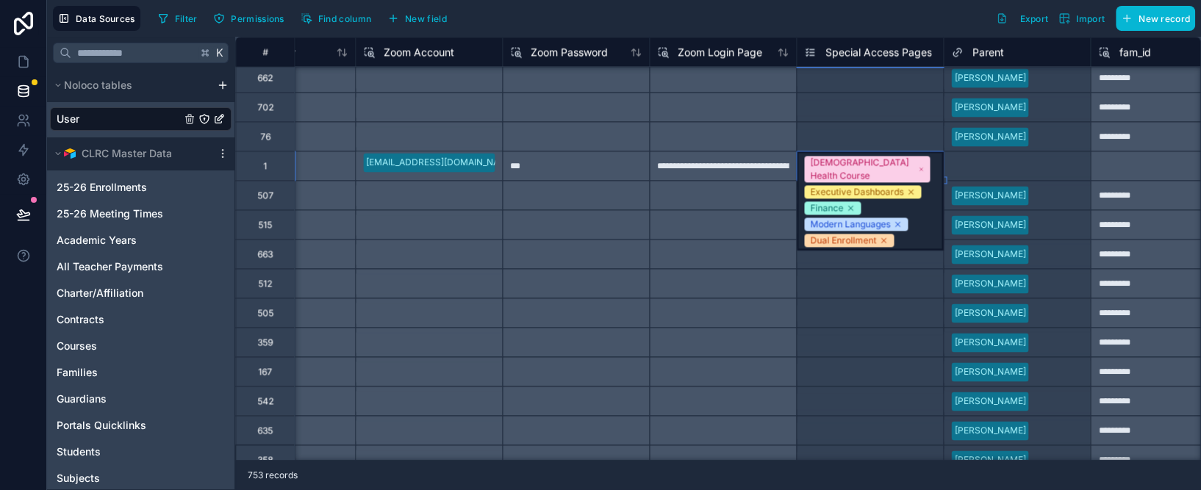
click at [935, 172] on div "[DEMOGRAPHIC_DATA] Health Course Executive Dashboards Finance Modern Languages …" at bounding box center [869, 200] width 146 height 98
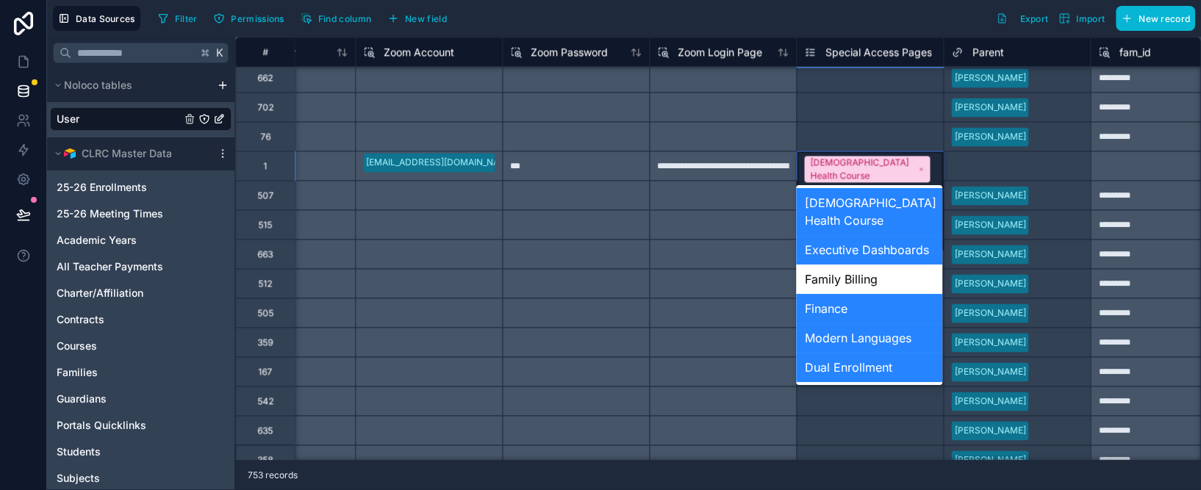
click at [935, 172] on div "[DEMOGRAPHIC_DATA] Health Course Executive Dashboards Finance Modern Languages …" at bounding box center [869, 200] width 146 height 98
click at [870, 283] on div "Family Billing" at bounding box center [869, 279] width 146 height 29
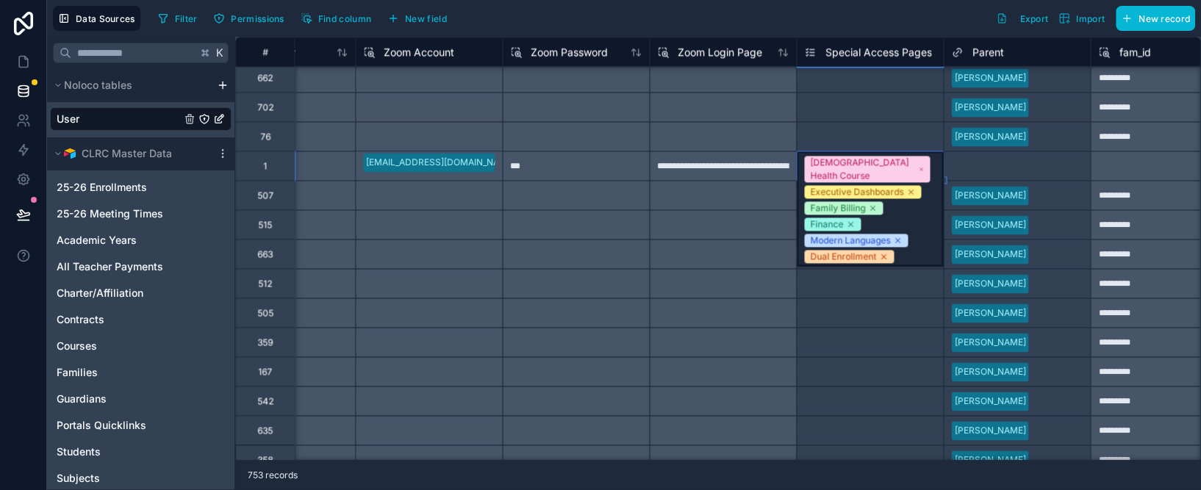
click at [810, 24] on div "Filter Permissions Find column New field Export Import New record" at bounding box center [673, 18] width 1043 height 25
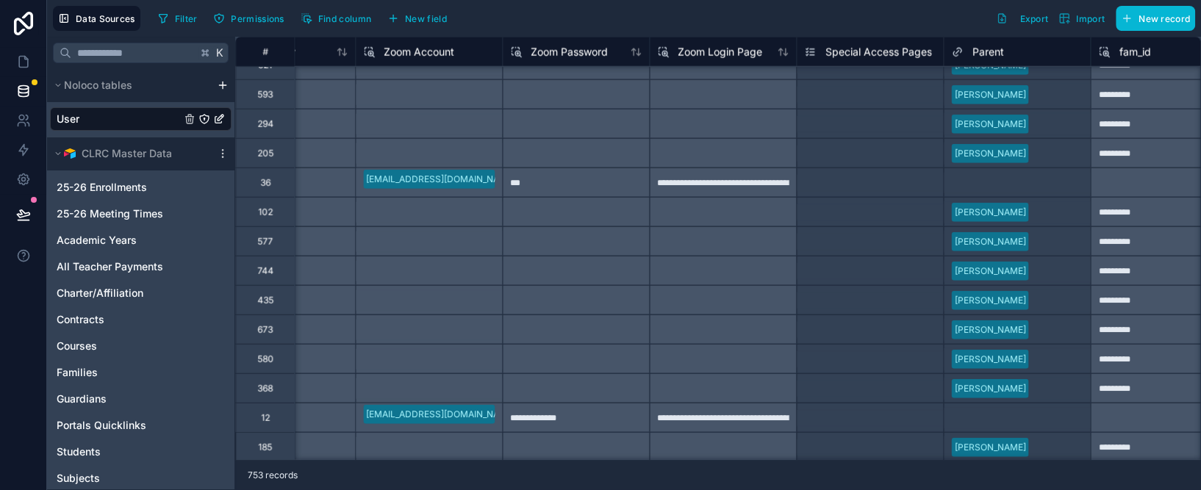
scroll to position [12855, 1849]
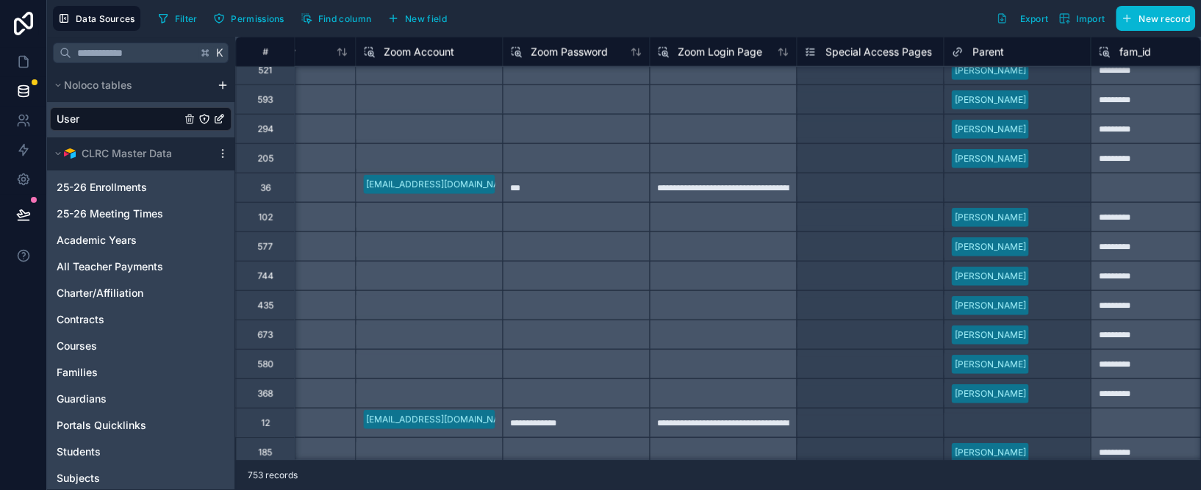
click at [824, 190] on div "Select a Special Access Pages" at bounding box center [867, 189] width 127 height 12
click at [852, 189] on div "Select a Special Access Pages" at bounding box center [868, 189] width 127 height 12
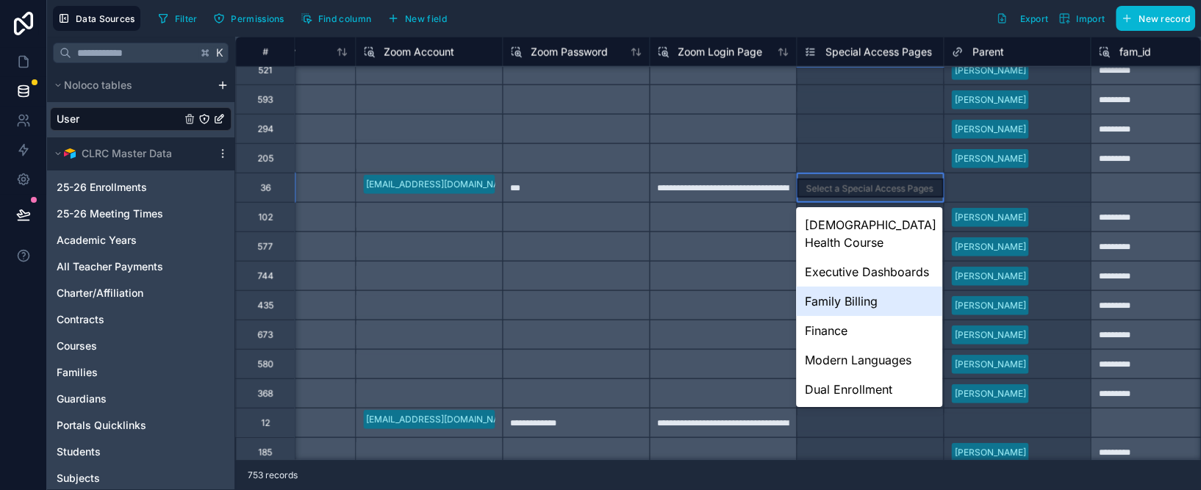
click at [852, 297] on div "Family Billing" at bounding box center [869, 301] width 146 height 29
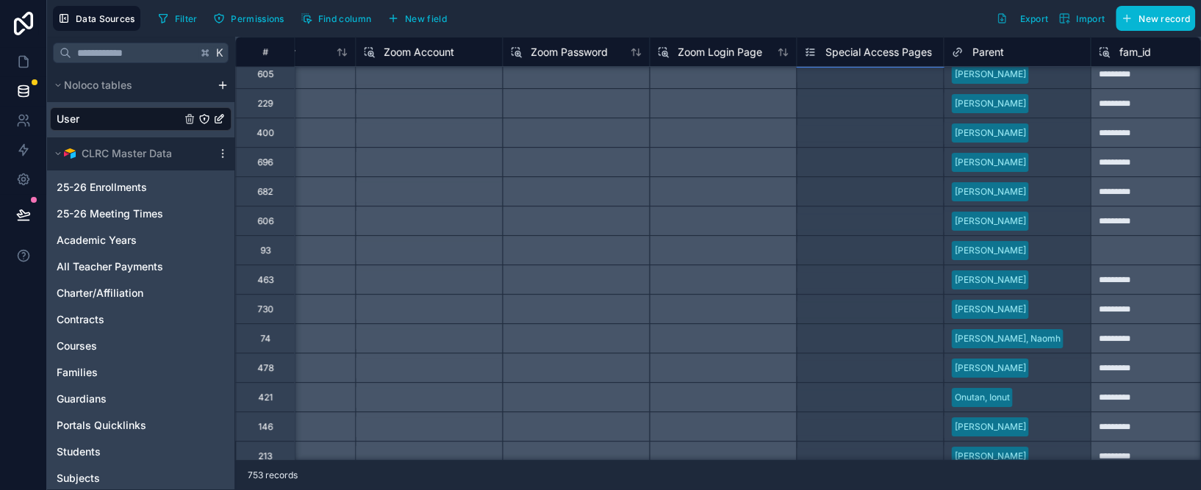
scroll to position [14923, 1849]
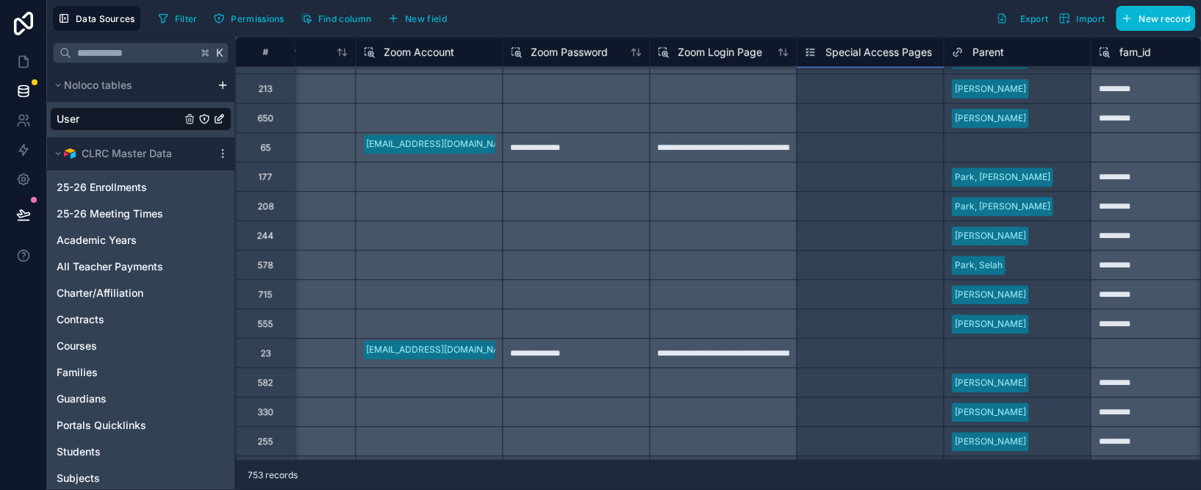
click at [869, 26] on div "Filter Permissions Find column New field Export Import New record" at bounding box center [673, 18] width 1043 height 25
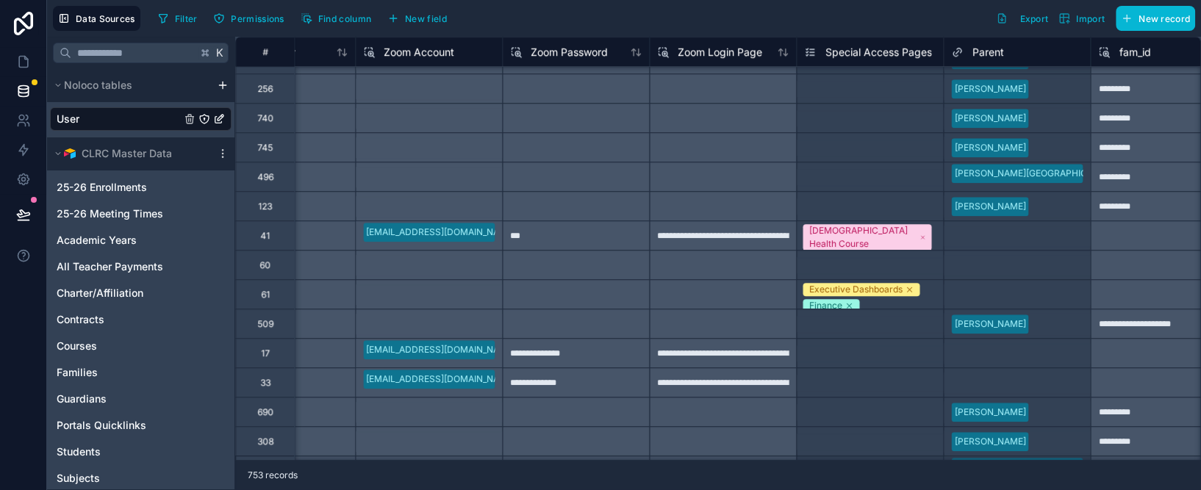
scroll to position [20068, 1849]
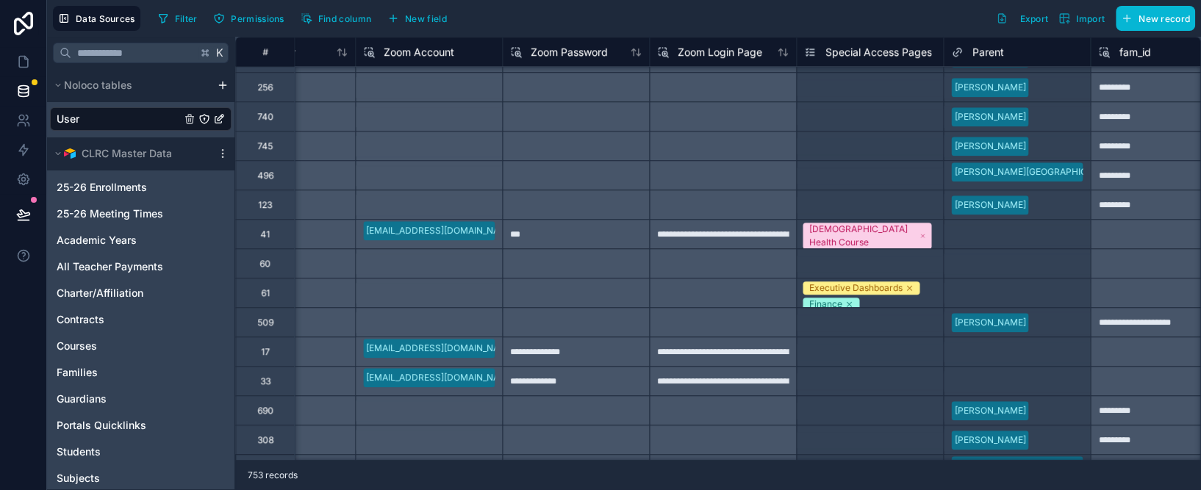
click at [935, 236] on div "[DEMOGRAPHIC_DATA] Health Course Executive Dashboards Finance Modern Languages …" at bounding box center [869, 234] width 146 height 29
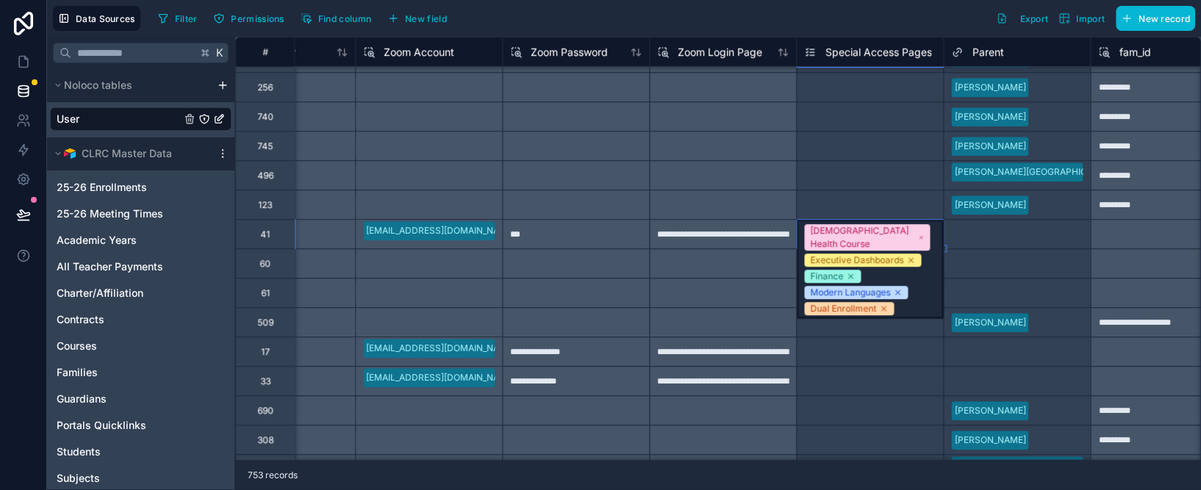
click at [936, 227] on div "[DEMOGRAPHIC_DATA] Health Course Executive Dashboards Finance Modern Languages …" at bounding box center [869, 269] width 146 height 98
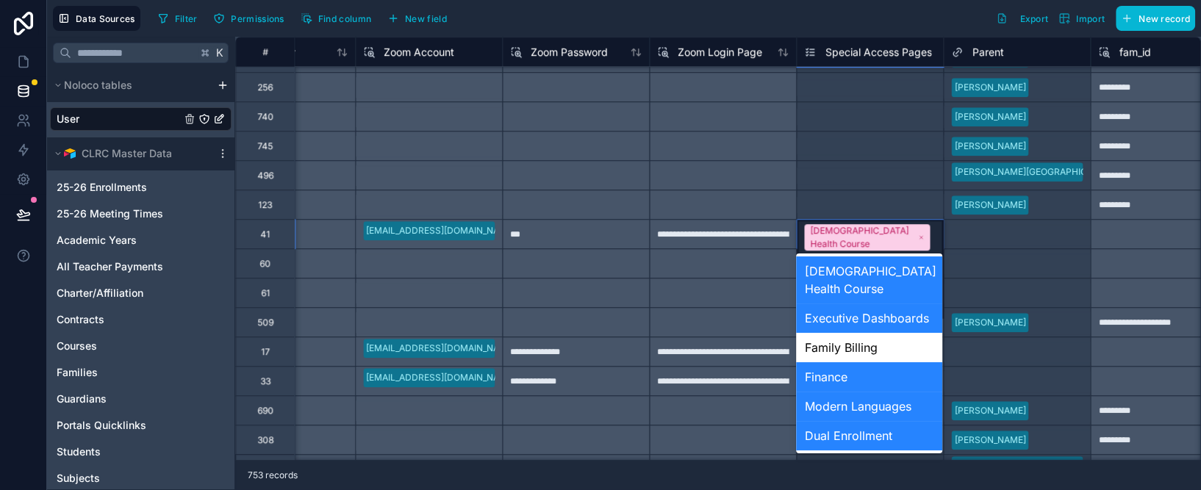
click at [936, 227] on div "[DEMOGRAPHIC_DATA] Health Course Executive Dashboards Finance Modern Languages …" at bounding box center [869, 269] width 146 height 98
click at [876, 345] on div "Family Billing" at bounding box center [869, 347] width 146 height 29
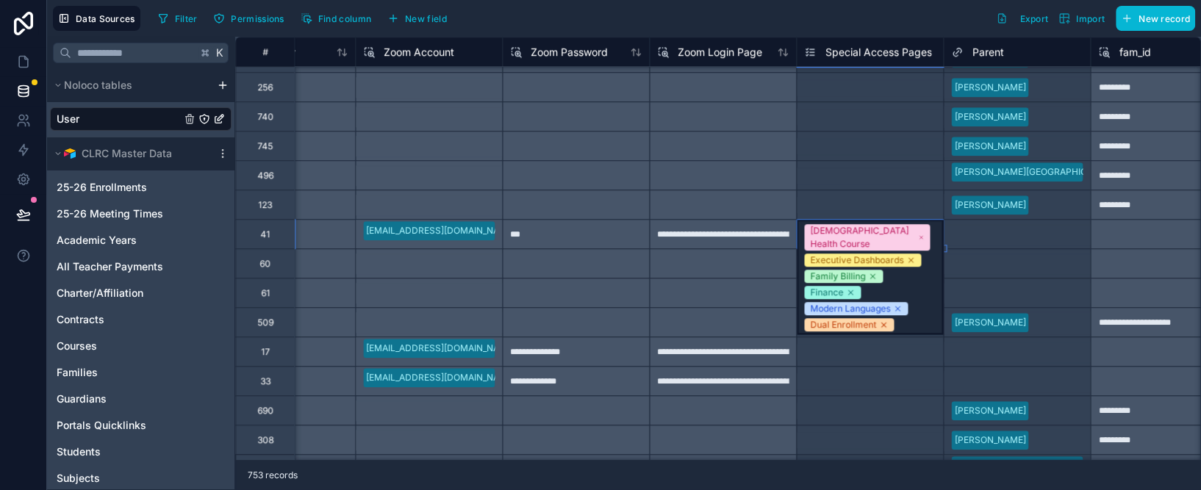
click at [668, 21] on div "Filter Permissions Find column New field Export Import New record" at bounding box center [673, 18] width 1043 height 25
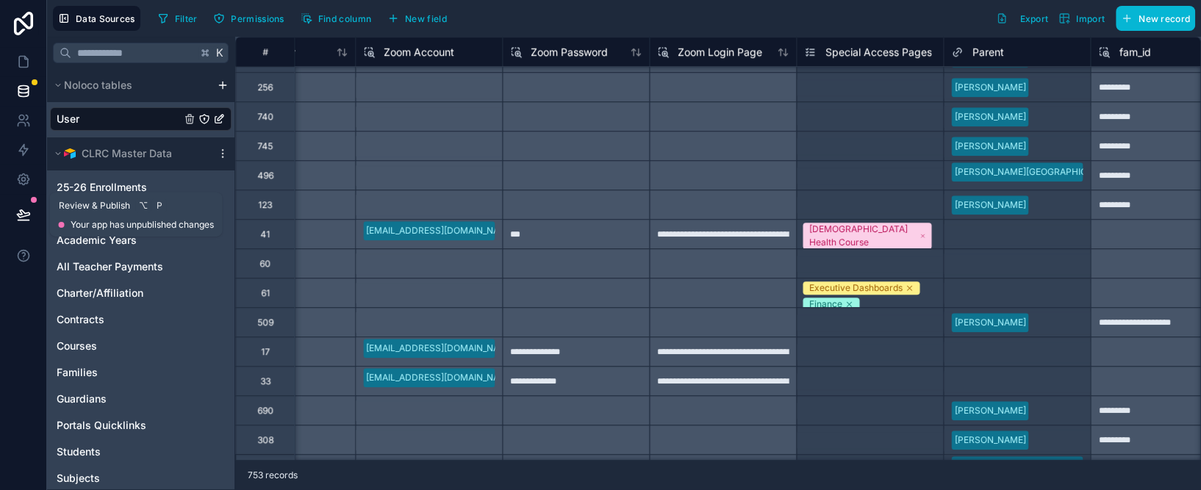
click at [24, 210] on icon at bounding box center [23, 214] width 15 height 15
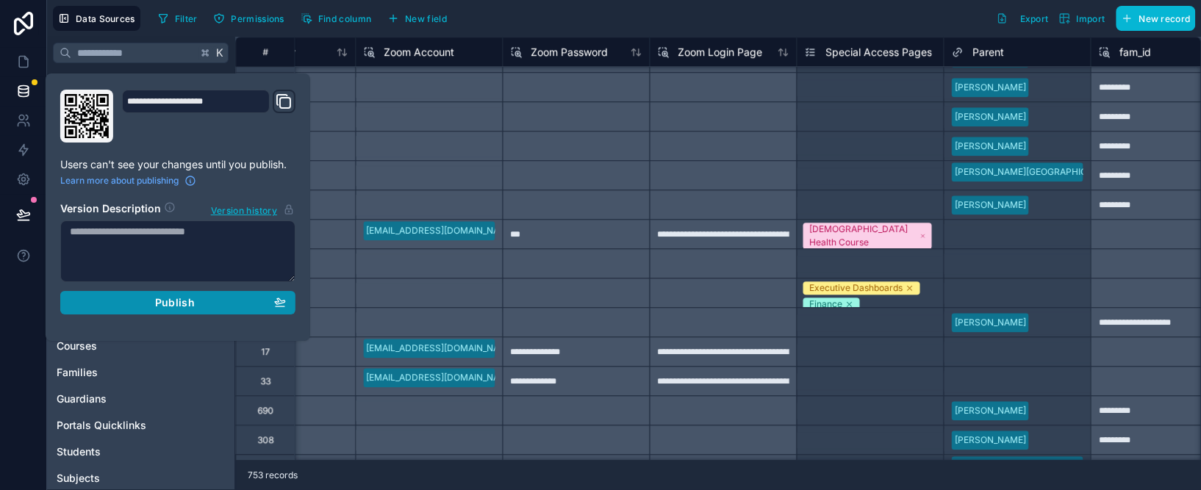
click at [179, 296] on span "Publish" at bounding box center [175, 302] width 40 height 13
click at [29, 59] on icon at bounding box center [23, 61] width 15 height 15
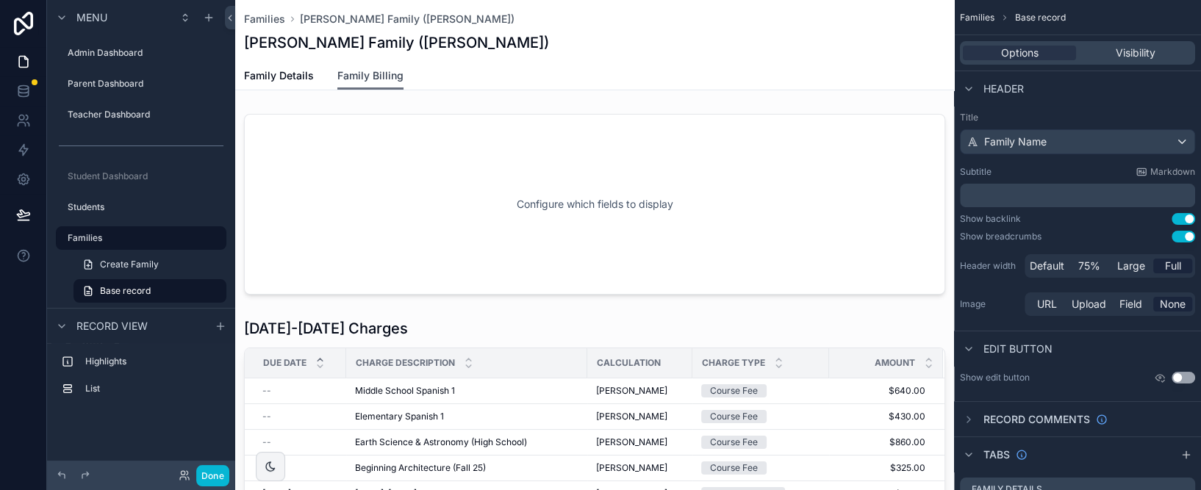
click at [388, 77] on span "Family Billing" at bounding box center [370, 75] width 66 height 15
click at [1126, 43] on div "Options Visibility" at bounding box center [1077, 53] width 235 height 24
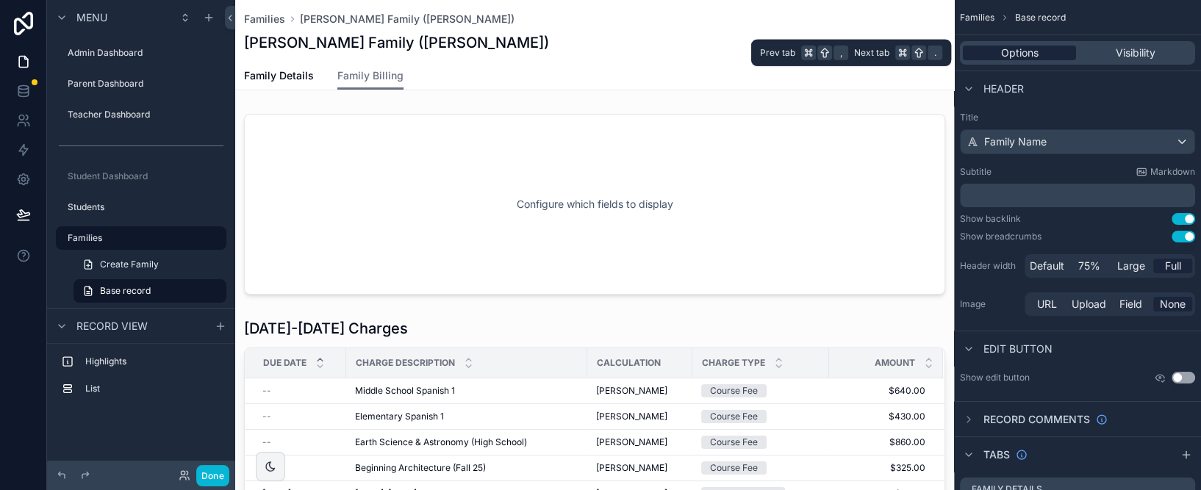
click at [1035, 49] on span "Options" at bounding box center [1019, 53] width 37 height 15
click at [1141, 49] on span "Visibility" at bounding box center [1135, 53] width 40 height 15
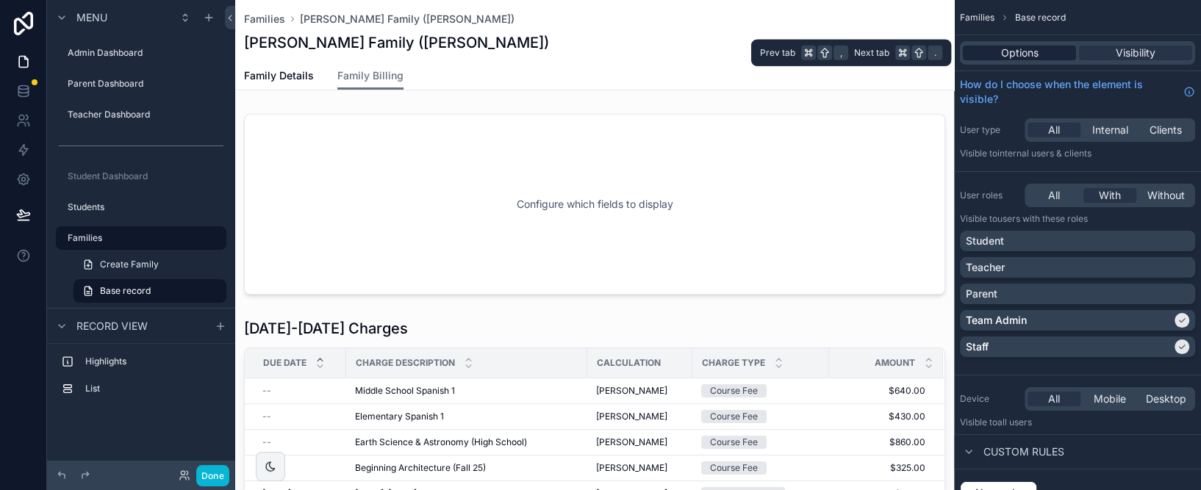
click at [1045, 46] on div "Options" at bounding box center [1019, 53] width 113 height 15
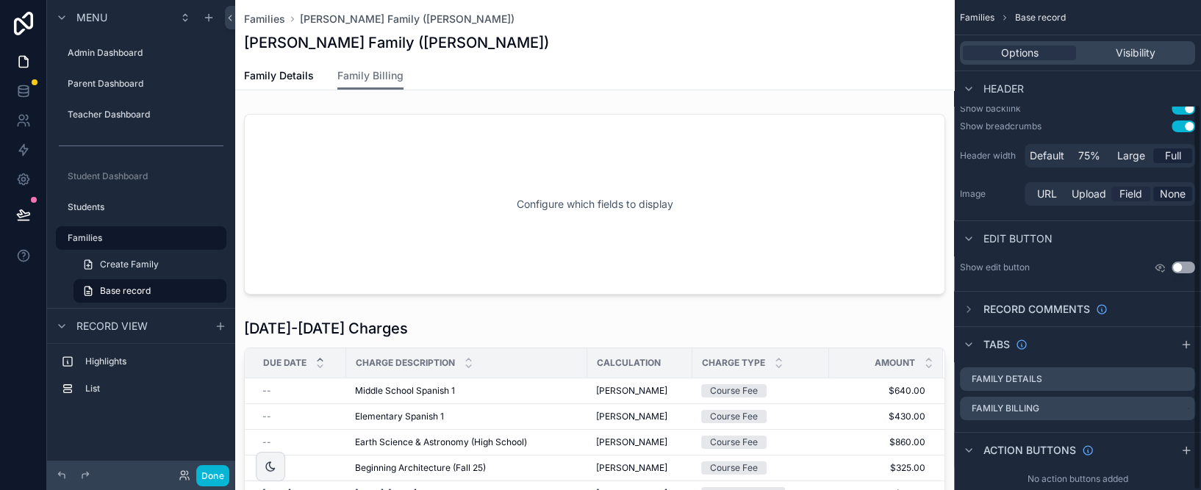
scroll to position [133, 0]
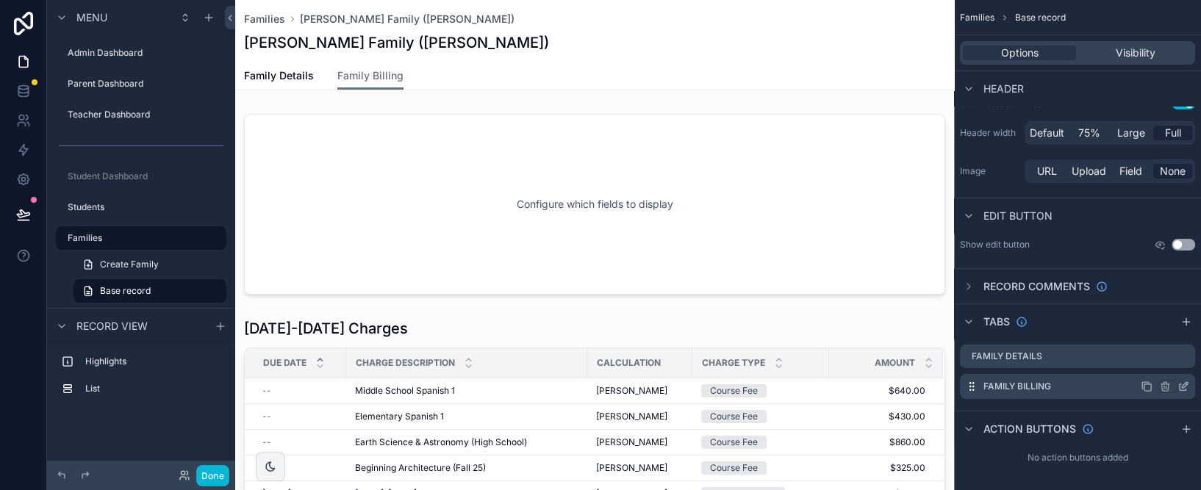
click at [1184, 385] on icon "scrollable content" at bounding box center [1184, 385] width 6 height 6
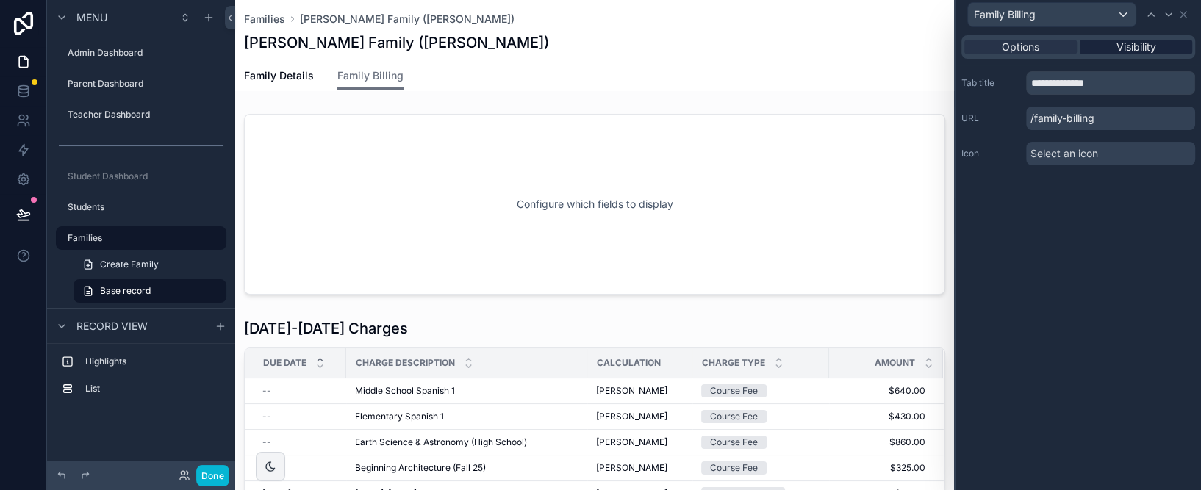
click at [1129, 47] on span "Visibility" at bounding box center [1136, 47] width 40 height 15
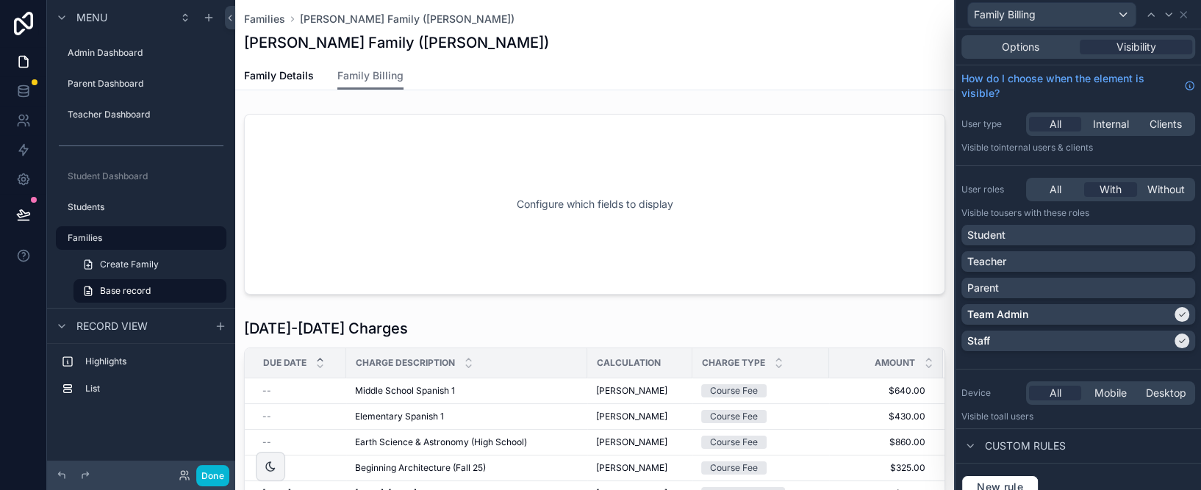
scroll to position [18, 0]
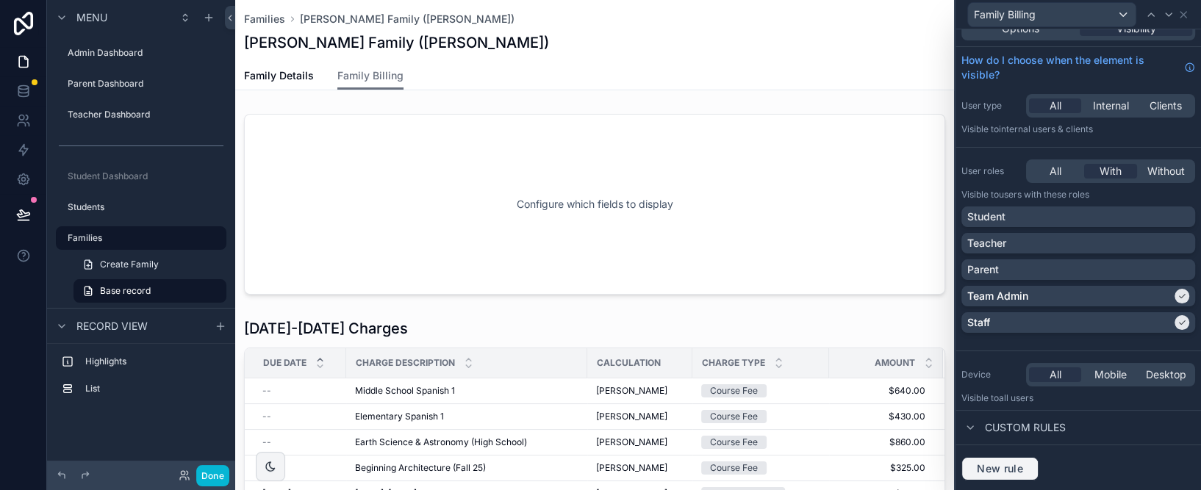
click at [1004, 477] on button "New rule" at bounding box center [999, 469] width 77 height 24
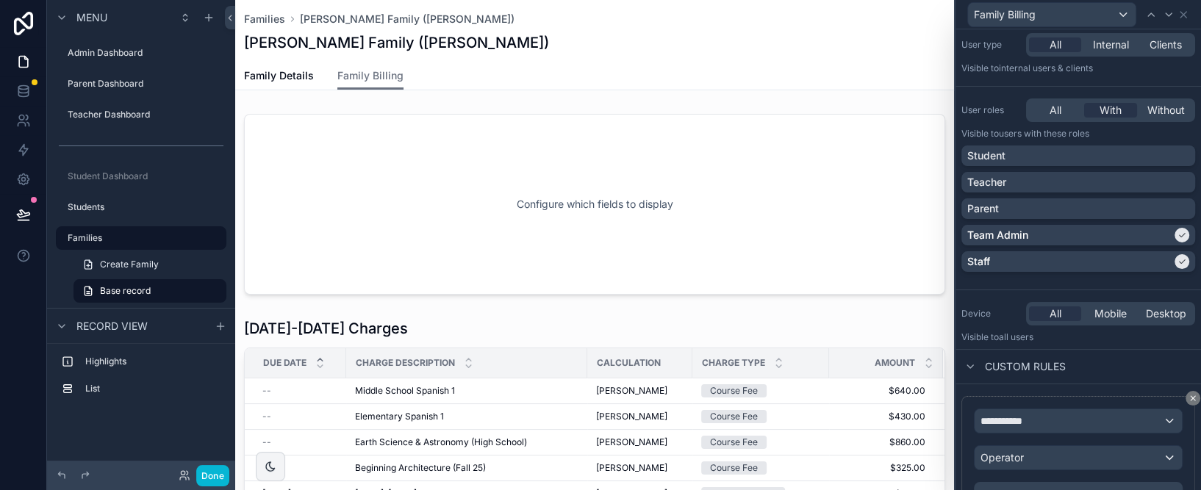
scroll to position [149, 0]
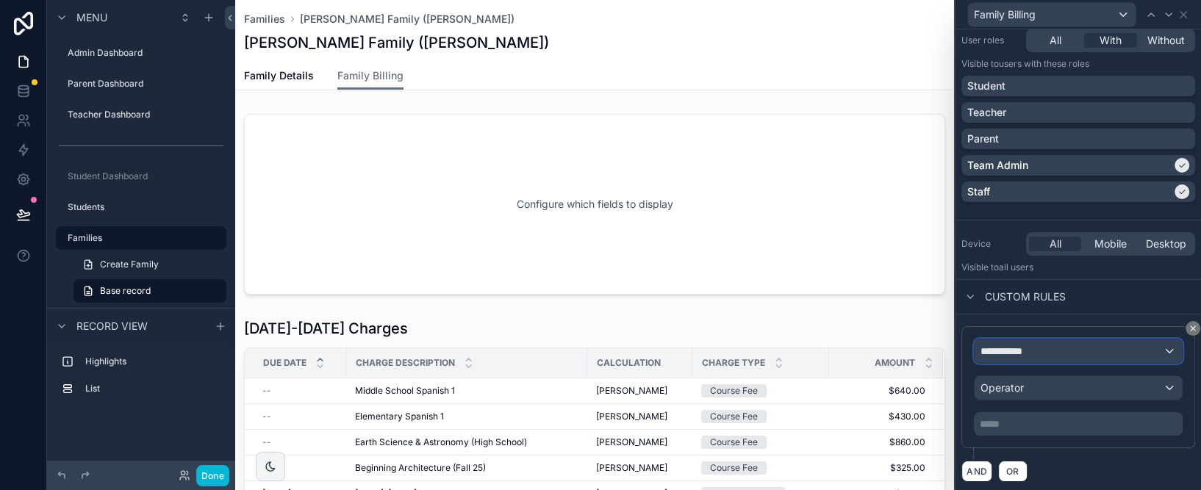
click at [1068, 350] on div "**********" at bounding box center [1077, 351] width 207 height 24
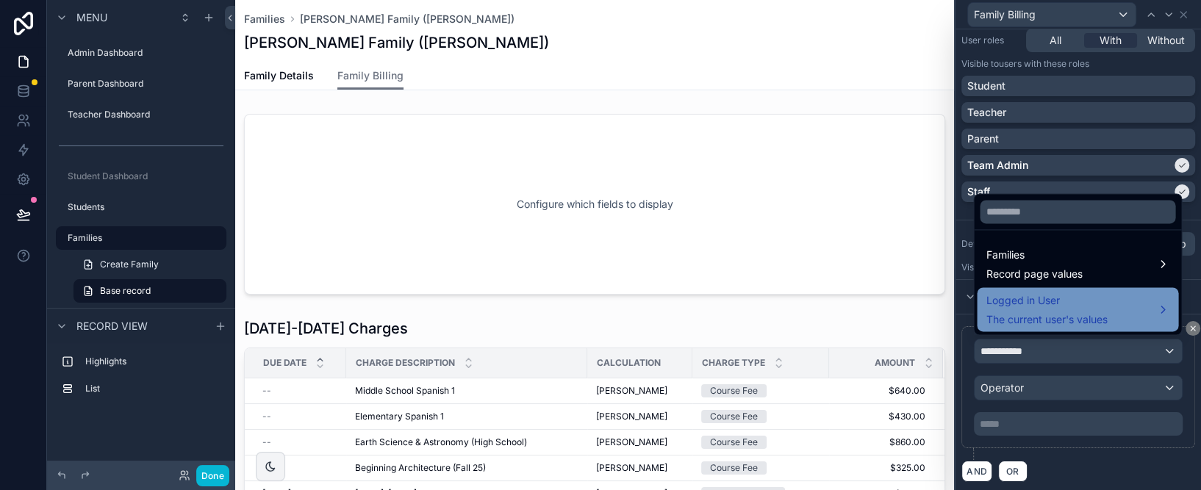
click at [1065, 302] on span "Logged in User" at bounding box center [1045, 301] width 121 height 18
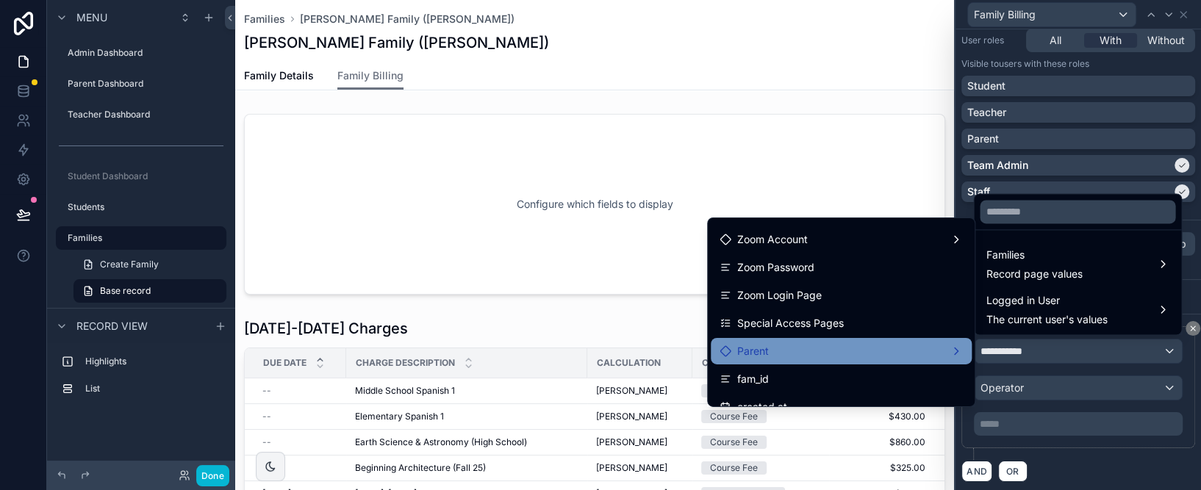
scroll to position [417, 0]
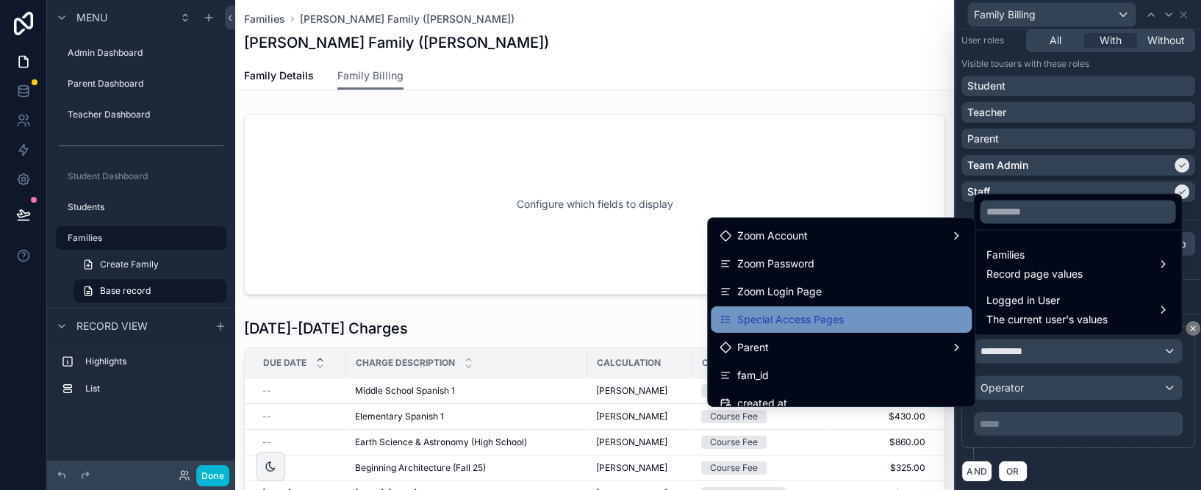
click at [810, 320] on span "Special Access Pages" at bounding box center [790, 320] width 107 height 18
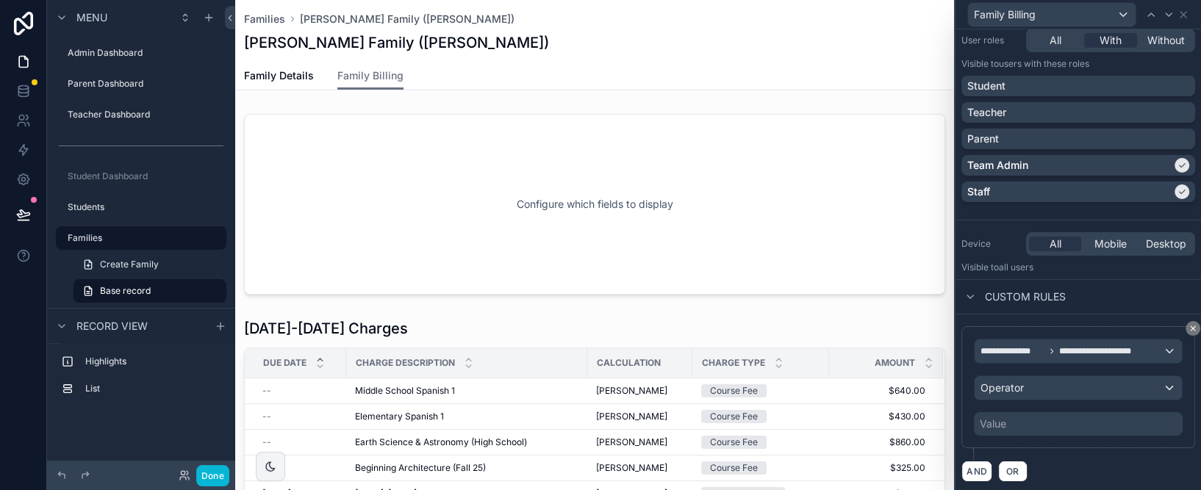
click at [1066, 420] on div "Value" at bounding box center [1078, 424] width 209 height 24
click at [990, 421] on div "Value" at bounding box center [992, 424] width 26 height 15
click at [1007, 422] on div "Value" at bounding box center [1078, 424] width 209 height 24
click at [983, 421] on div "Value" at bounding box center [992, 424] width 26 height 15
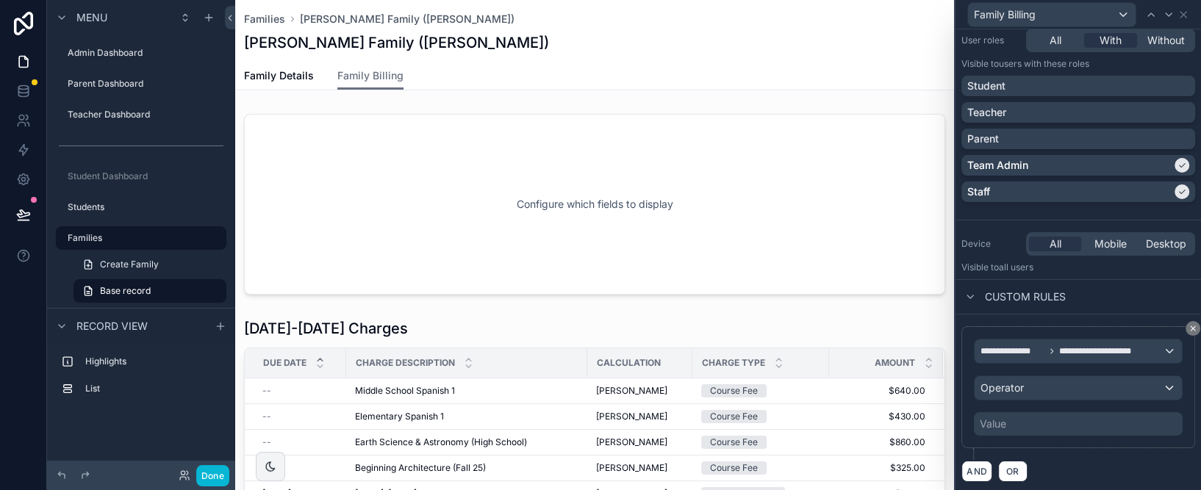
click at [983, 421] on div "Value" at bounding box center [992, 424] width 26 height 15
click at [1001, 394] on div "Operator" at bounding box center [1077, 388] width 207 height 24
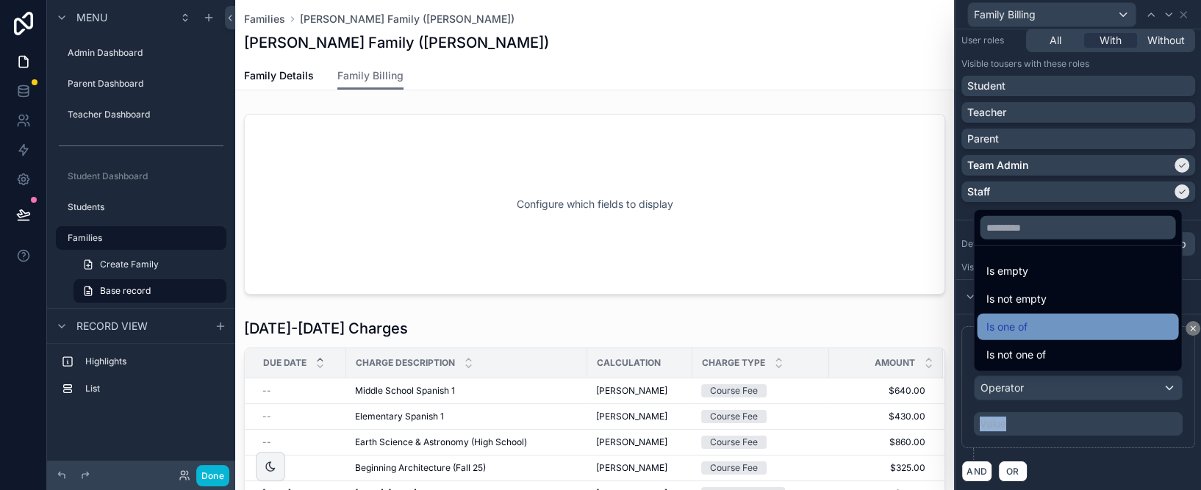
click at [1002, 325] on span "Is one of" at bounding box center [1005, 327] width 41 height 18
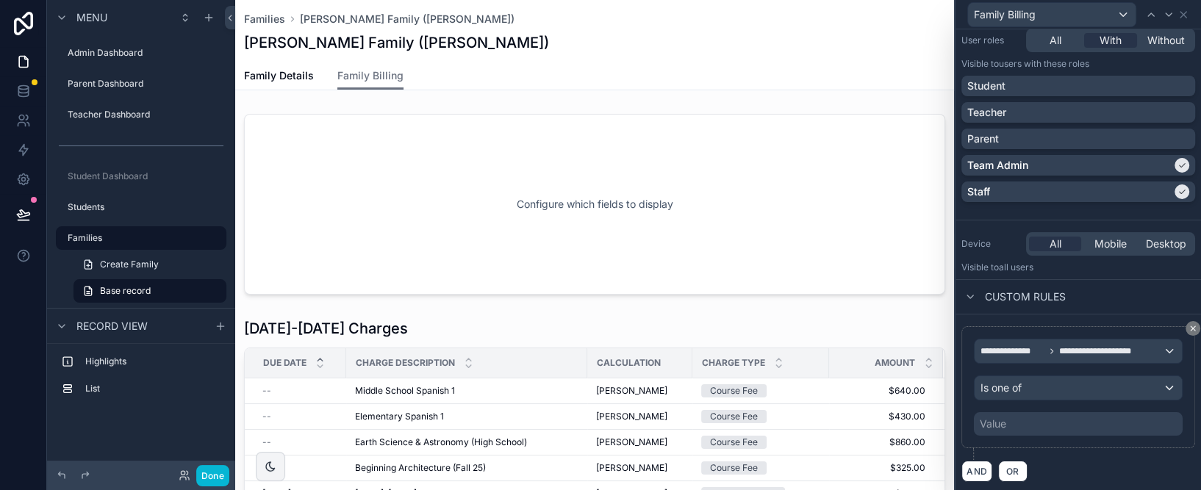
click at [990, 420] on div "Value" at bounding box center [992, 424] width 26 height 15
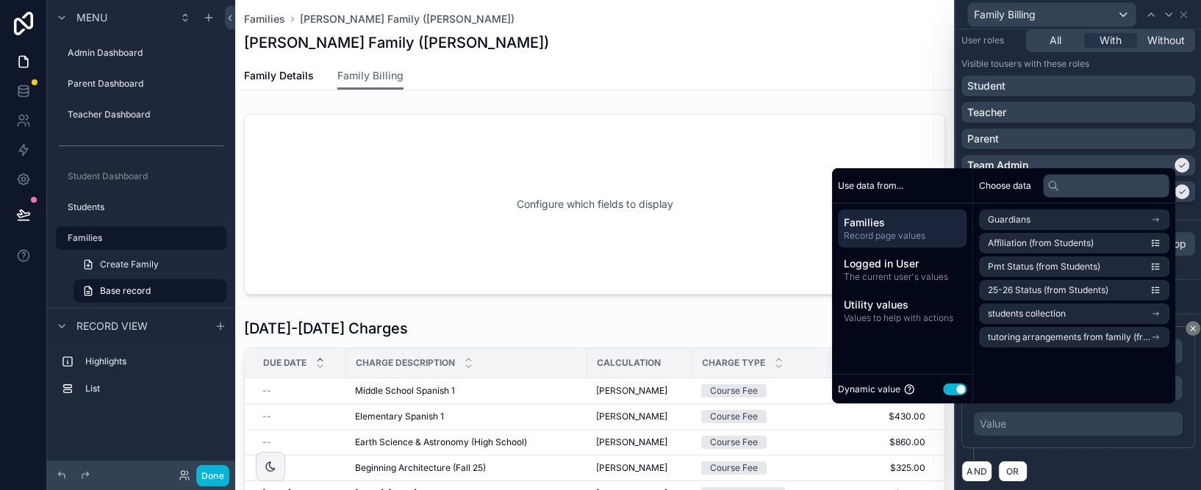
click at [943, 384] on button "Use setting" at bounding box center [955, 389] width 24 height 12
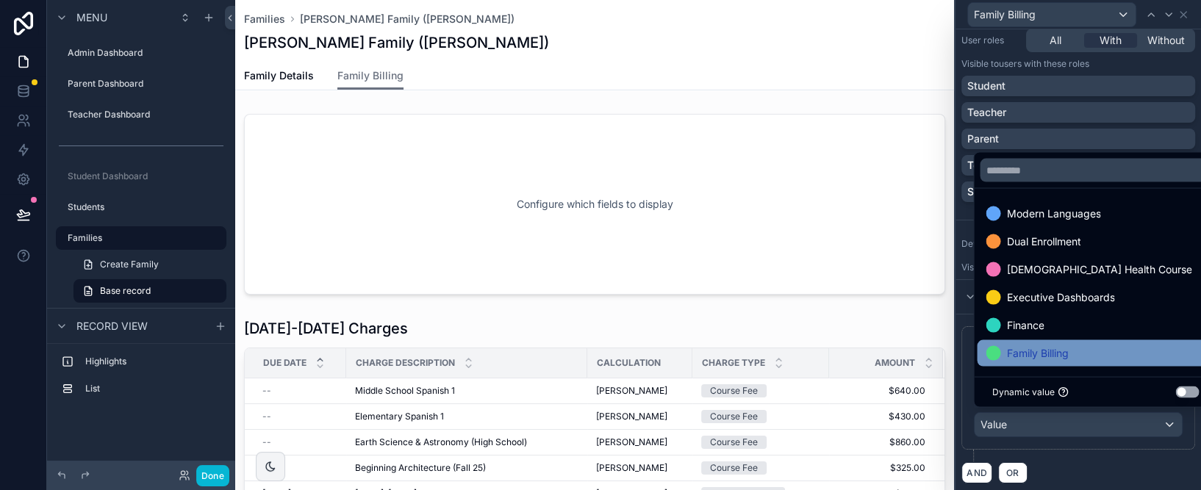
click at [1026, 354] on span "Family Billing" at bounding box center [1037, 354] width 62 height 18
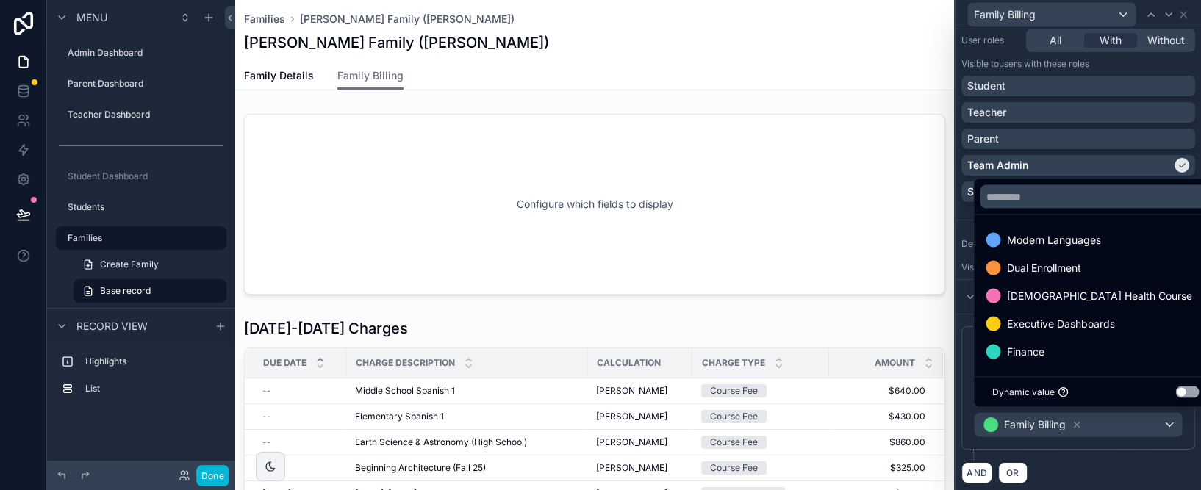
click at [910, 31] on div "Families [PERSON_NAME] Family ([PERSON_NAME]) [PERSON_NAME] Family ([PERSON_NAM…" at bounding box center [594, 31] width 701 height 62
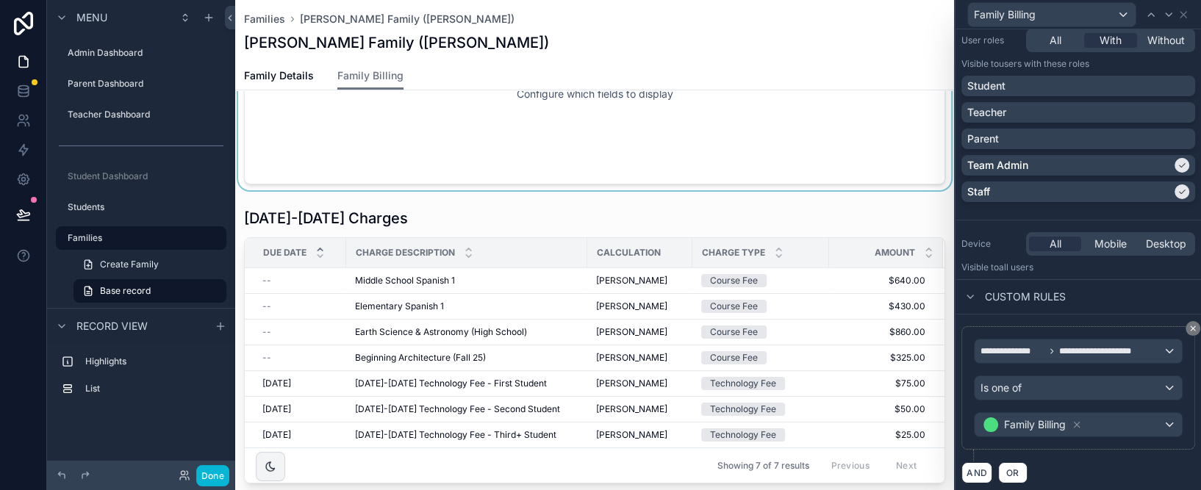
scroll to position [129, 0]
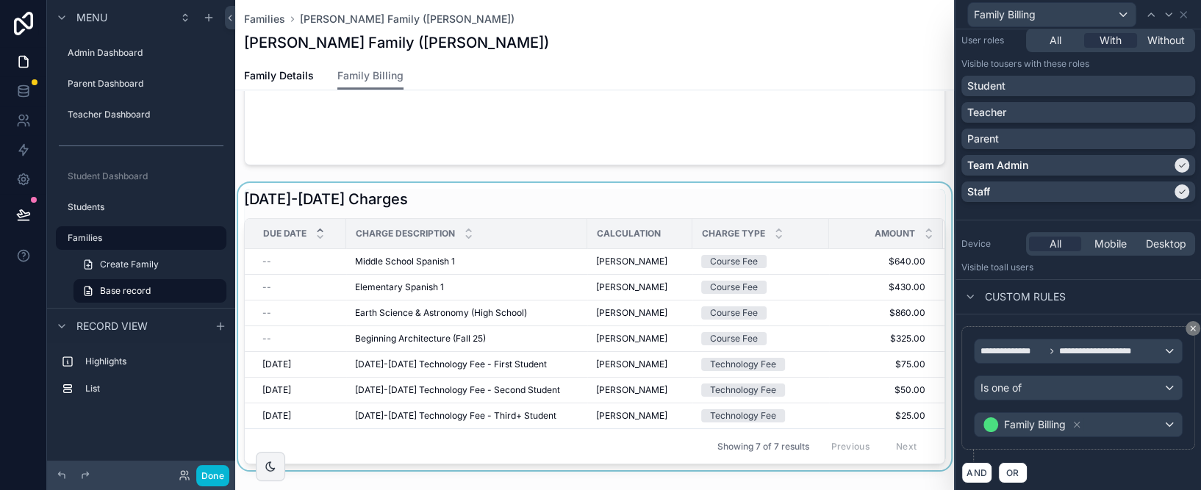
click at [855, 202] on div "scrollable content" at bounding box center [594, 326] width 719 height 287
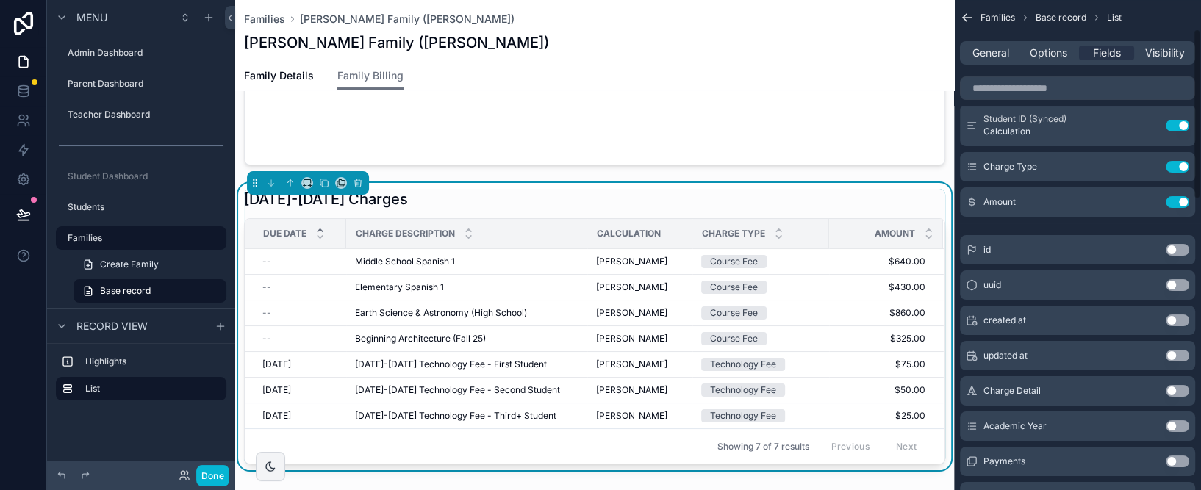
scroll to position [81, 0]
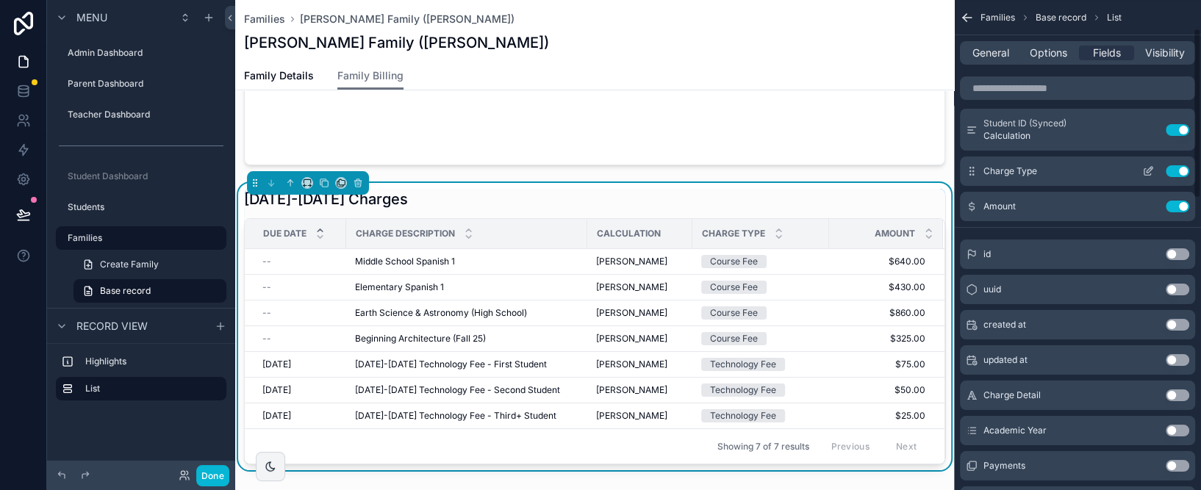
click at [1179, 173] on button "Use setting" at bounding box center [1177, 171] width 24 height 12
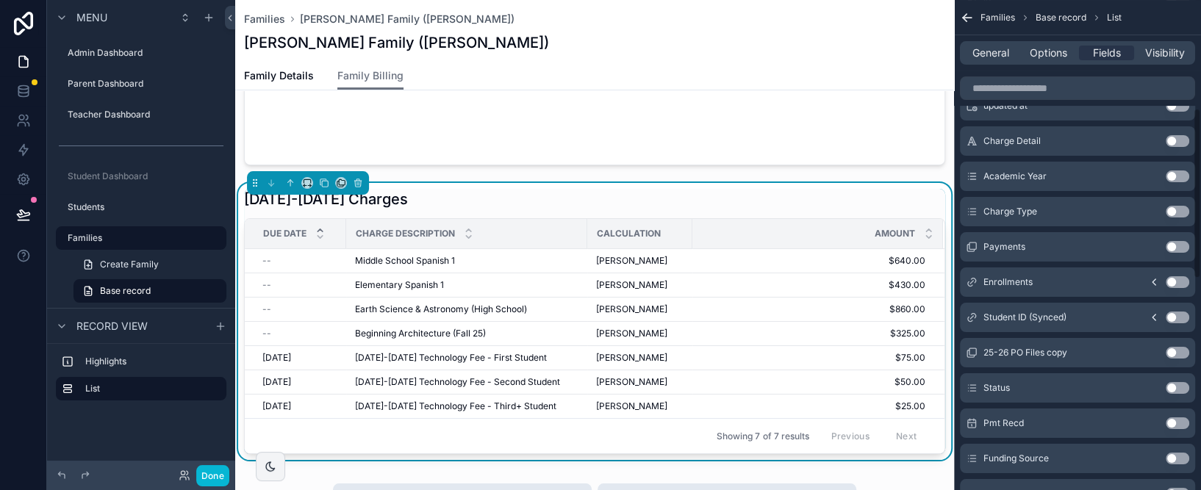
scroll to position [313, 0]
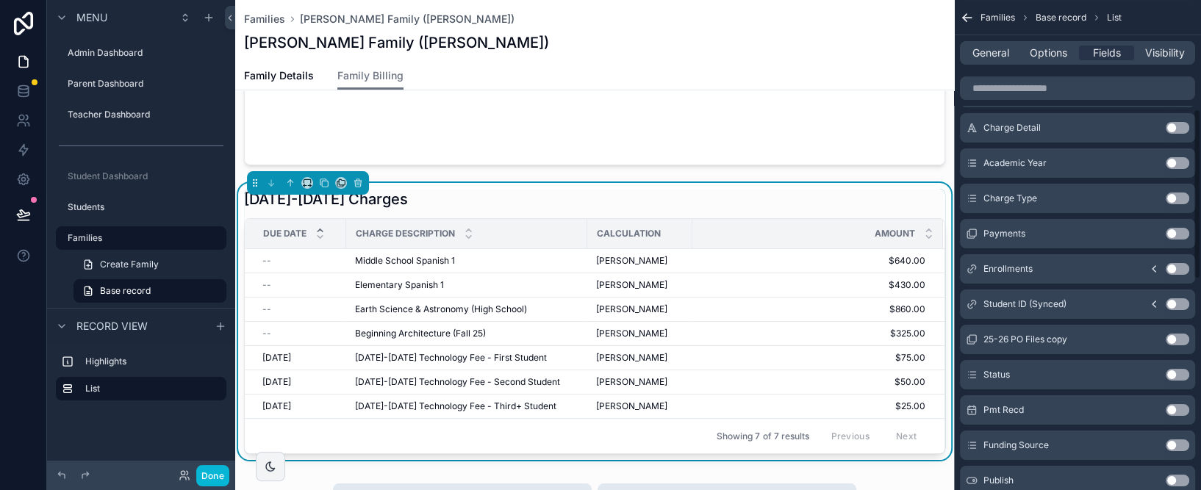
click at [1181, 373] on button "Use setting" at bounding box center [1177, 375] width 24 height 12
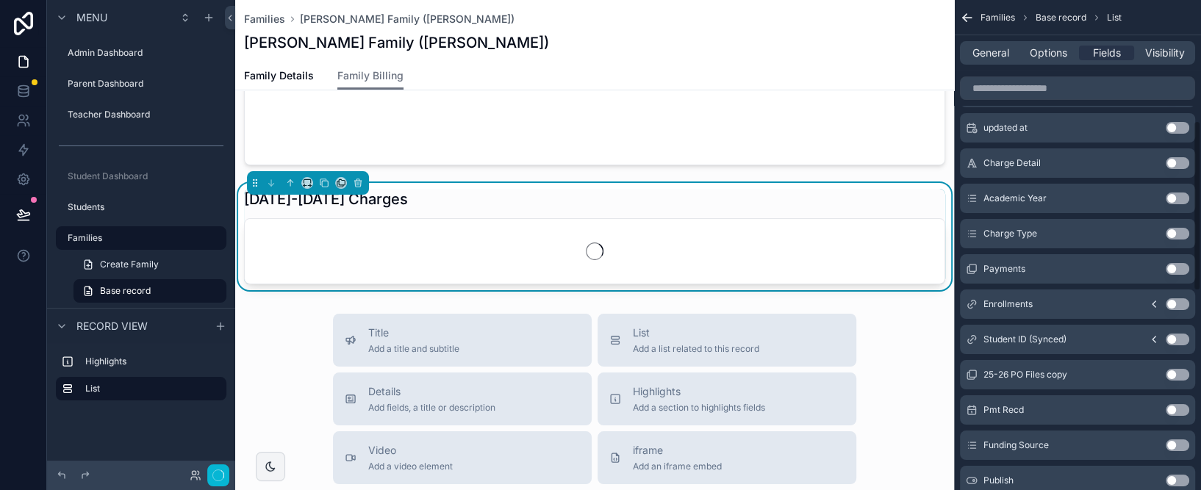
scroll to position [348, 0]
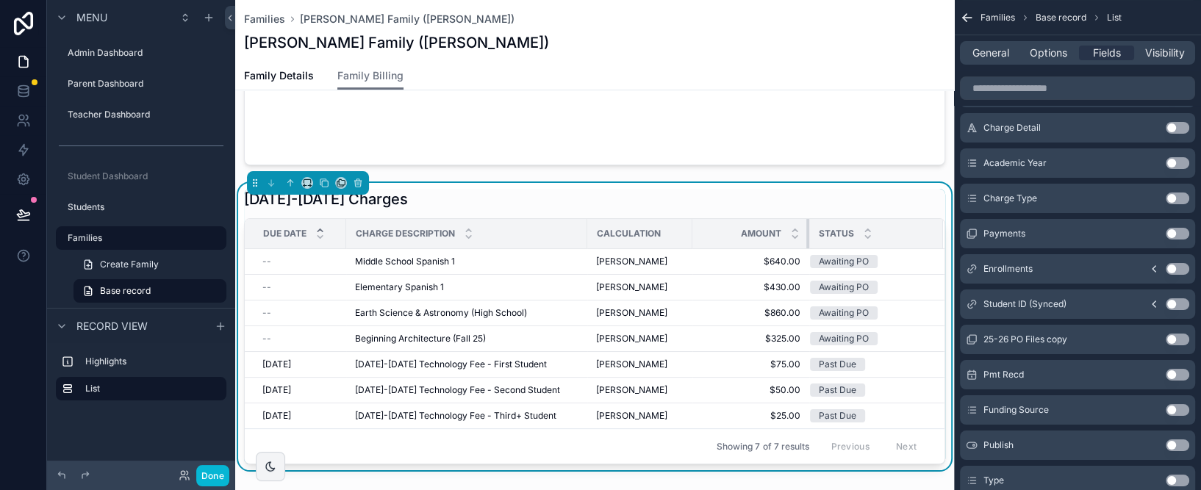
drag, startPoint x: 827, startPoint y: 230, endPoint x: 807, endPoint y: 226, distance: 20.3
click at [807, 226] on div "scrollable content" at bounding box center [809, 233] width 6 height 29
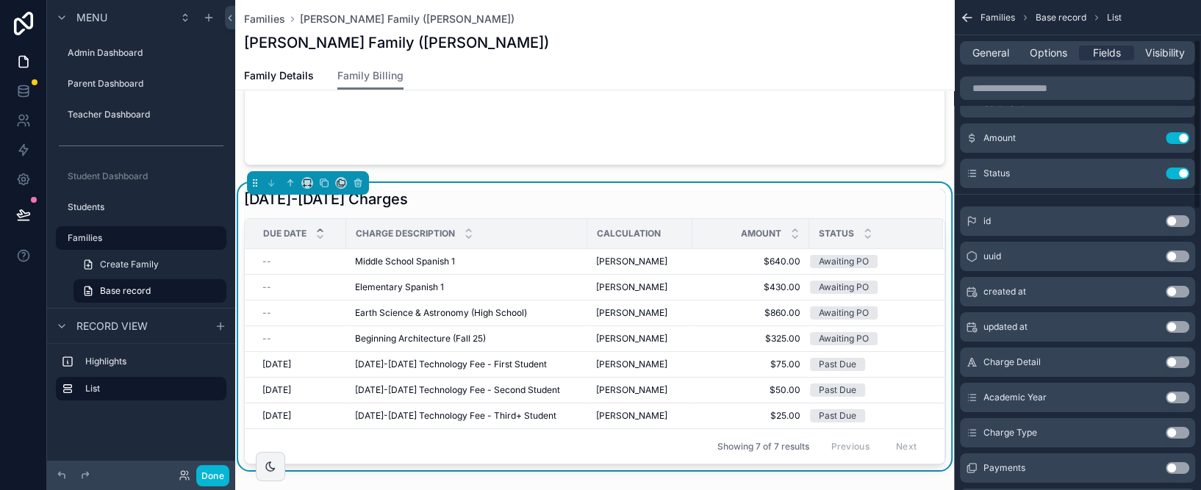
scroll to position [0, 0]
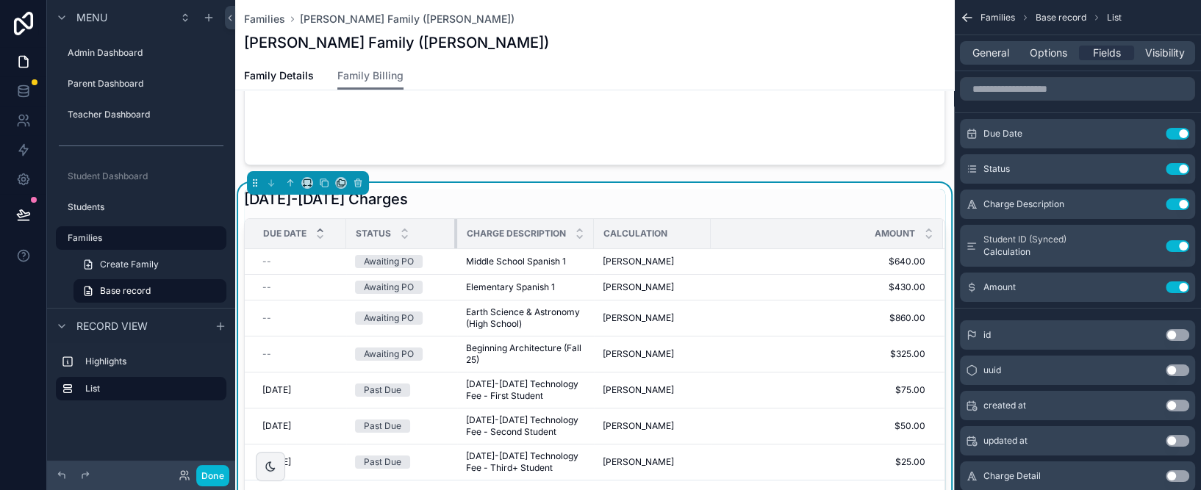
drag, startPoint x: 584, startPoint y: 230, endPoint x: 454, endPoint y: 237, distance: 130.3
click at [454, 237] on div "scrollable content" at bounding box center [457, 233] width 6 height 29
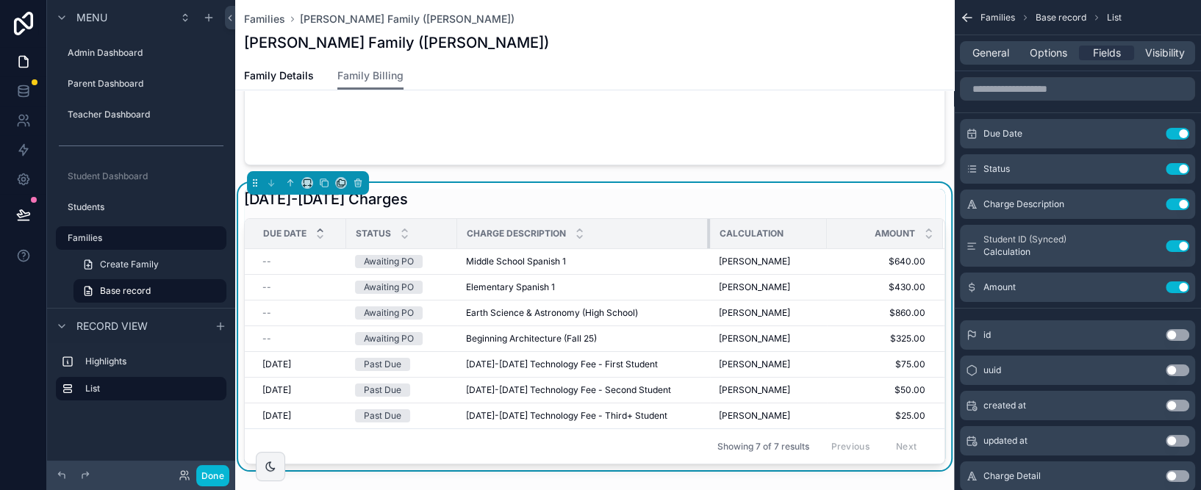
drag, startPoint x: 591, startPoint y: 233, endPoint x: 740, endPoint y: 218, distance: 149.1
click at [740, 219] on tr "Due Date Status Charge Description Calculation Amount" at bounding box center [594, 234] width 699 height 30
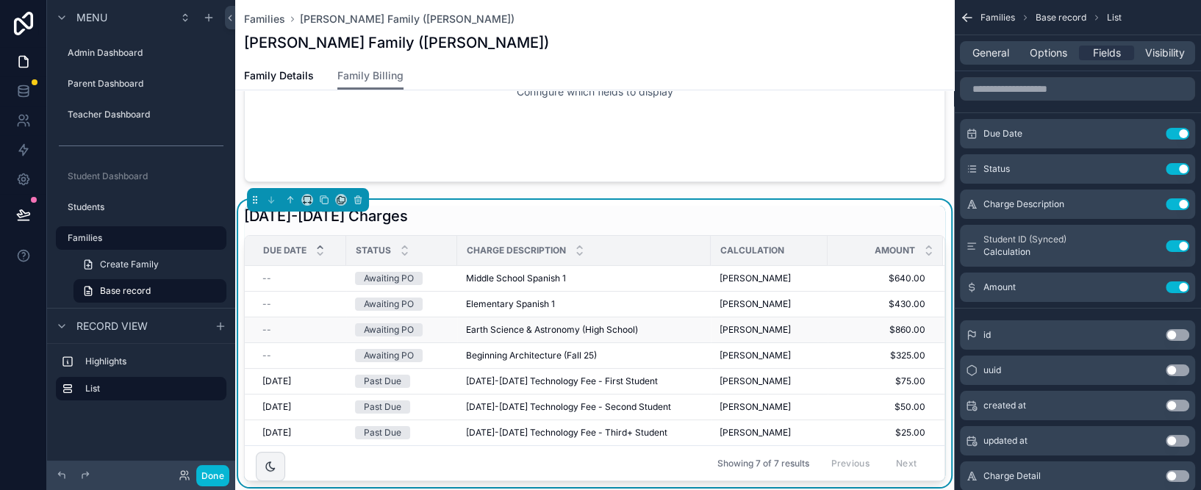
scroll to position [118, 0]
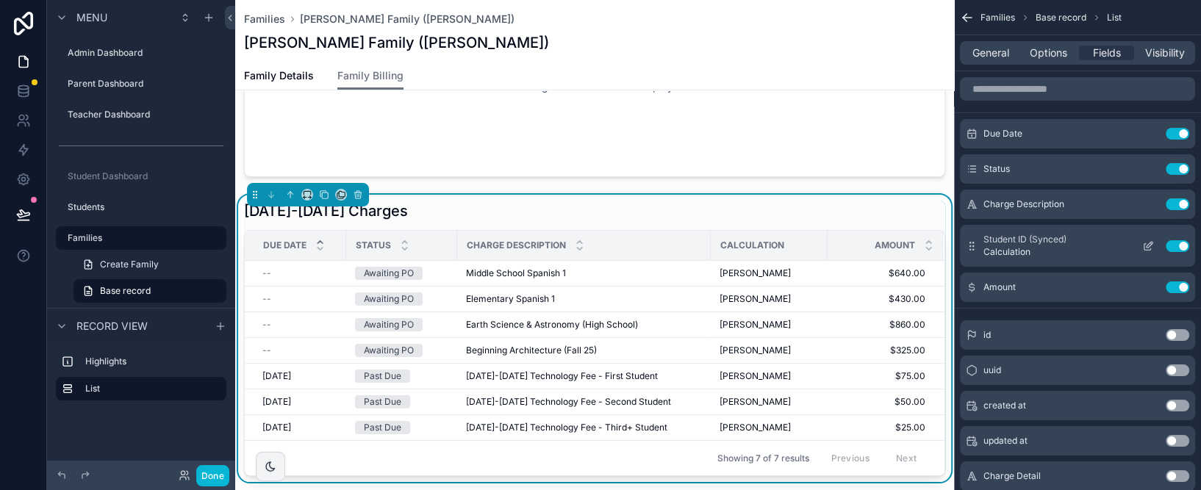
click at [1148, 244] on icon "scrollable content" at bounding box center [1148, 246] width 12 height 12
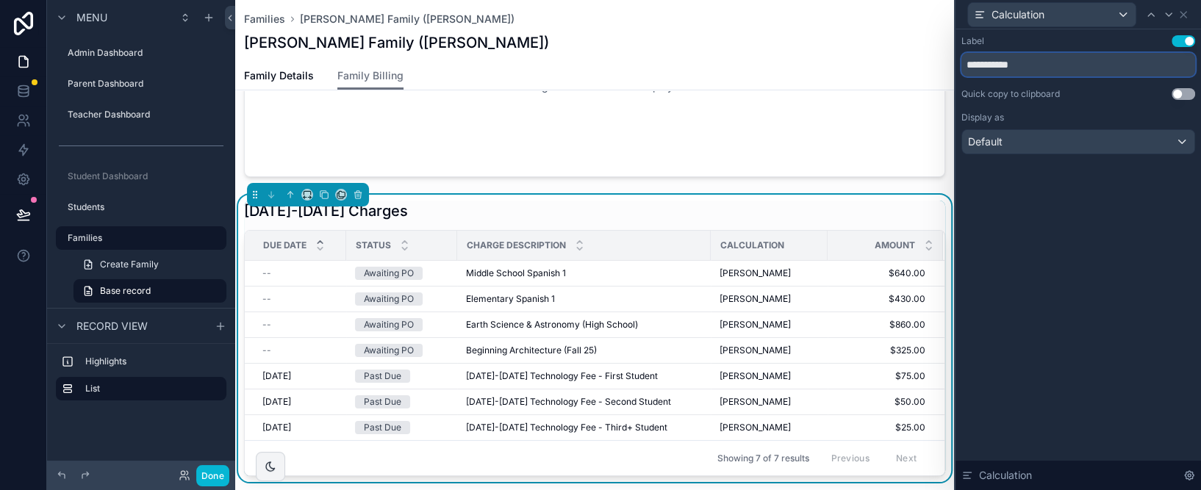
click at [1043, 68] on input "**********" at bounding box center [1078, 65] width 234 height 24
type input "*******"
click at [1102, 224] on div "Label Use setting ******* Quick copy to clipboard Use setting Display as Defaul…" at bounding box center [1077, 259] width 245 height 461
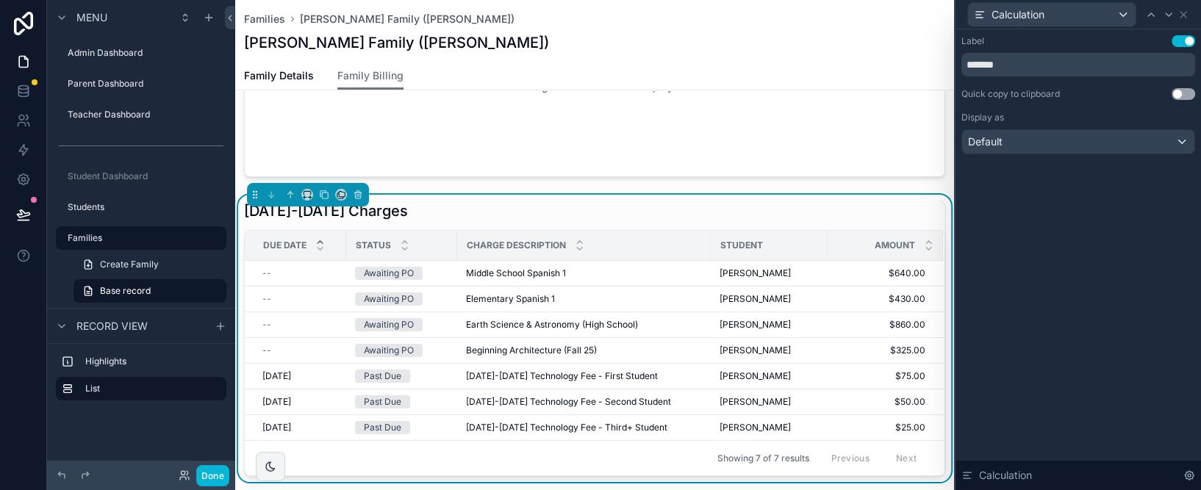
click at [1020, 262] on div "Label Use setting ******* Quick copy to clipboard Use setting Display as Defaul…" at bounding box center [1077, 259] width 245 height 461
click at [1188, 12] on icon at bounding box center [1183, 15] width 12 height 12
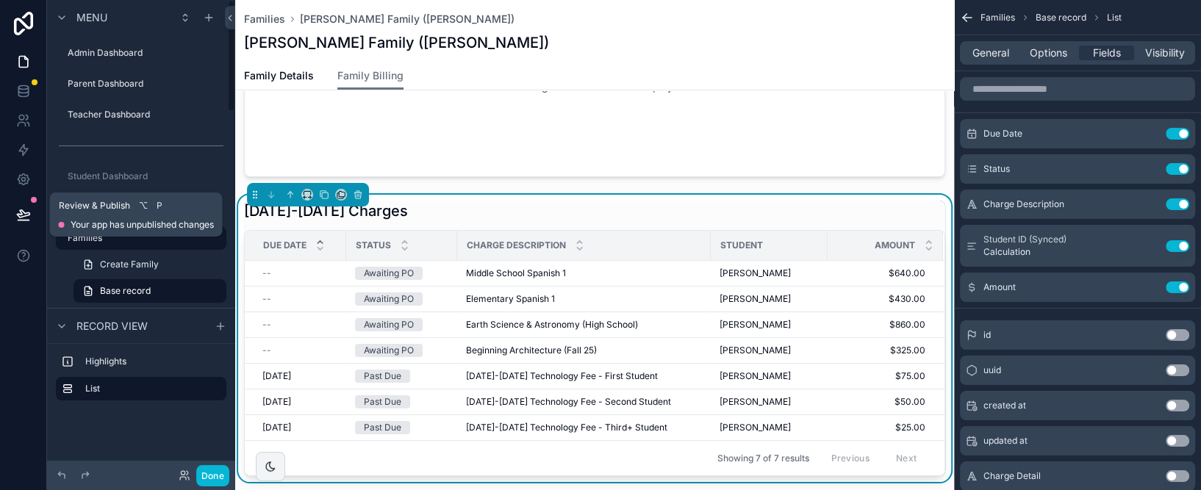
click at [30, 216] on button at bounding box center [23, 214] width 32 height 41
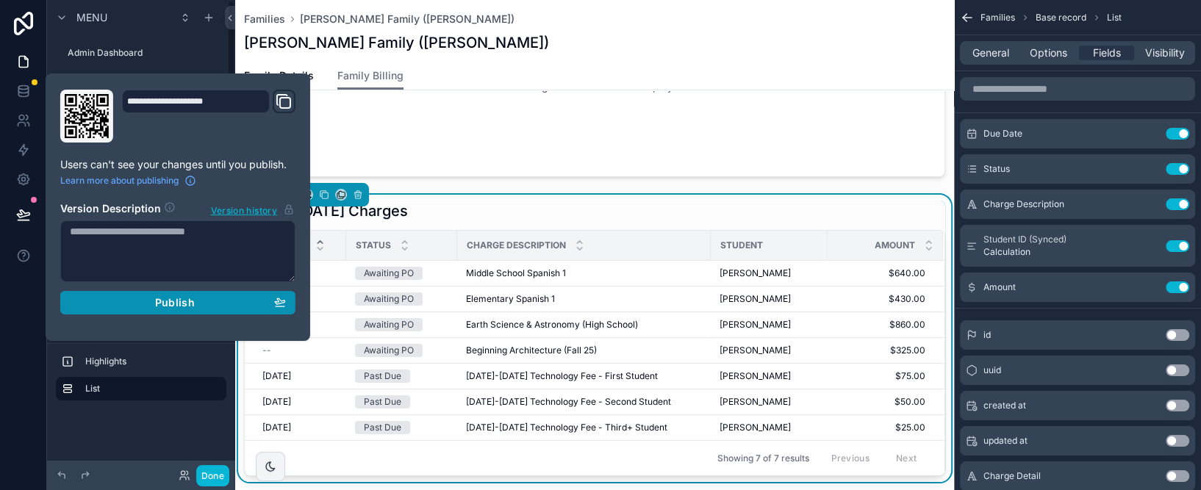
click at [188, 297] on span "Publish" at bounding box center [175, 302] width 40 height 13
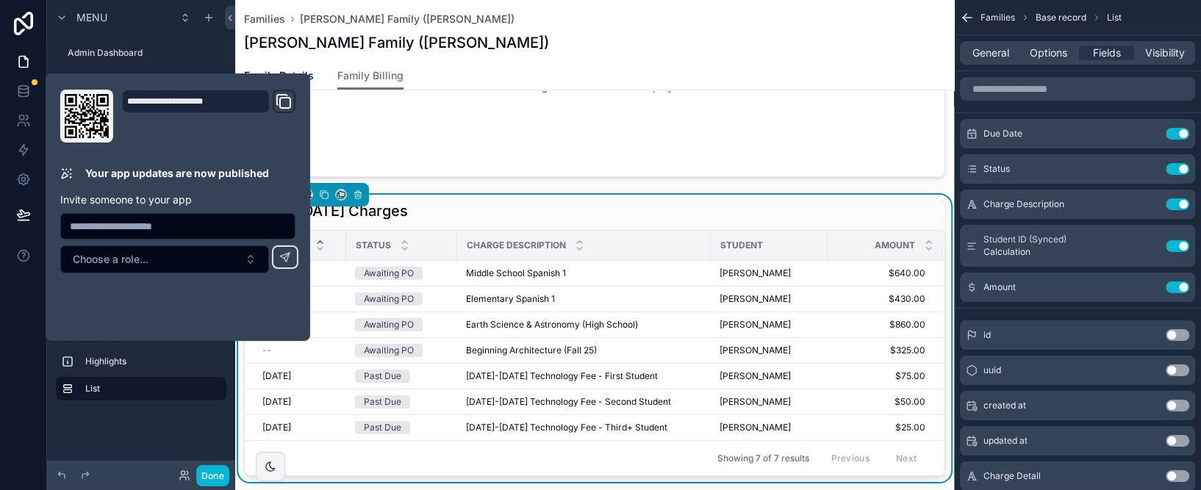
click at [617, 62] on div "Family Details Family Billing" at bounding box center [594, 76] width 701 height 28
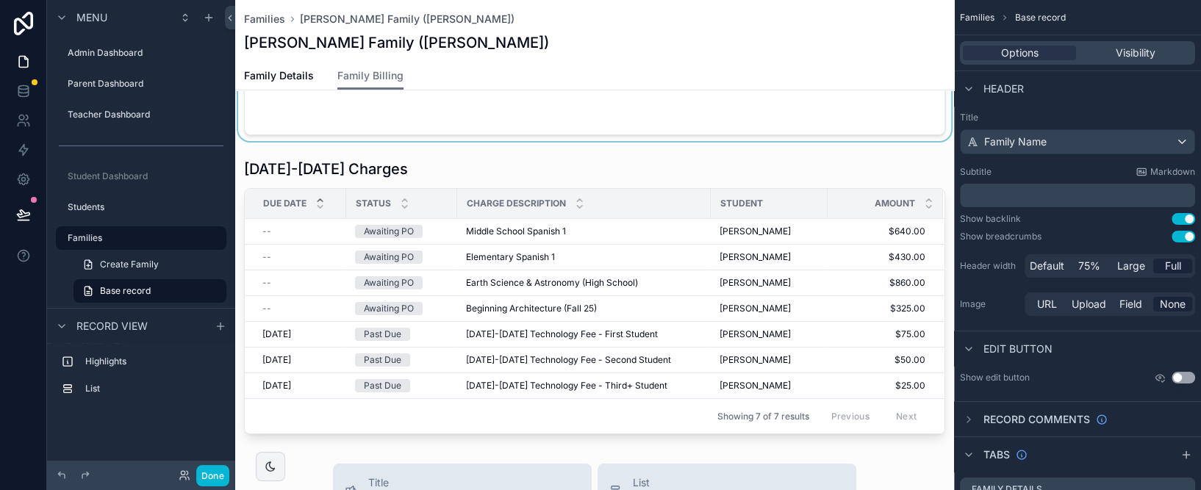
scroll to position [164, 0]
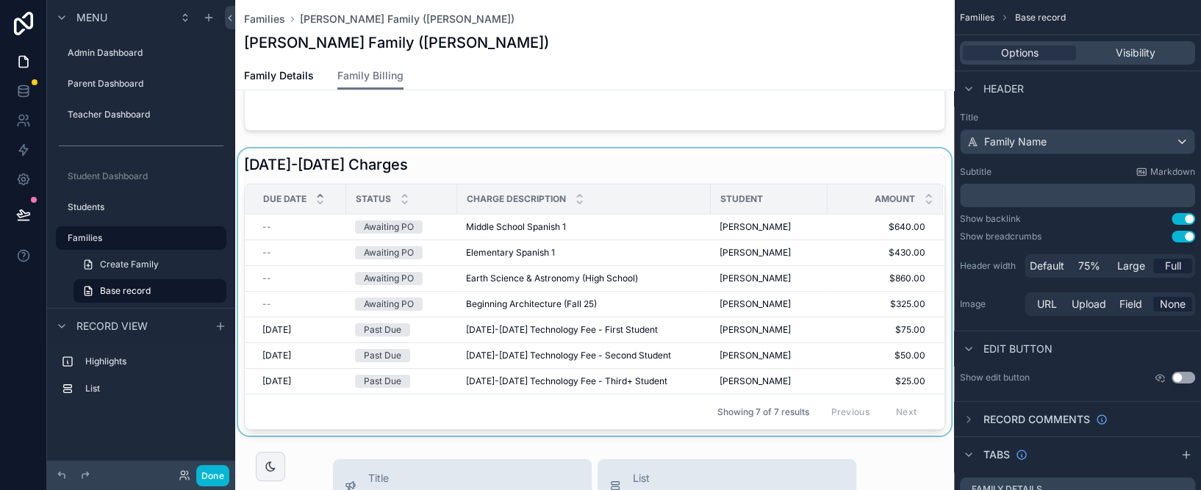
click at [425, 326] on div "scrollable content" at bounding box center [594, 291] width 719 height 287
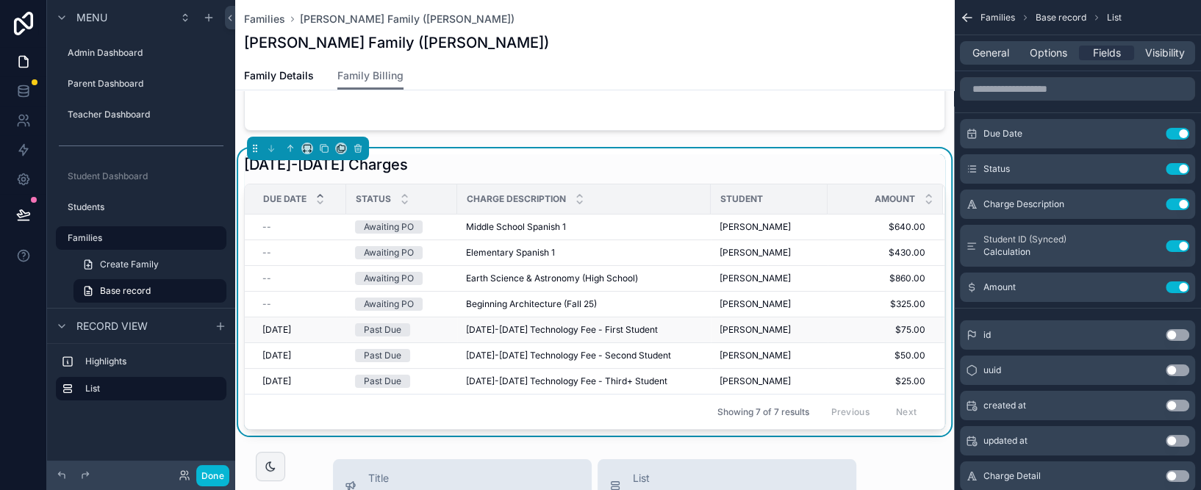
click at [443, 328] on div "Past Due" at bounding box center [401, 329] width 93 height 13
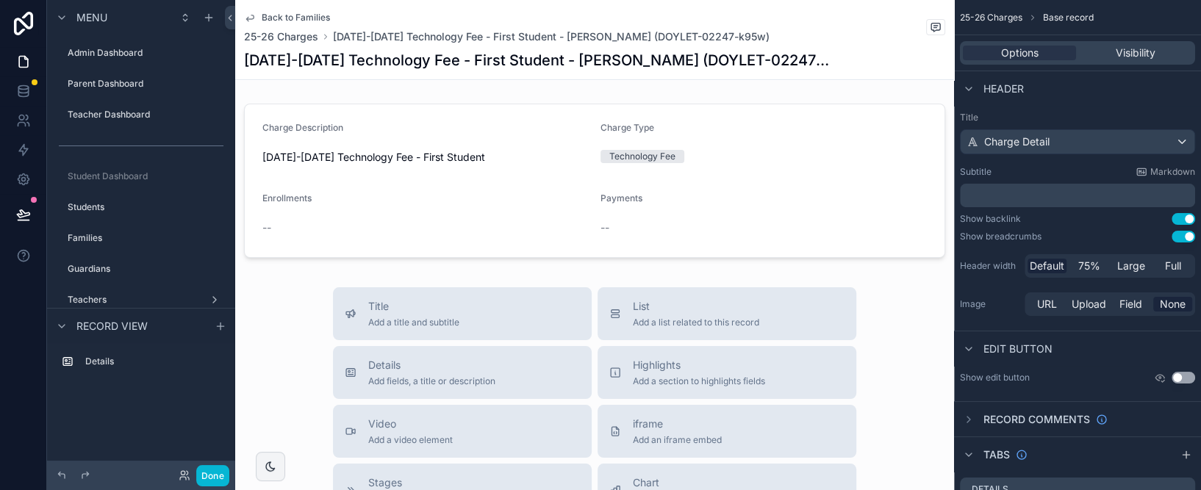
click at [250, 14] on icon "scrollable content" at bounding box center [250, 18] width 12 height 12
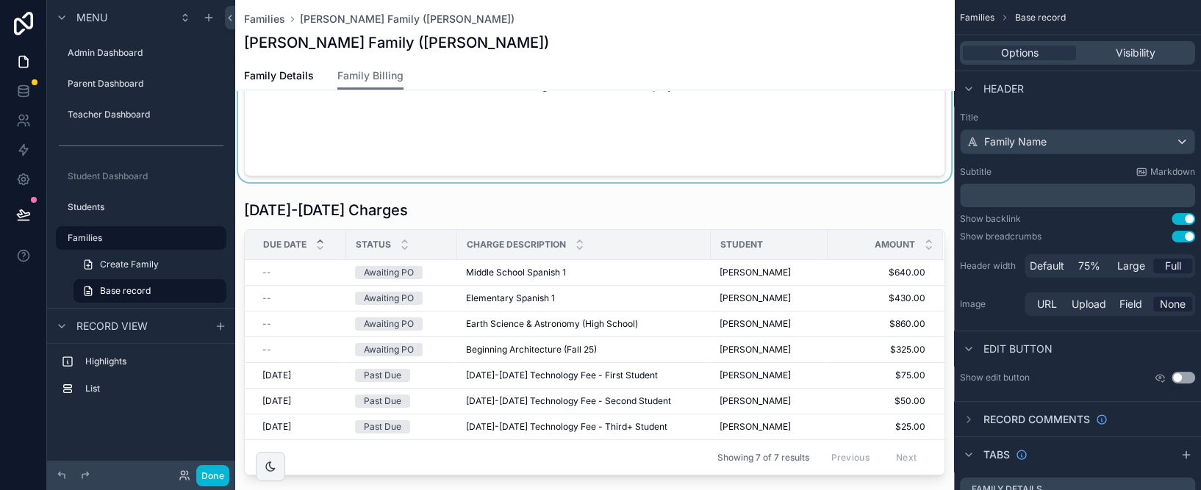
scroll to position [77, 0]
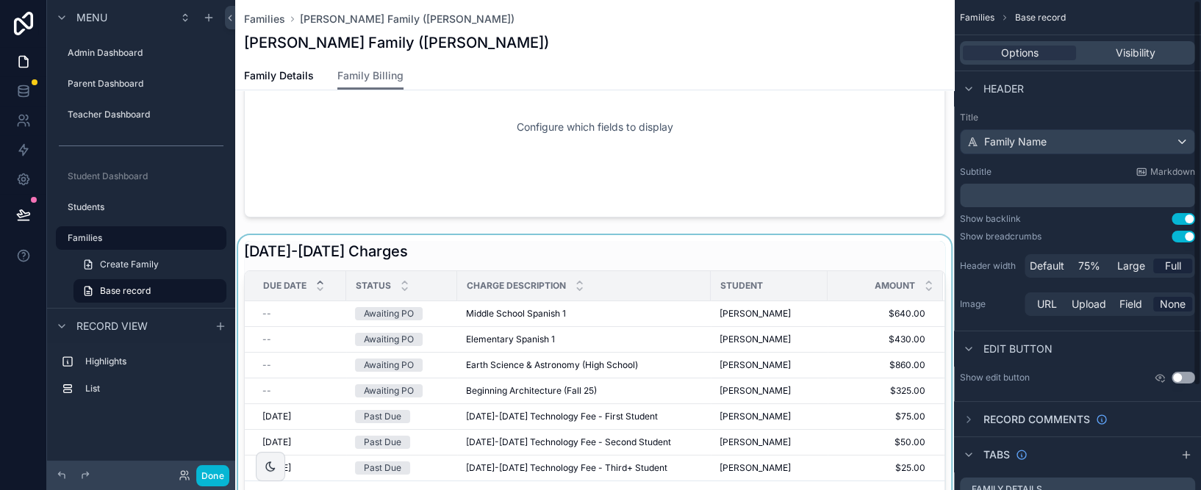
click at [785, 276] on div "Student" at bounding box center [768, 286] width 115 height 24
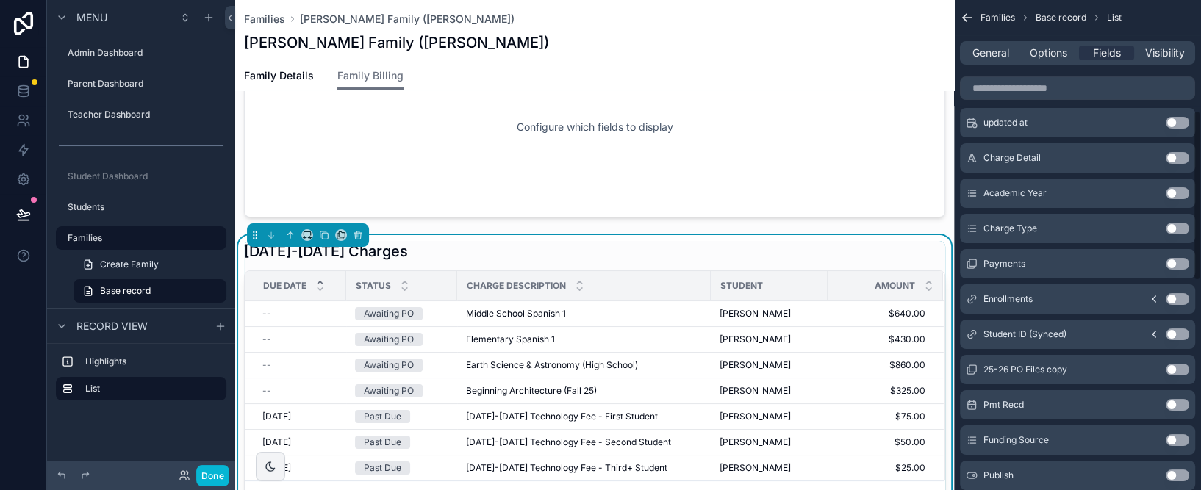
scroll to position [323, 0]
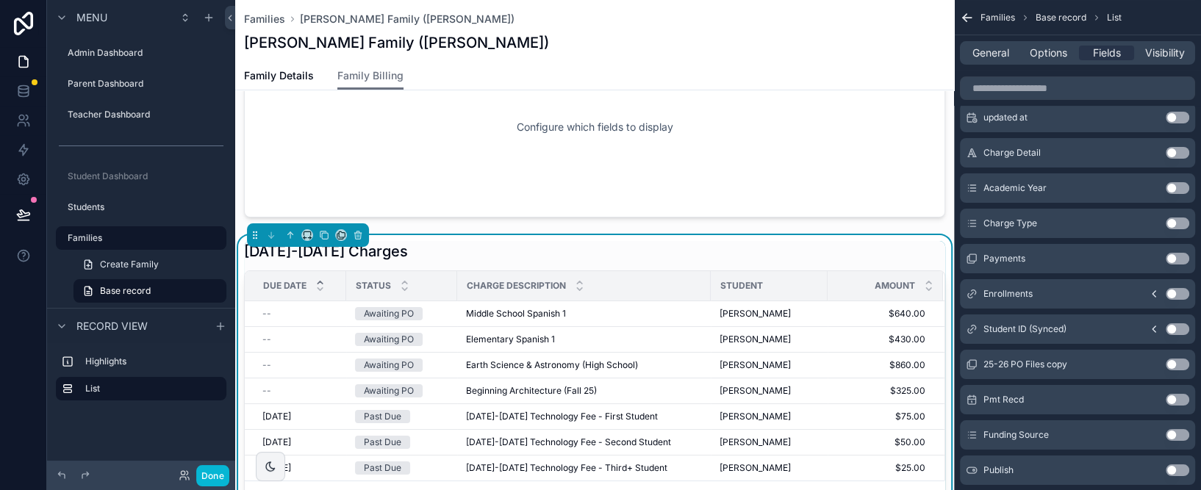
click at [1186, 255] on button "Use setting" at bounding box center [1177, 259] width 24 height 12
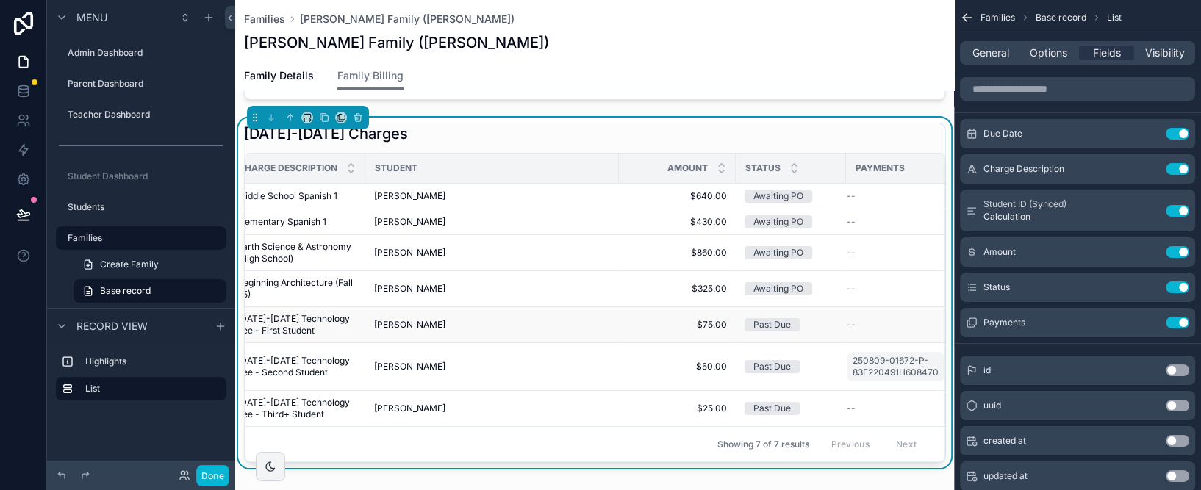
scroll to position [0, 142]
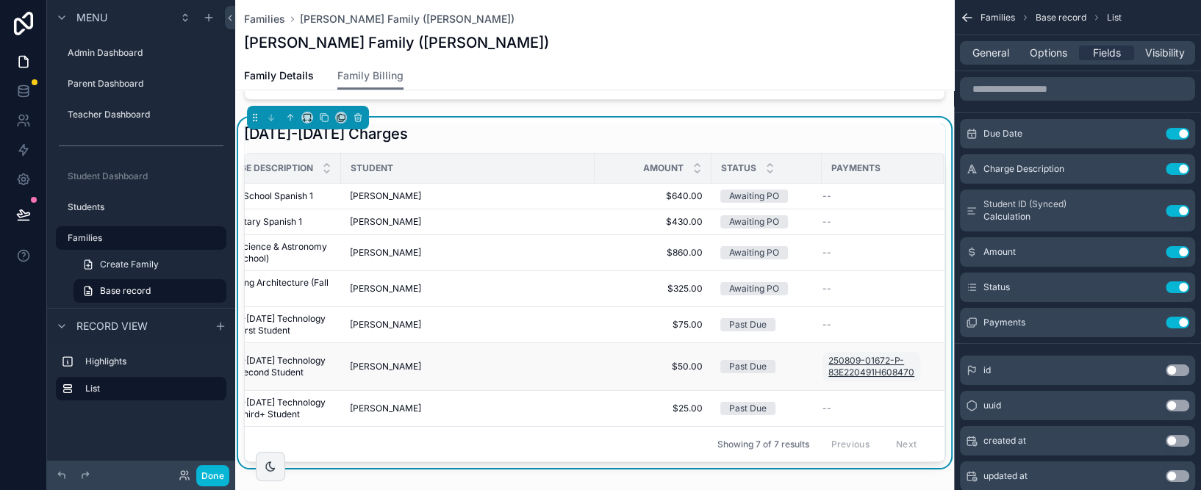
click at [868, 362] on span "250809-01672-P-83E220491H608470R" at bounding box center [871, 367] width 86 height 24
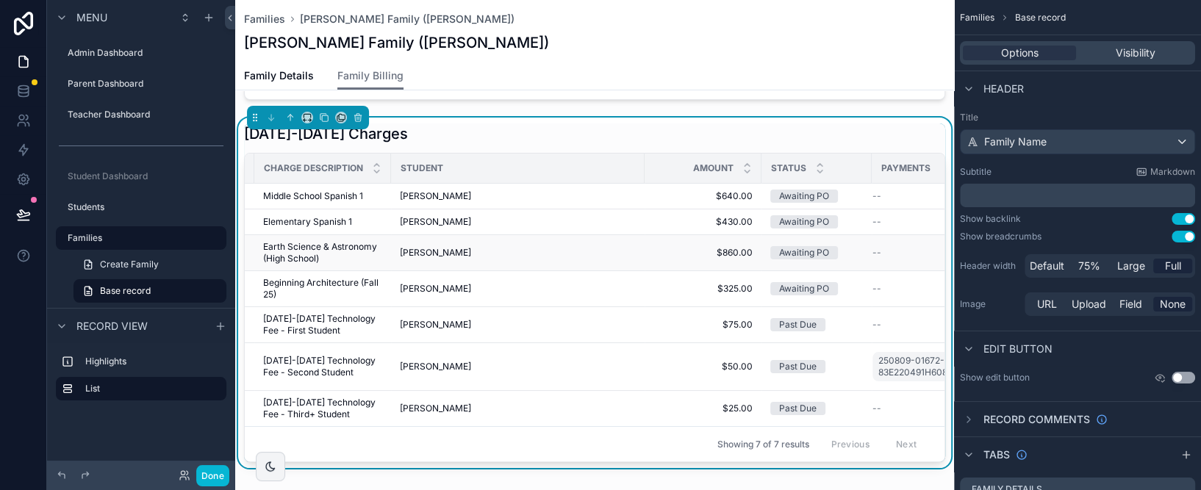
scroll to position [0, 142]
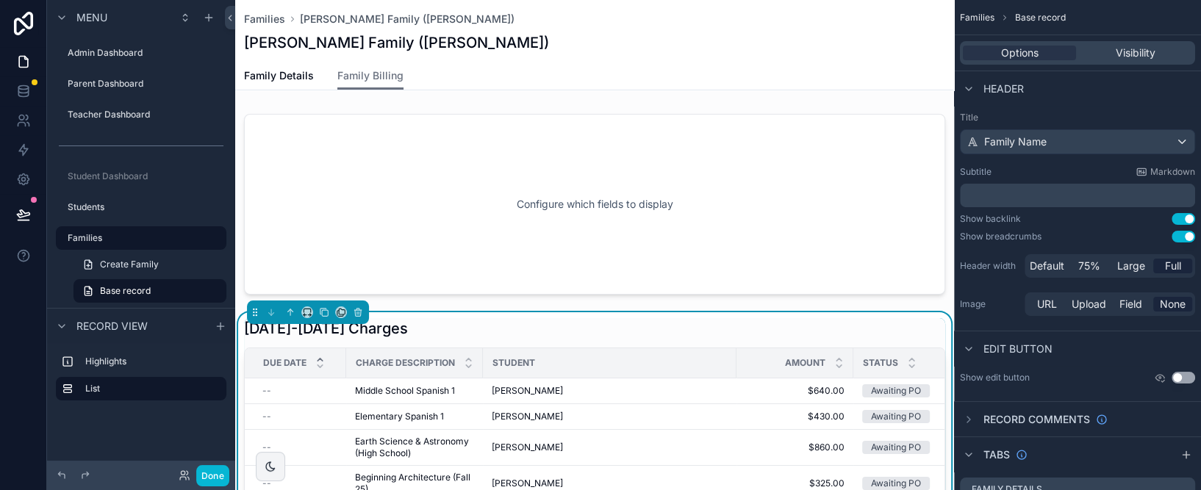
click at [708, 40] on div "[PERSON_NAME] Family ([PERSON_NAME])" at bounding box center [594, 42] width 701 height 21
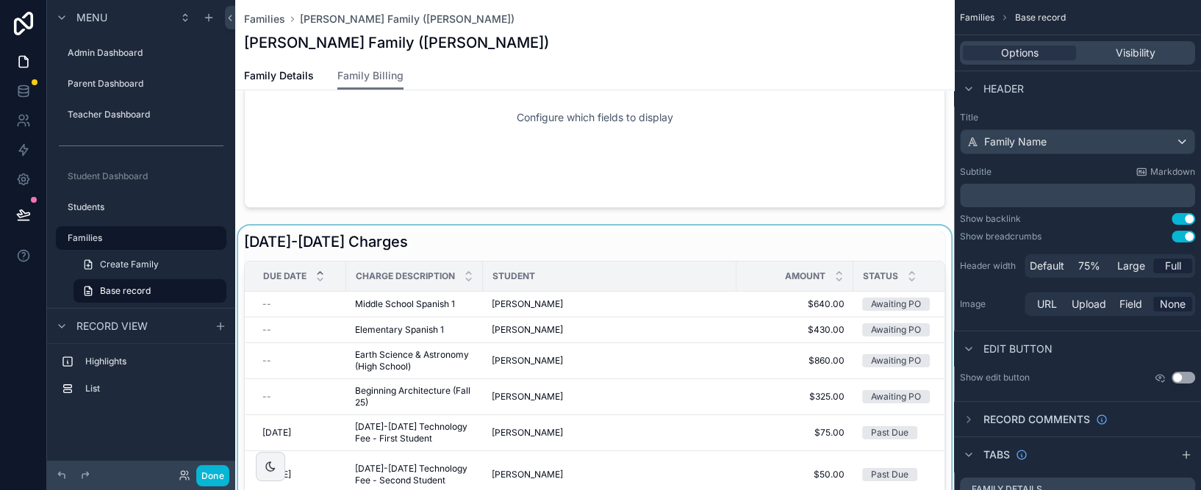
scroll to position [93, 0]
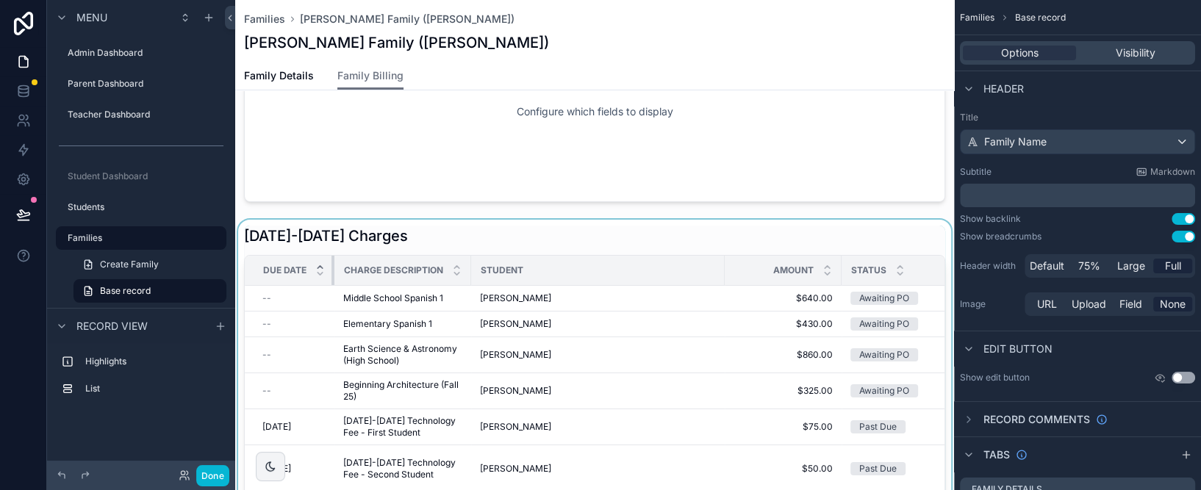
drag, startPoint x: 343, startPoint y: 263, endPoint x: 318, endPoint y: 262, distance: 25.0
click at [318, 262] on th "Due Date" at bounding box center [290, 271] width 90 height 30
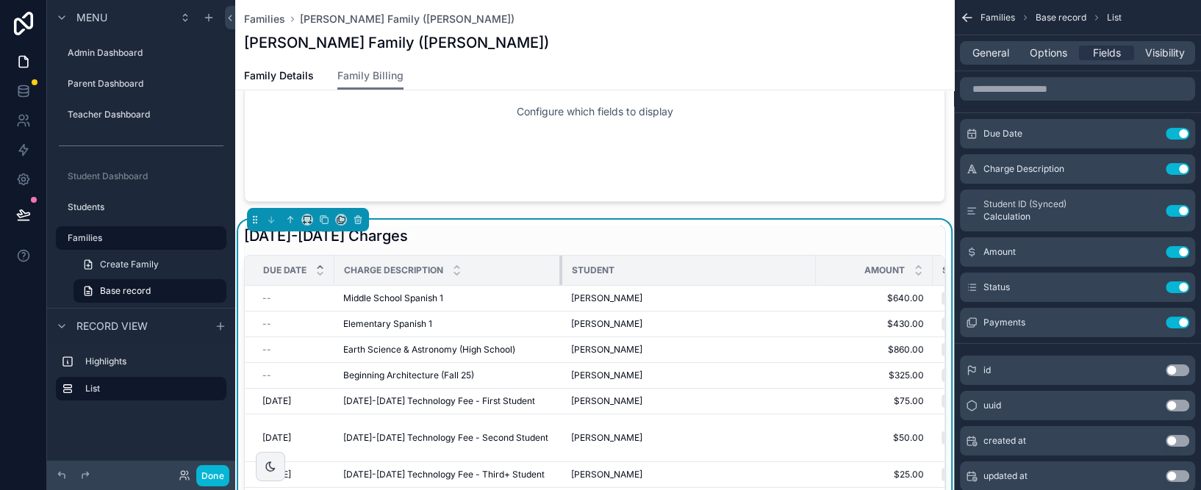
drag, startPoint x: 469, startPoint y: 265, endPoint x: 586, endPoint y: 263, distance: 116.8
click at [586, 263] on tr "Due Date Charge Description Student Amount Status Payments" at bounding box center [705, 271] width 921 height 30
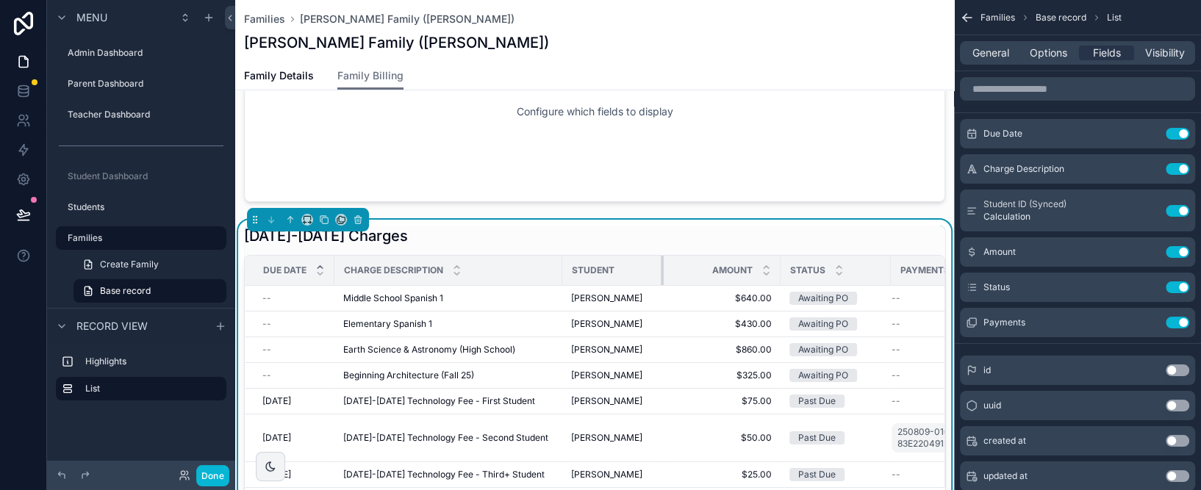
drag, startPoint x: 812, startPoint y: 265, endPoint x: 660, endPoint y: 256, distance: 152.4
click at [661, 256] on div "scrollable content" at bounding box center [664, 270] width 6 height 29
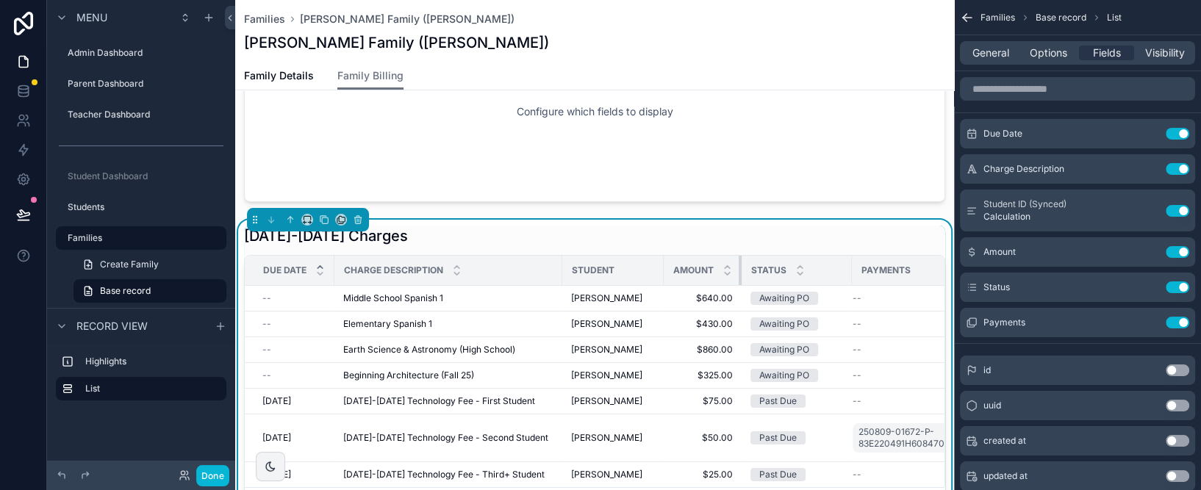
drag, startPoint x: 777, startPoint y: 262, endPoint x: 720, endPoint y: 265, distance: 57.4
click at [720, 265] on th "Amount" at bounding box center [702, 271] width 78 height 30
drag, startPoint x: 850, startPoint y: 267, endPoint x: 832, endPoint y: 277, distance: 21.1
click at [854, 267] on div "scrollable content" at bounding box center [855, 270] width 6 height 29
click at [209, 474] on button "Done" at bounding box center [212, 475] width 33 height 21
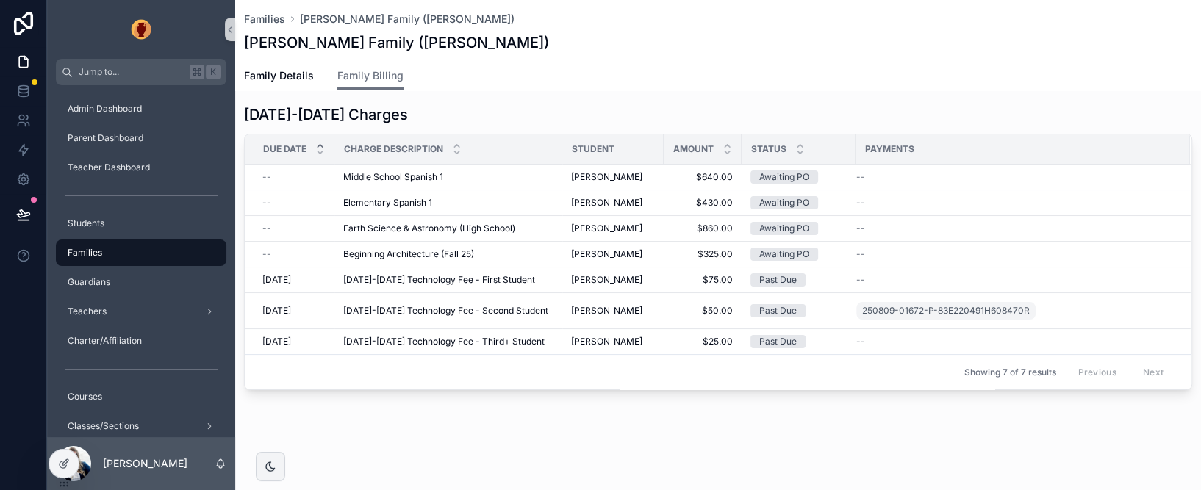
scroll to position [29, 0]
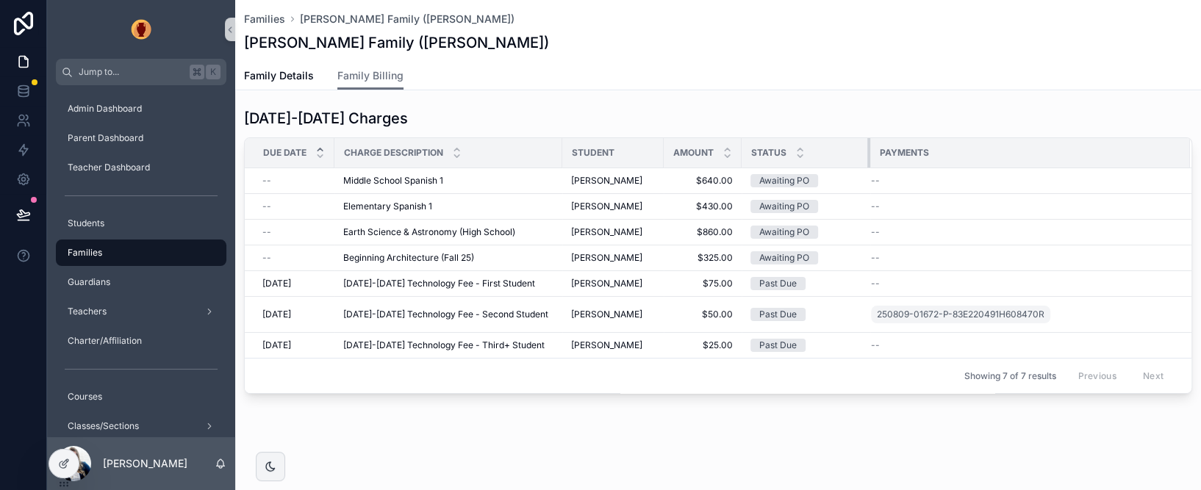
drag, startPoint x: 853, startPoint y: 147, endPoint x: 868, endPoint y: 159, distance: 19.3
click at [868, 159] on div "scrollable content" at bounding box center [870, 152] width 6 height 29
drag, startPoint x: 740, startPoint y: 148, endPoint x: 767, endPoint y: 148, distance: 27.2
click at [767, 148] on tr "Due Date Charge Description Student Amount Status Payments" at bounding box center [718, 153] width 946 height 30
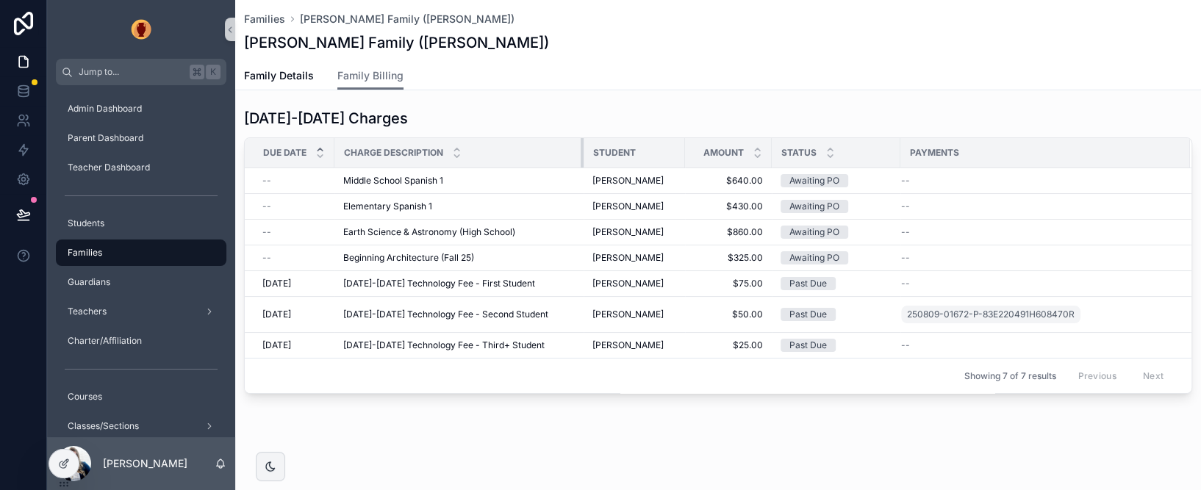
drag, startPoint x: 558, startPoint y: 151, endPoint x: 579, endPoint y: 151, distance: 20.6
click at [580, 151] on div "scrollable content" at bounding box center [583, 152] width 6 height 29
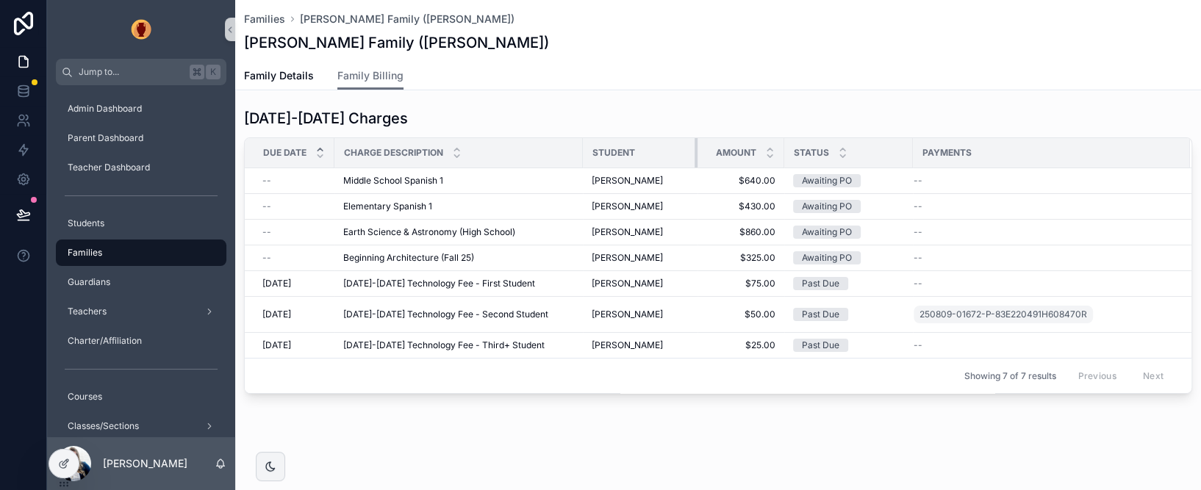
drag, startPoint x: 680, startPoint y: 148, endPoint x: 694, endPoint y: 151, distance: 13.5
click at [694, 151] on div "scrollable content" at bounding box center [697, 152] width 6 height 29
click at [327, 154] on th "Due Date" at bounding box center [290, 153] width 90 height 30
click at [875, 423] on div "Families [PERSON_NAME] Family ([PERSON_NAME]) [PERSON_NAME] Family ([PERSON_NAM…" at bounding box center [717, 232] width 965 height 523
click at [24, 212] on icon at bounding box center [23, 213] width 12 height 7
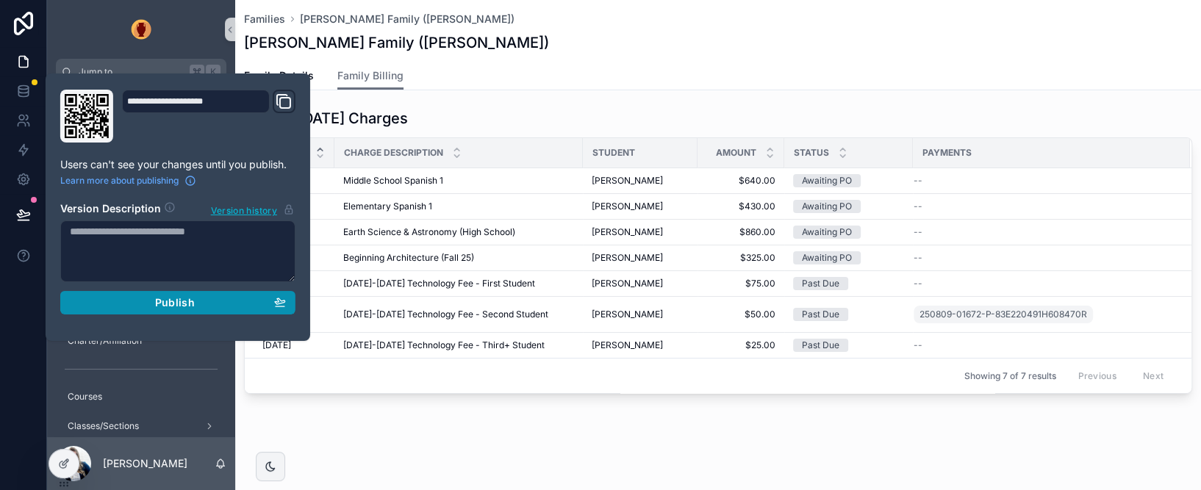
click at [218, 298] on div "Publish" at bounding box center [178, 302] width 216 height 13
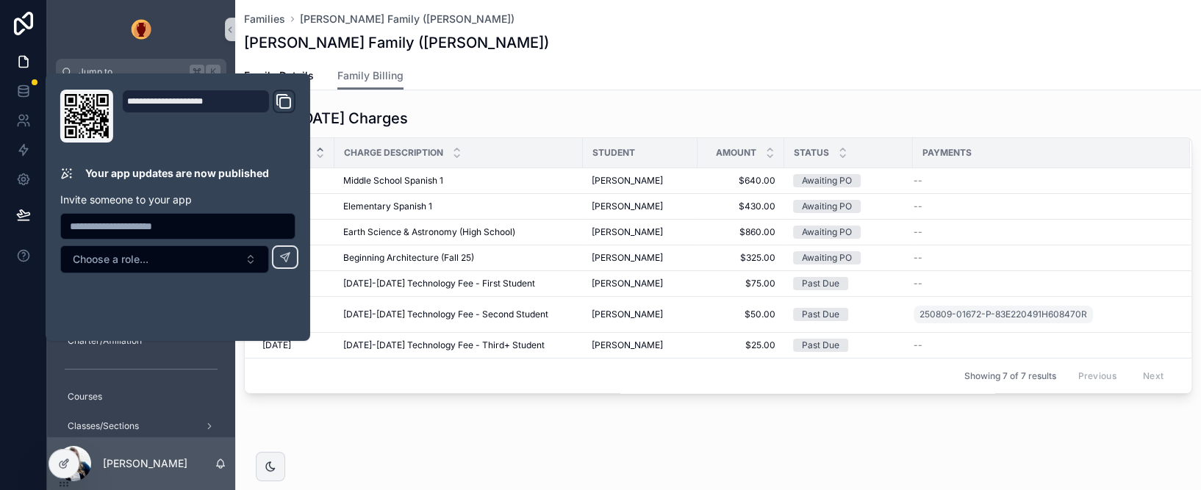
click at [719, 25] on div "Families [PERSON_NAME] Family ([PERSON_NAME])" at bounding box center [718, 19] width 948 height 15
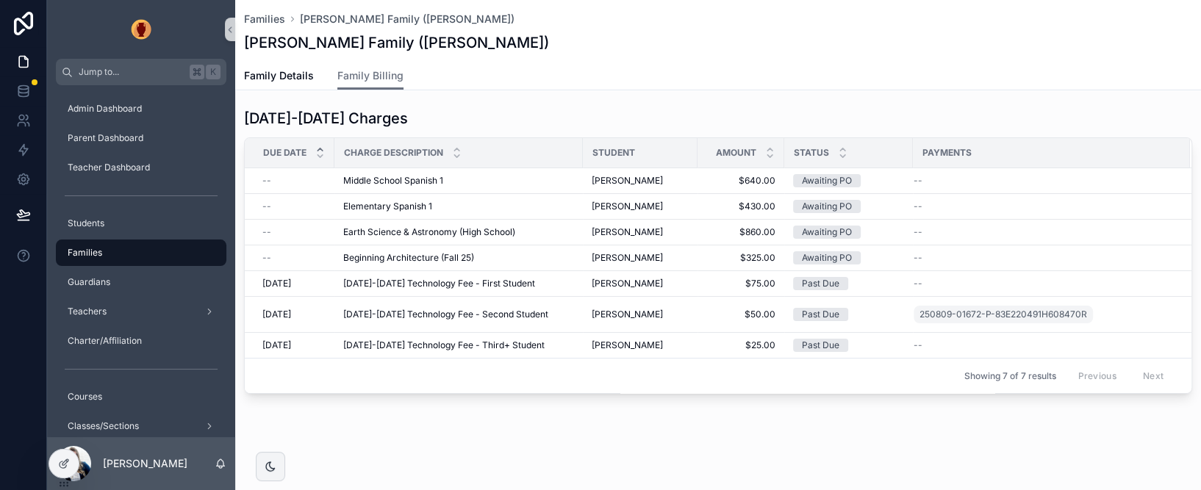
click at [741, 121] on div "[DATE]-[DATE] Charges" at bounding box center [718, 118] width 948 height 21
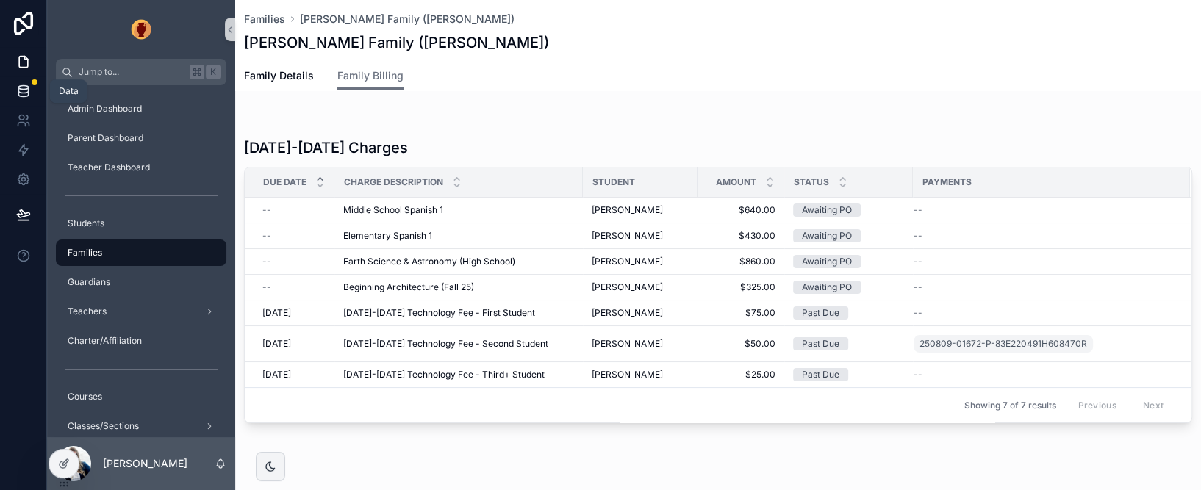
click at [29, 84] on icon at bounding box center [23, 91] width 15 height 15
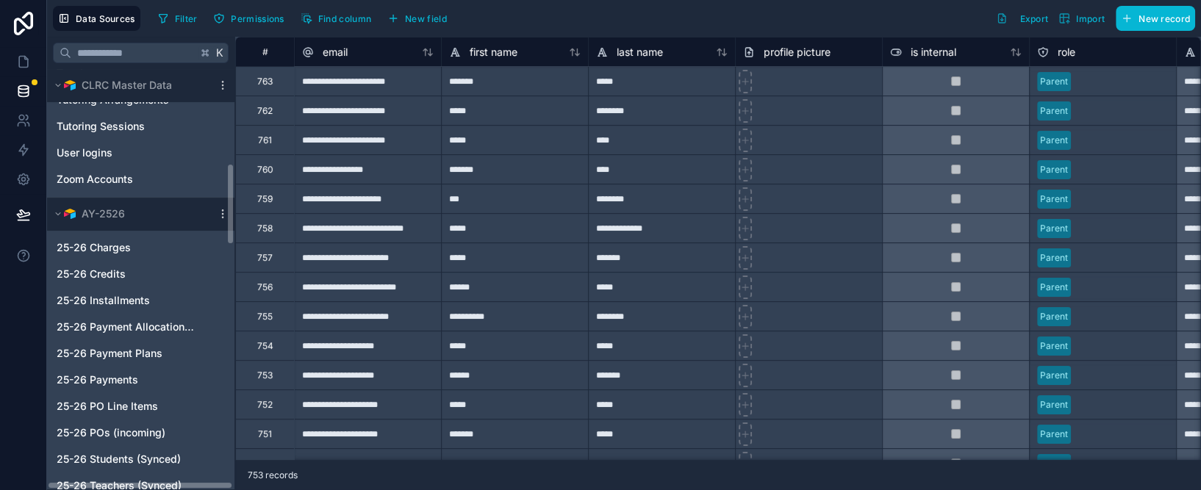
scroll to position [491, 0]
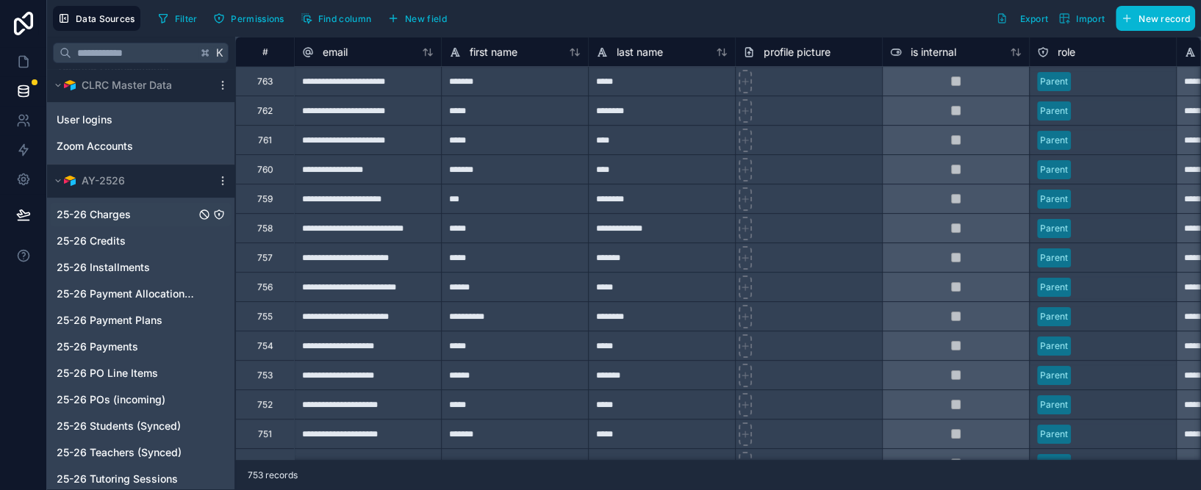
click at [140, 207] on link "25-26 Charges" at bounding box center [126, 214] width 139 height 15
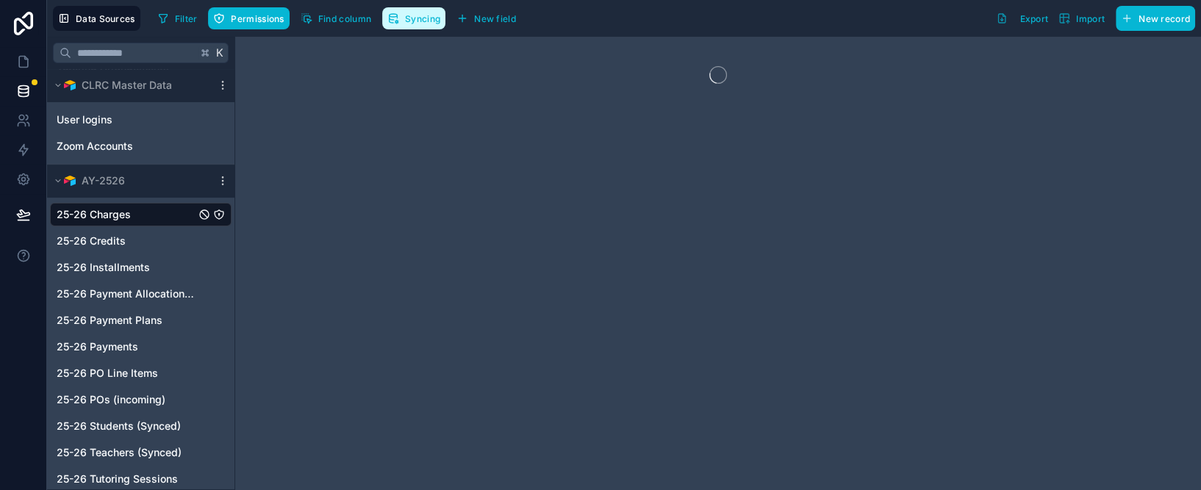
click at [423, 17] on span "Syncing" at bounding box center [422, 18] width 35 height 11
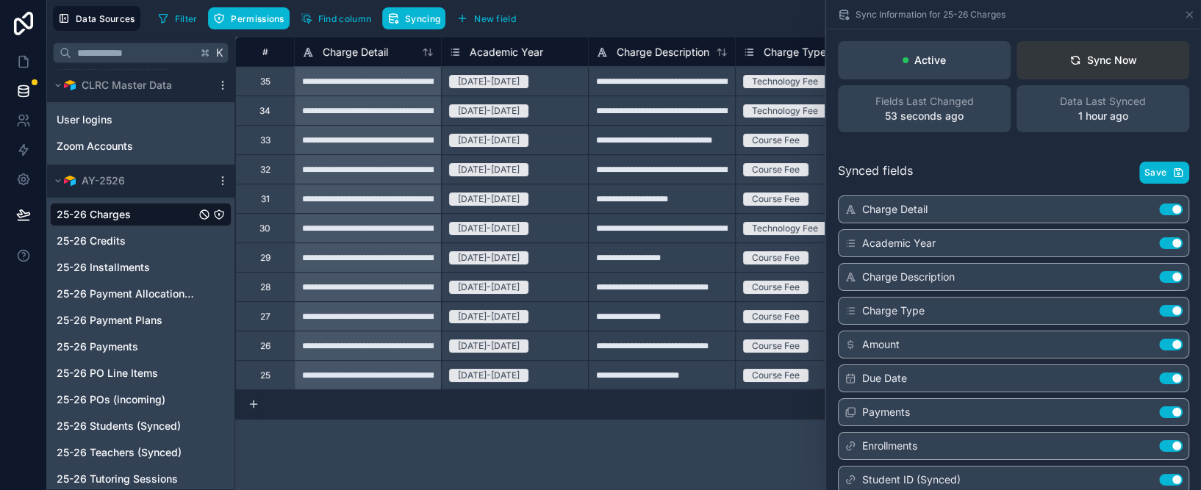
click at [1126, 60] on div "Sync Now" at bounding box center [1103, 60] width 68 height 15
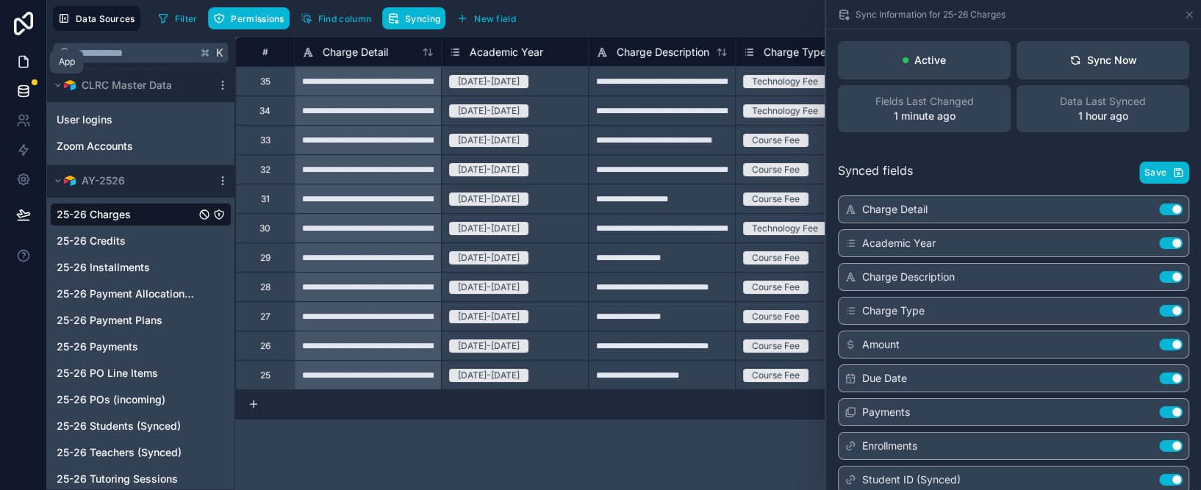
click at [26, 57] on icon at bounding box center [23, 62] width 9 height 11
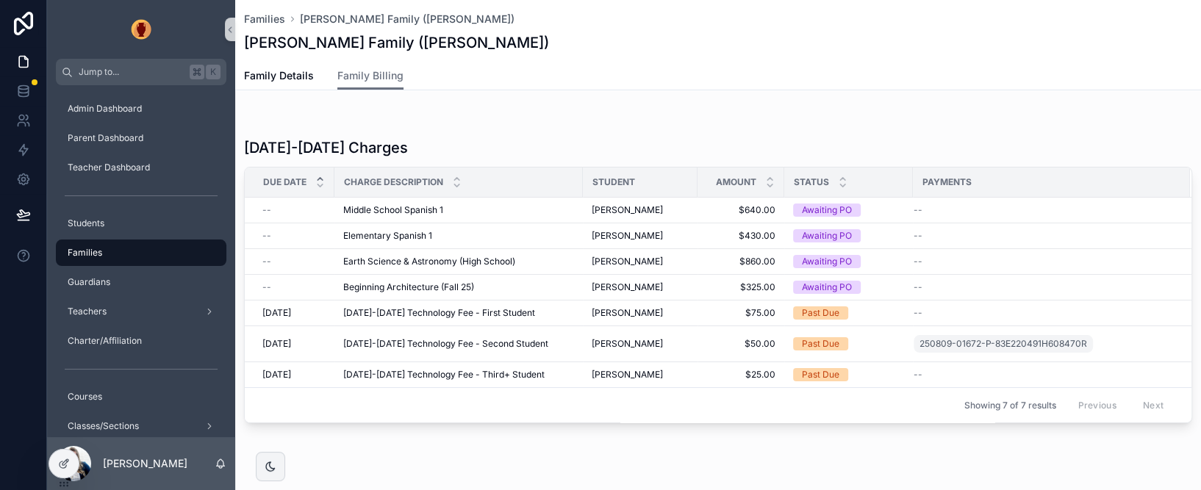
click at [694, 58] on div "Families [PERSON_NAME] Family ([PERSON_NAME]) [PERSON_NAME] Family ([PERSON_NAM…" at bounding box center [718, 31] width 948 height 62
click at [32, 87] on link at bounding box center [23, 90] width 46 height 29
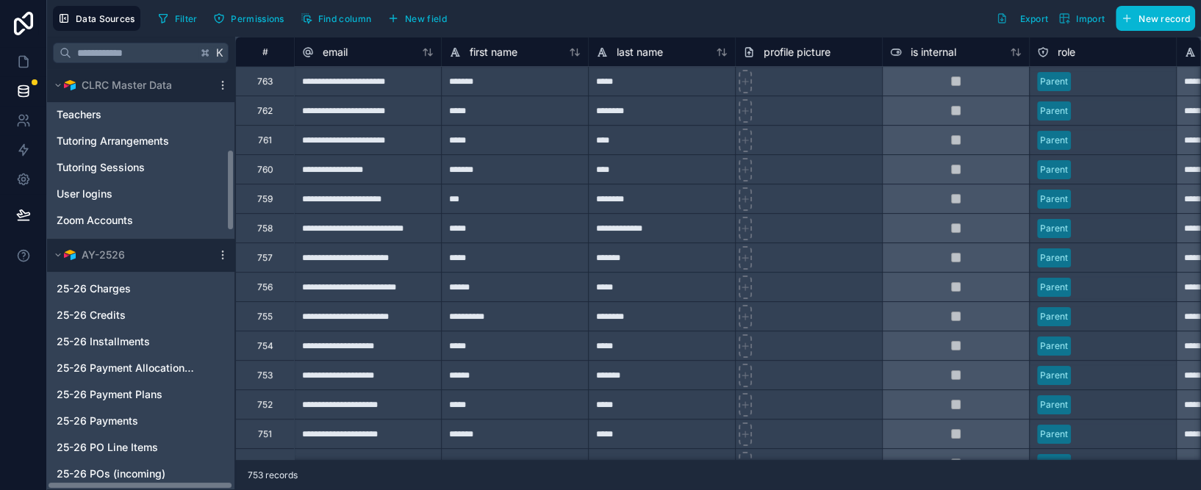
scroll to position [431, 0]
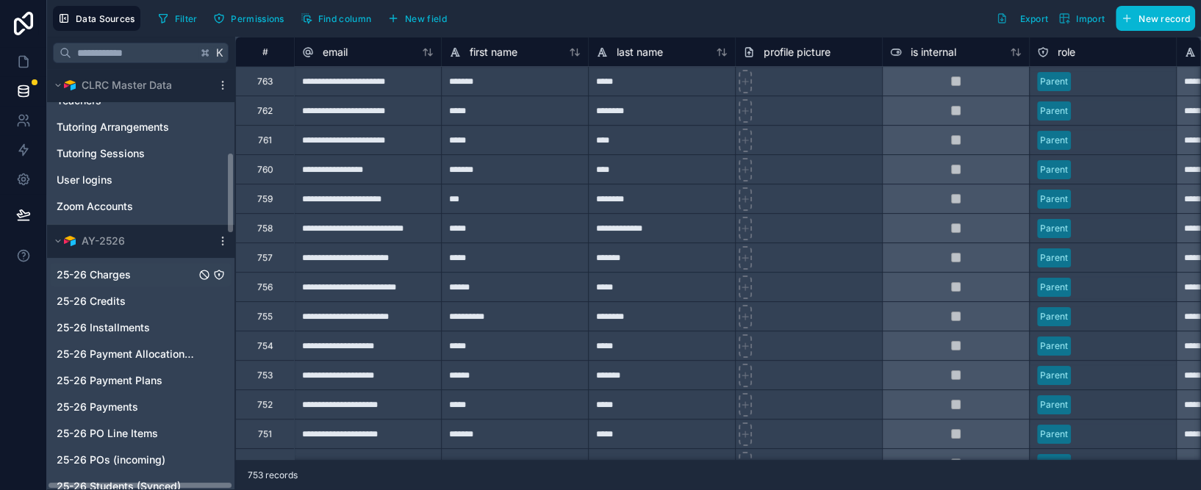
click at [130, 267] on link "25-26 Charges" at bounding box center [126, 274] width 139 height 15
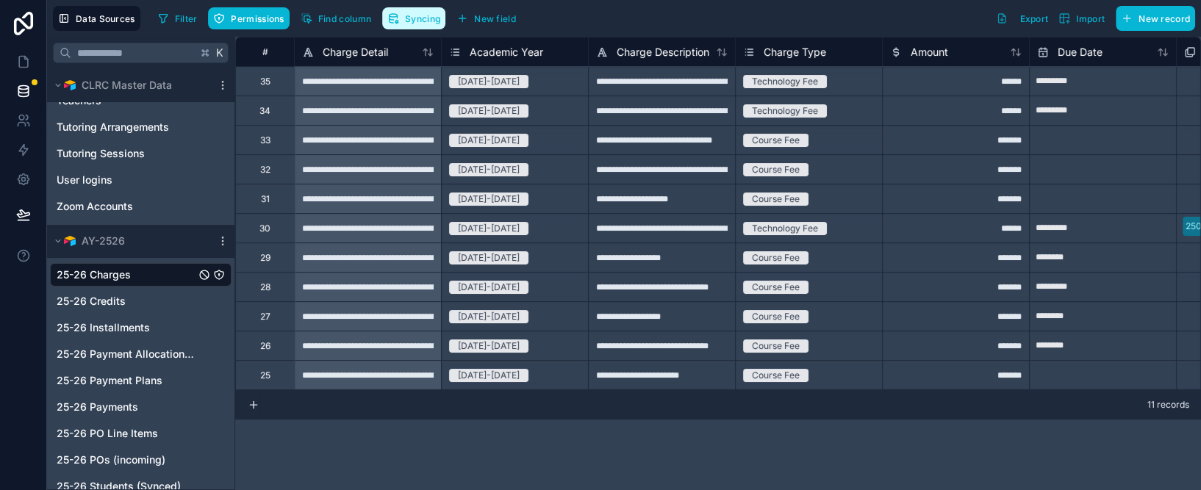
click at [434, 21] on span "Syncing" at bounding box center [422, 18] width 35 height 11
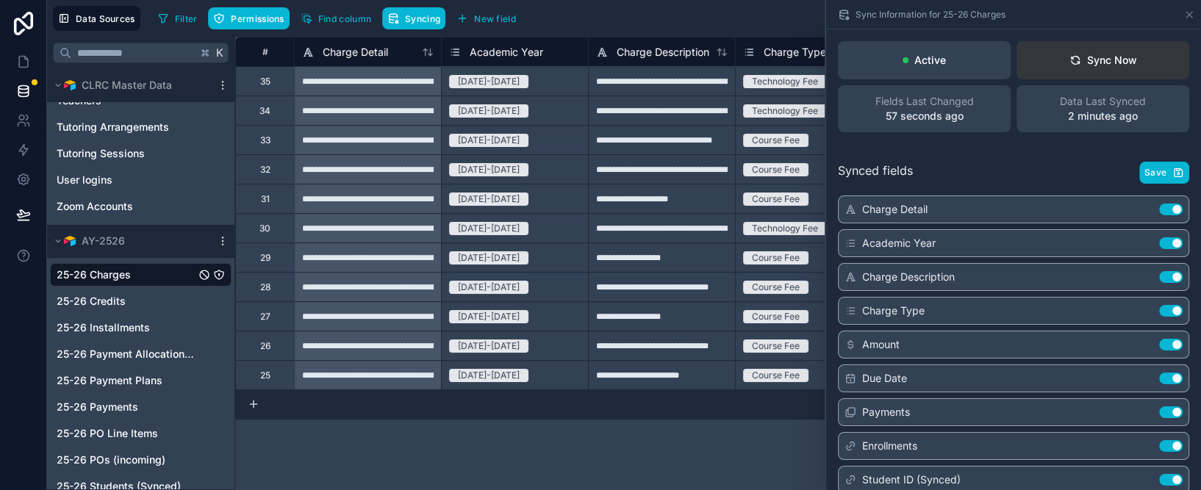
click at [1114, 60] on div "Sync Now" at bounding box center [1103, 60] width 68 height 15
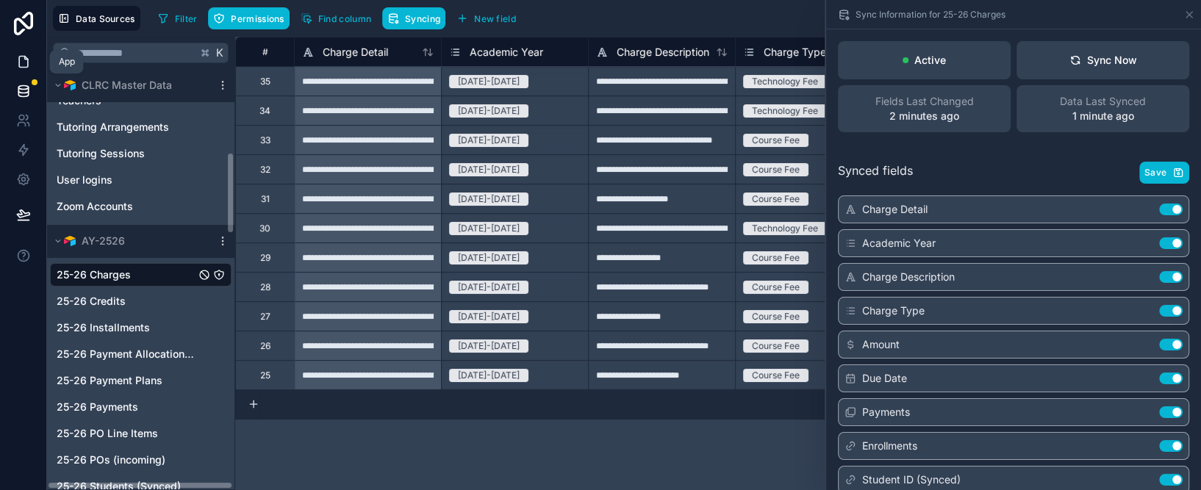
click at [27, 59] on icon at bounding box center [23, 62] width 9 height 11
